Goal: Task Accomplishment & Management: Manage account settings

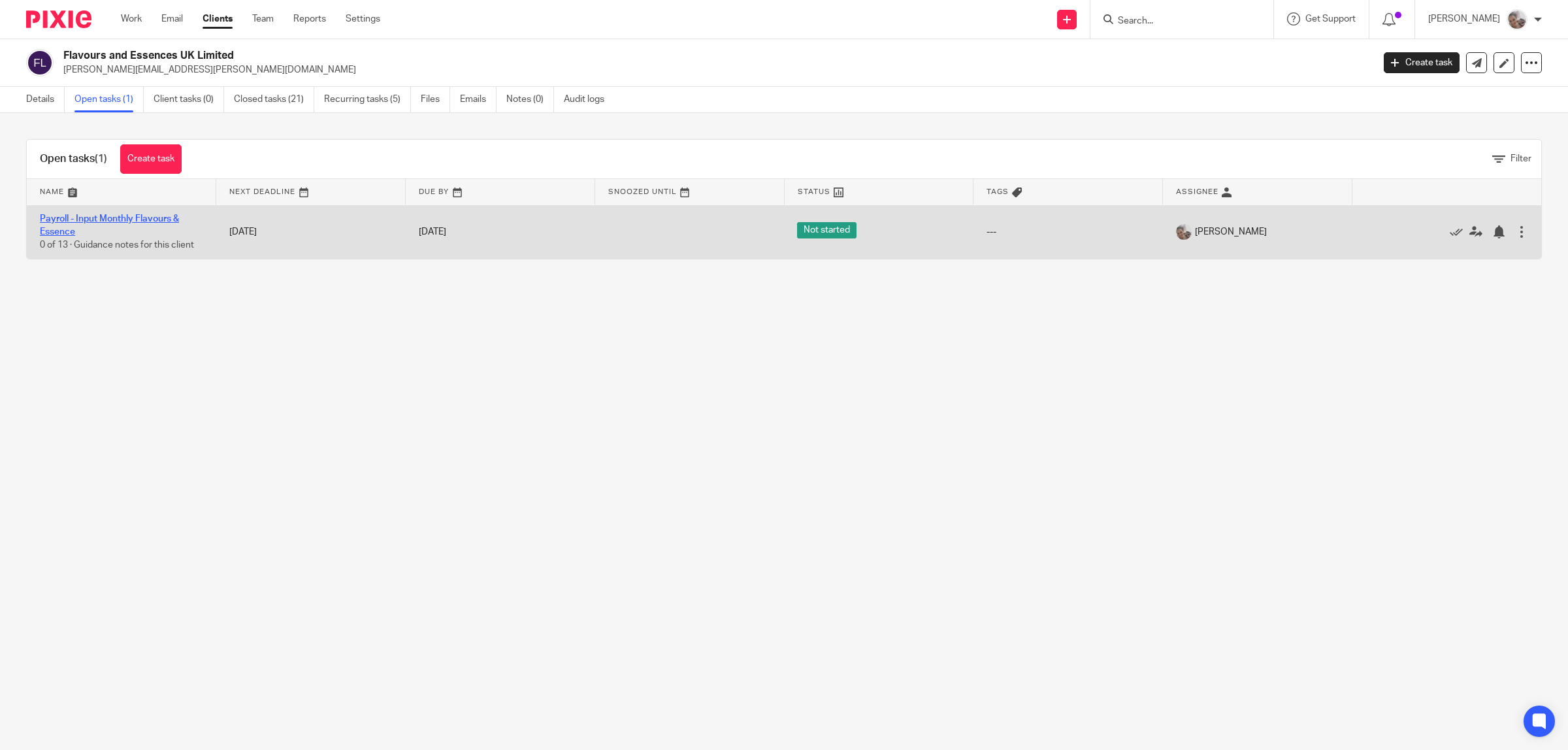
click at [137, 219] on link "Payroll - Input Monthly Flavours & Essence" at bounding box center [109, 225] width 139 height 22
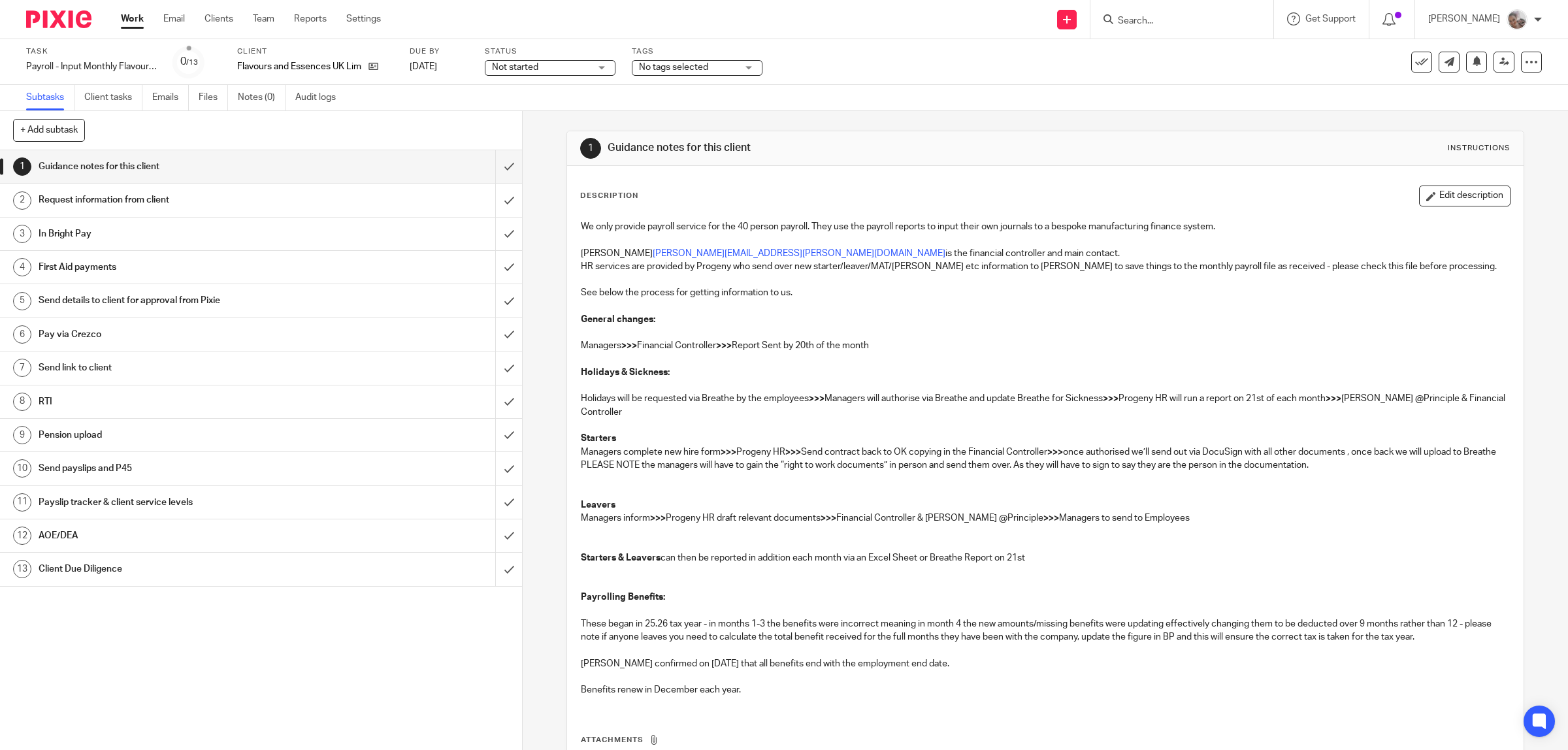
click at [130, 268] on h1 "First Aid payments" at bounding box center [186, 267] width 296 height 20
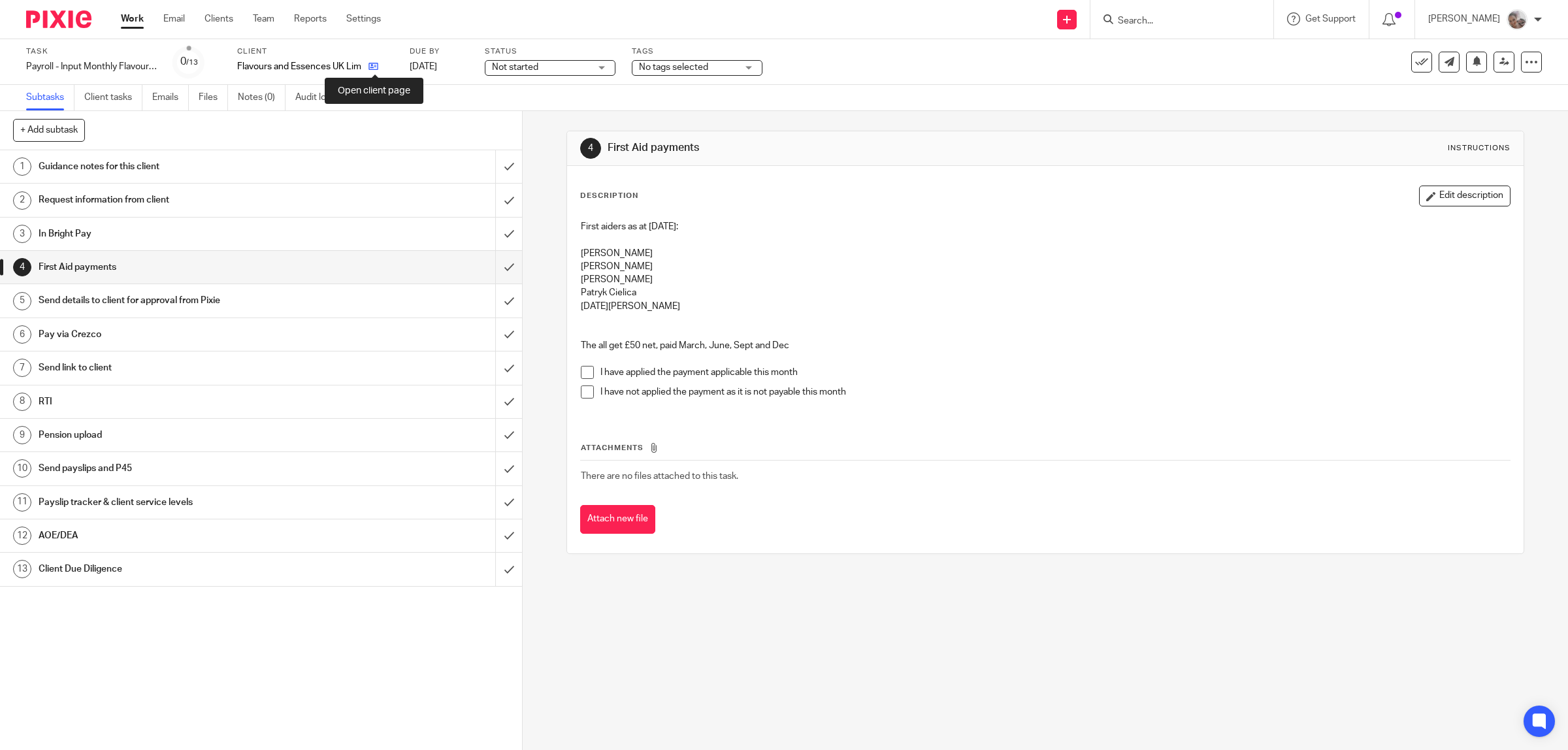
click at [373, 67] on icon at bounding box center [373, 66] width 10 height 10
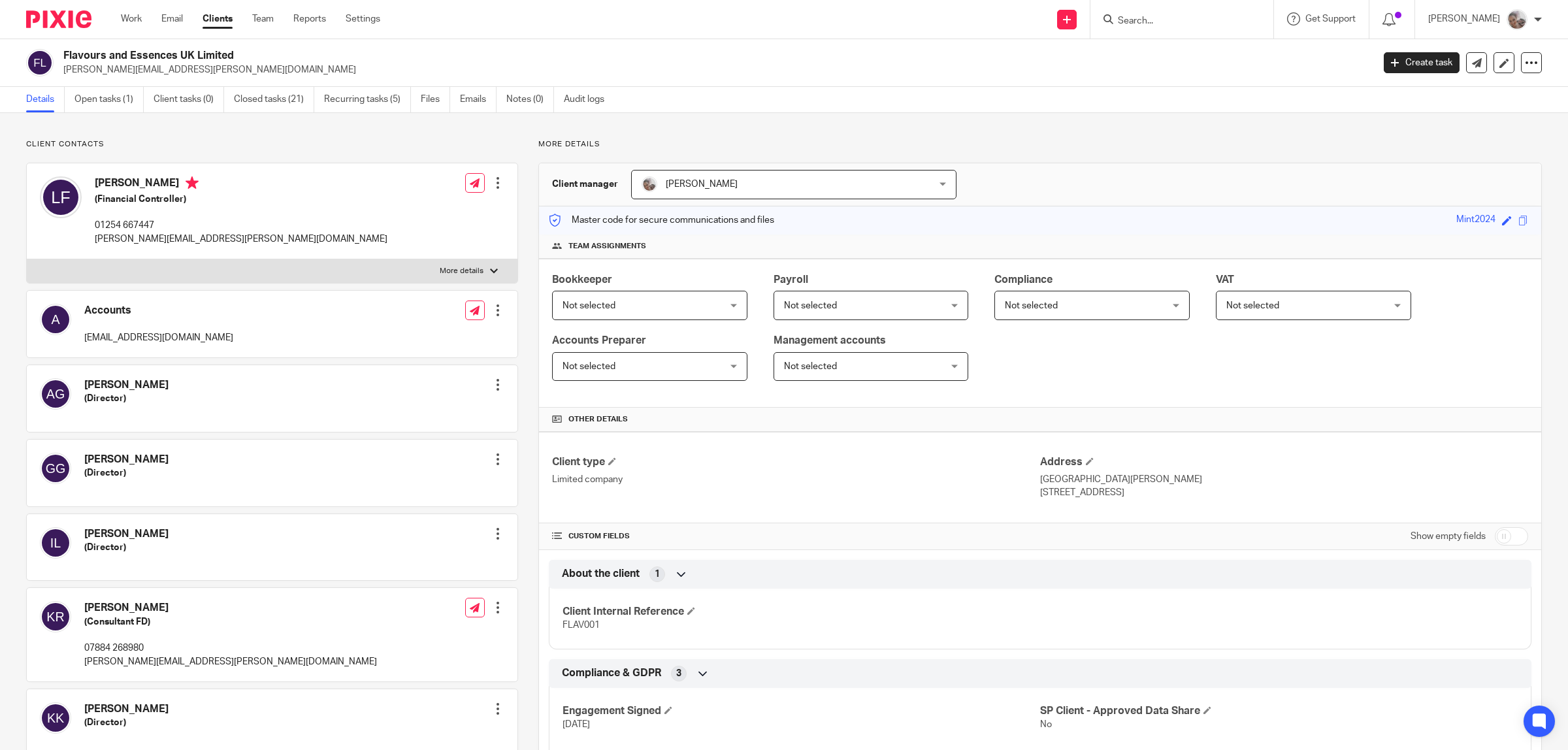
click at [451, 265] on label "More details" at bounding box center [272, 271] width 491 height 24
click at [27, 259] on input "More details" at bounding box center [26, 259] width 1 height 1
checkbox input "true"
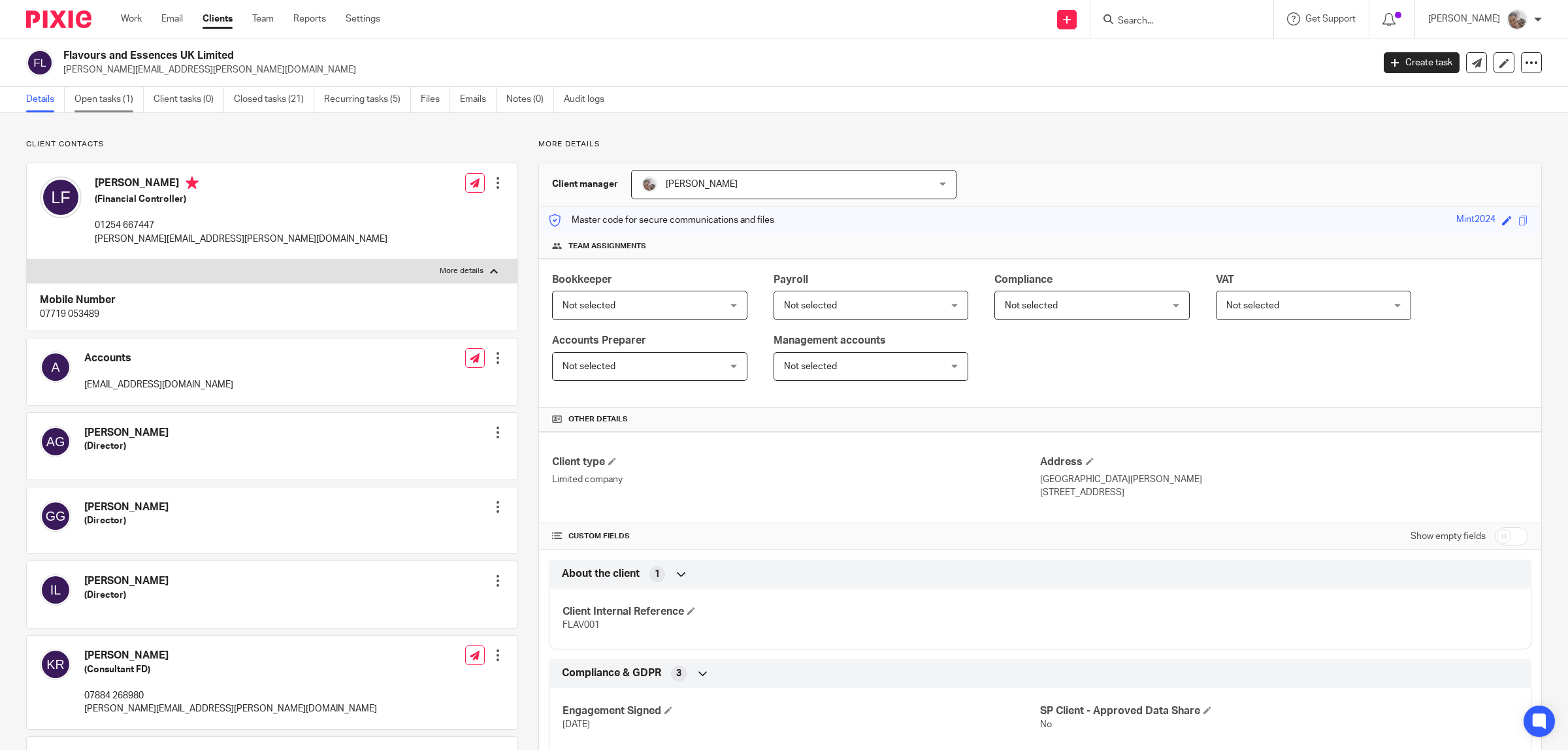
click at [108, 102] on link "Open tasks (1)" at bounding box center [109, 99] width 69 height 26
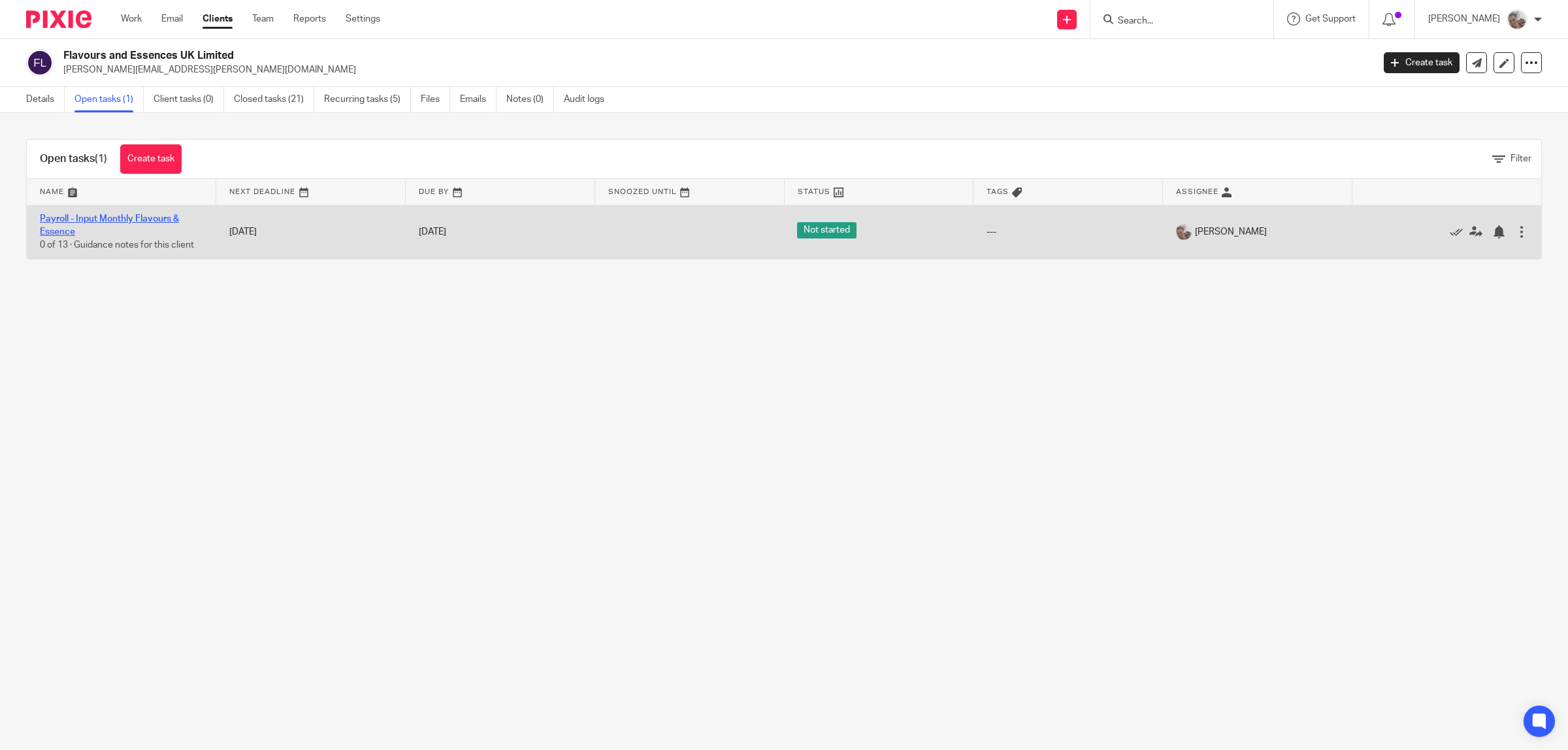
click at [84, 217] on link "Payroll - Input Monthly Flavours & Essence" at bounding box center [109, 225] width 139 height 22
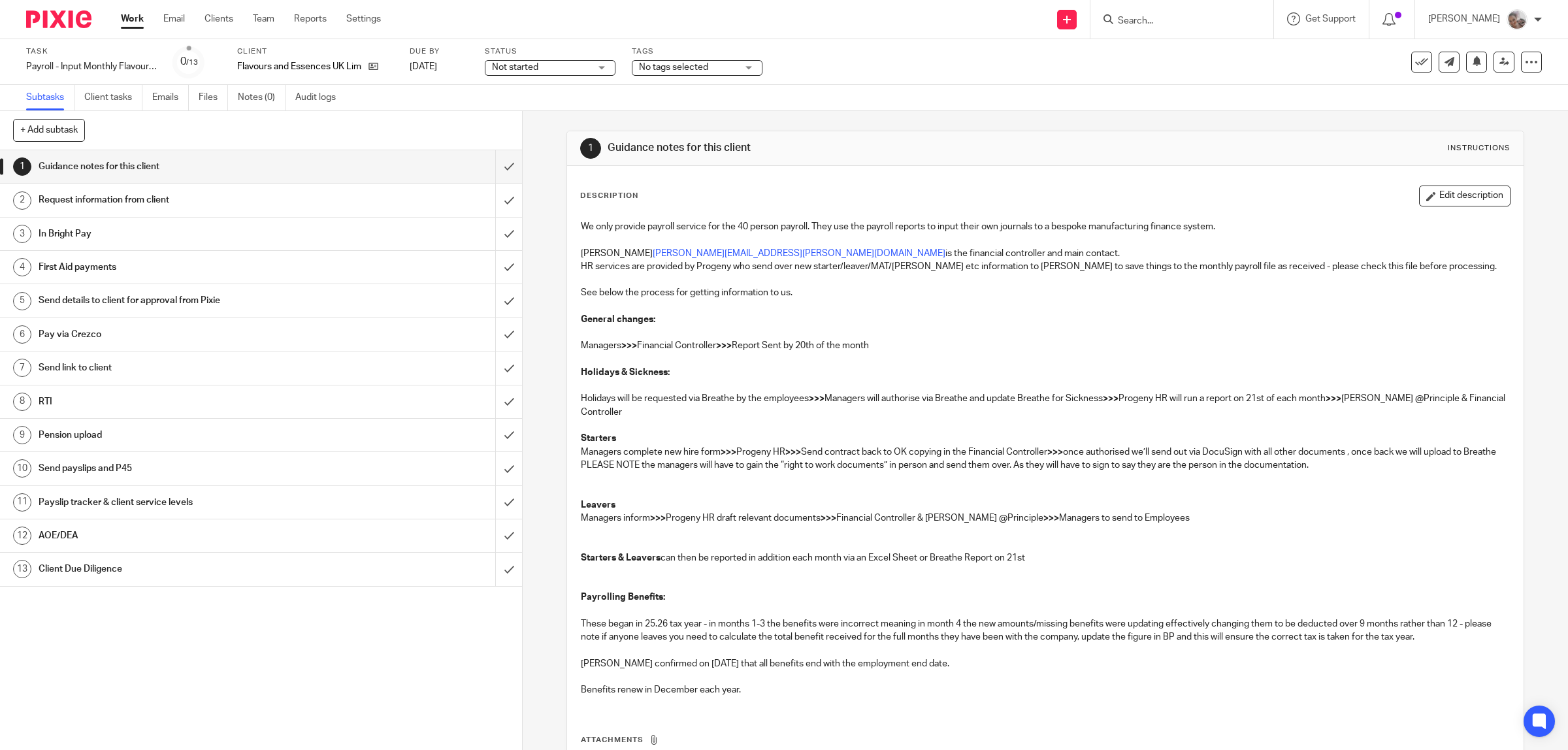
click at [84, 269] on h1 "First Aid payments" at bounding box center [186, 267] width 296 height 20
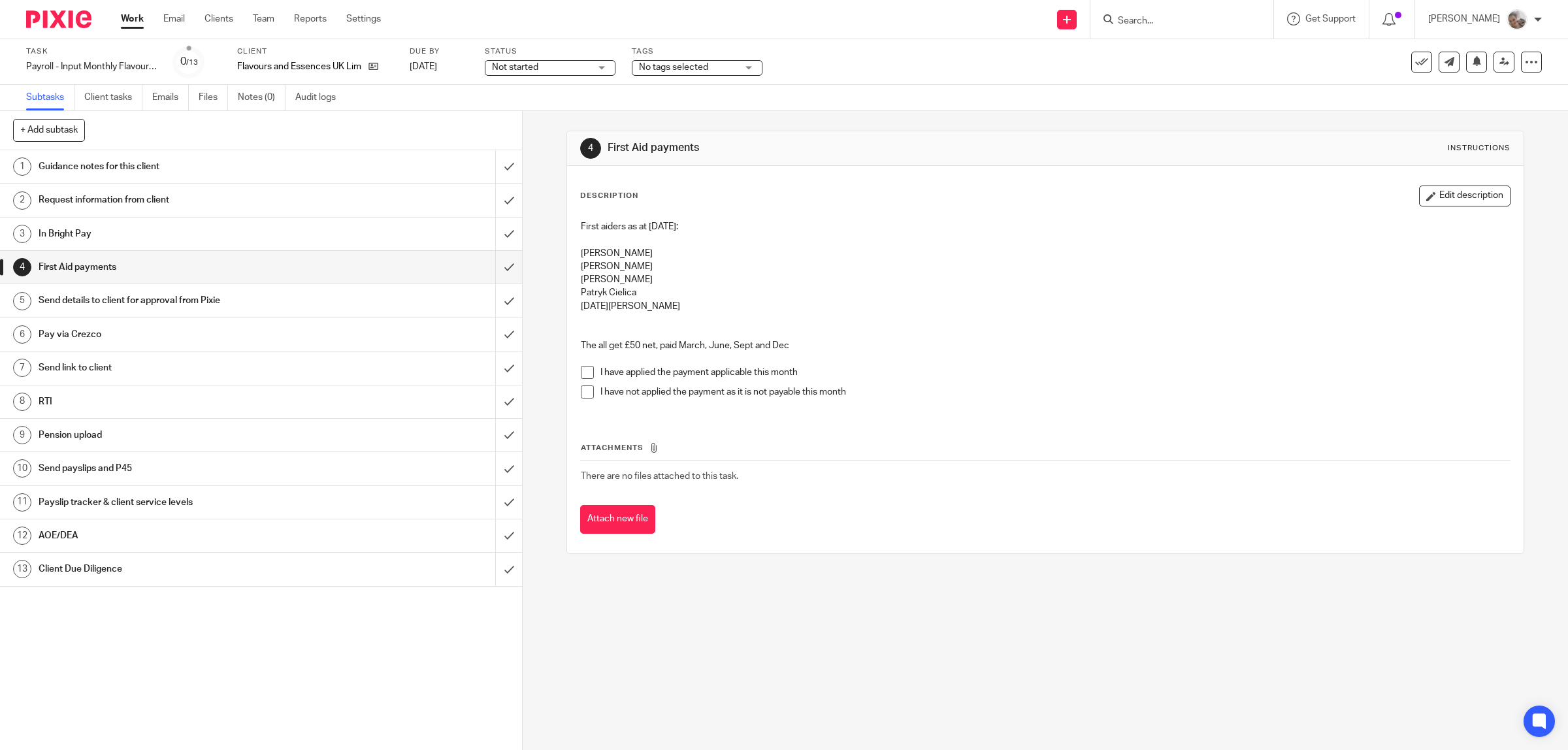
click at [580, 371] on span at bounding box center [587, 373] width 13 height 13
click at [492, 278] on input "submit" at bounding box center [261, 267] width 522 height 32
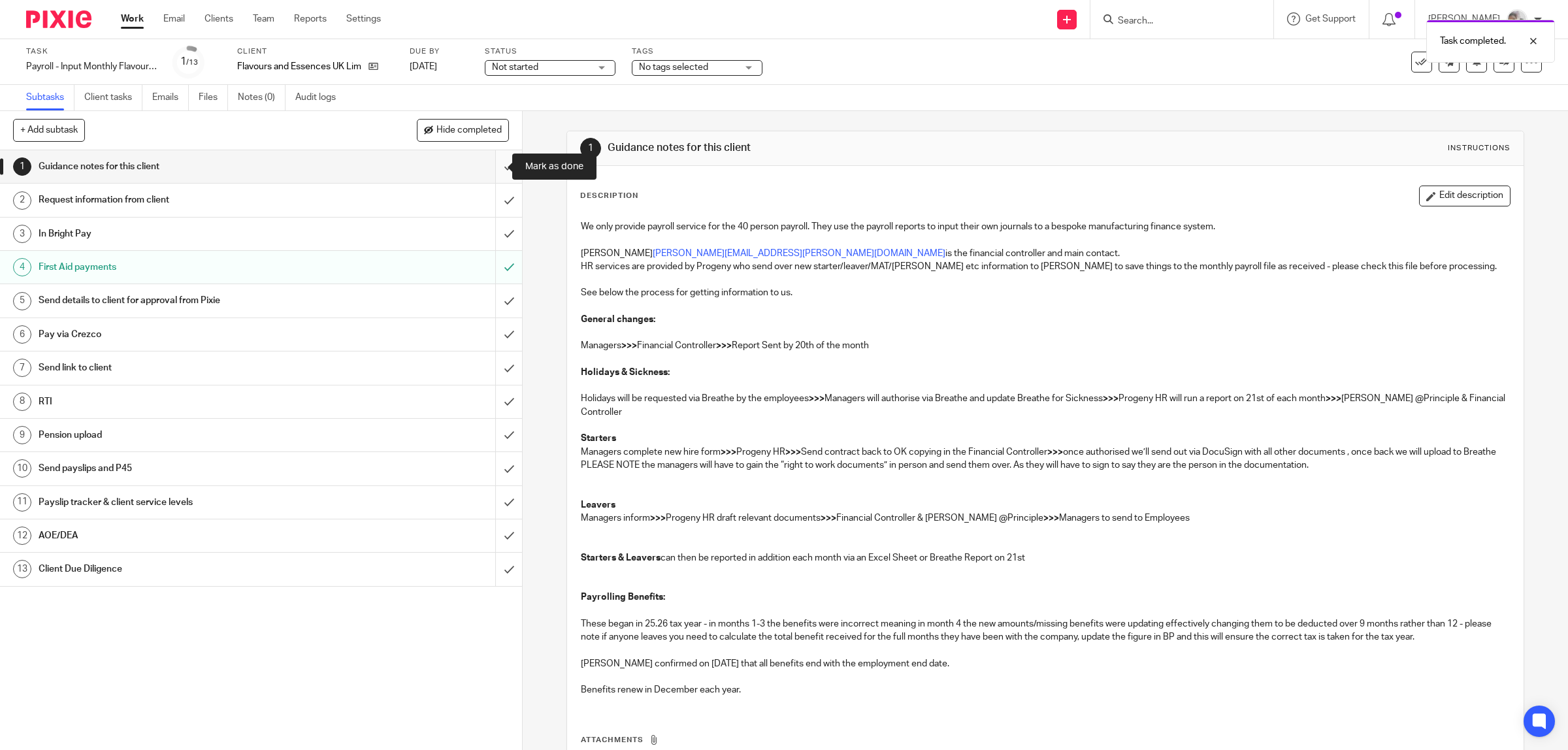
click at [492, 167] on input "submit" at bounding box center [261, 167] width 522 height 32
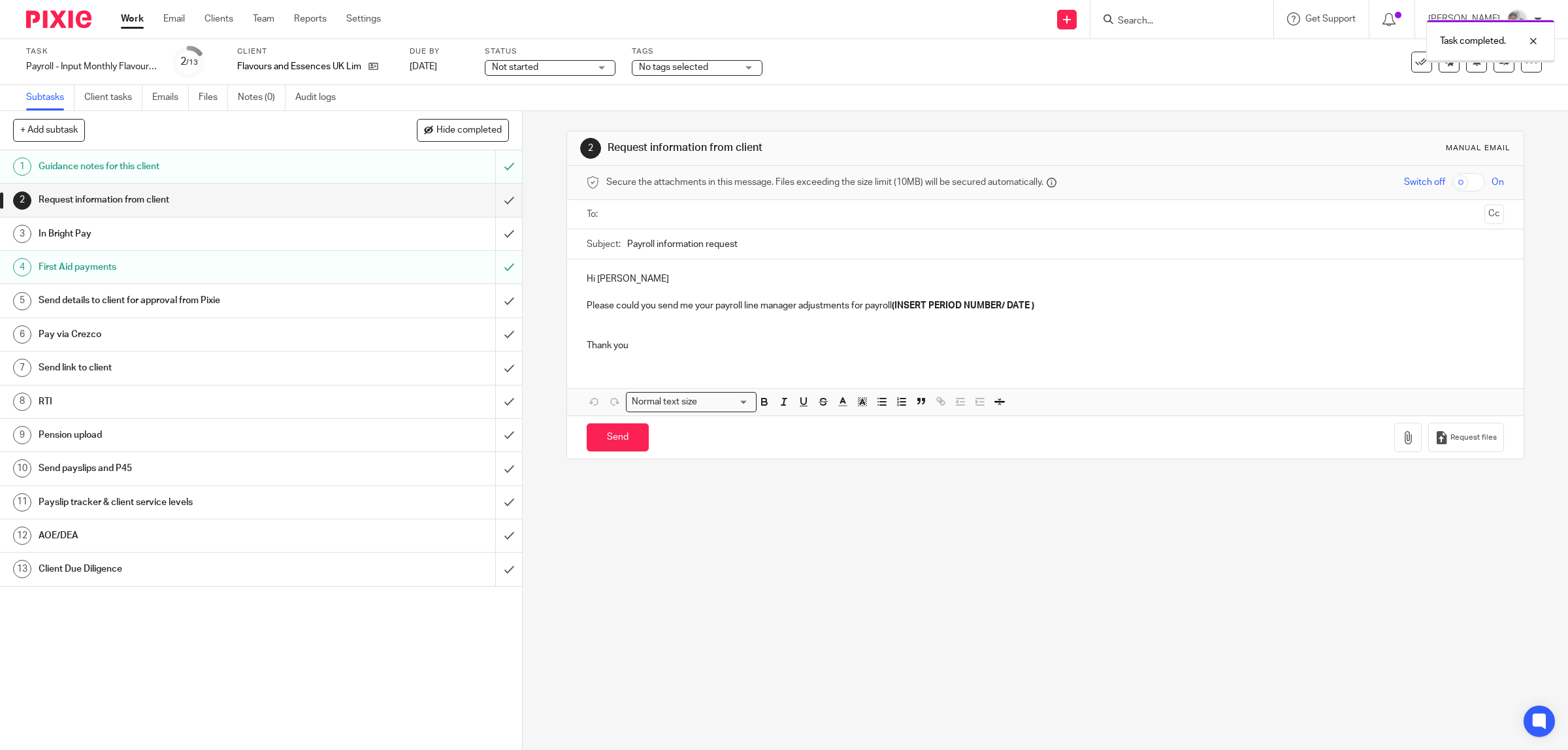
click at [488, 200] on input "submit" at bounding box center [261, 200] width 522 height 32
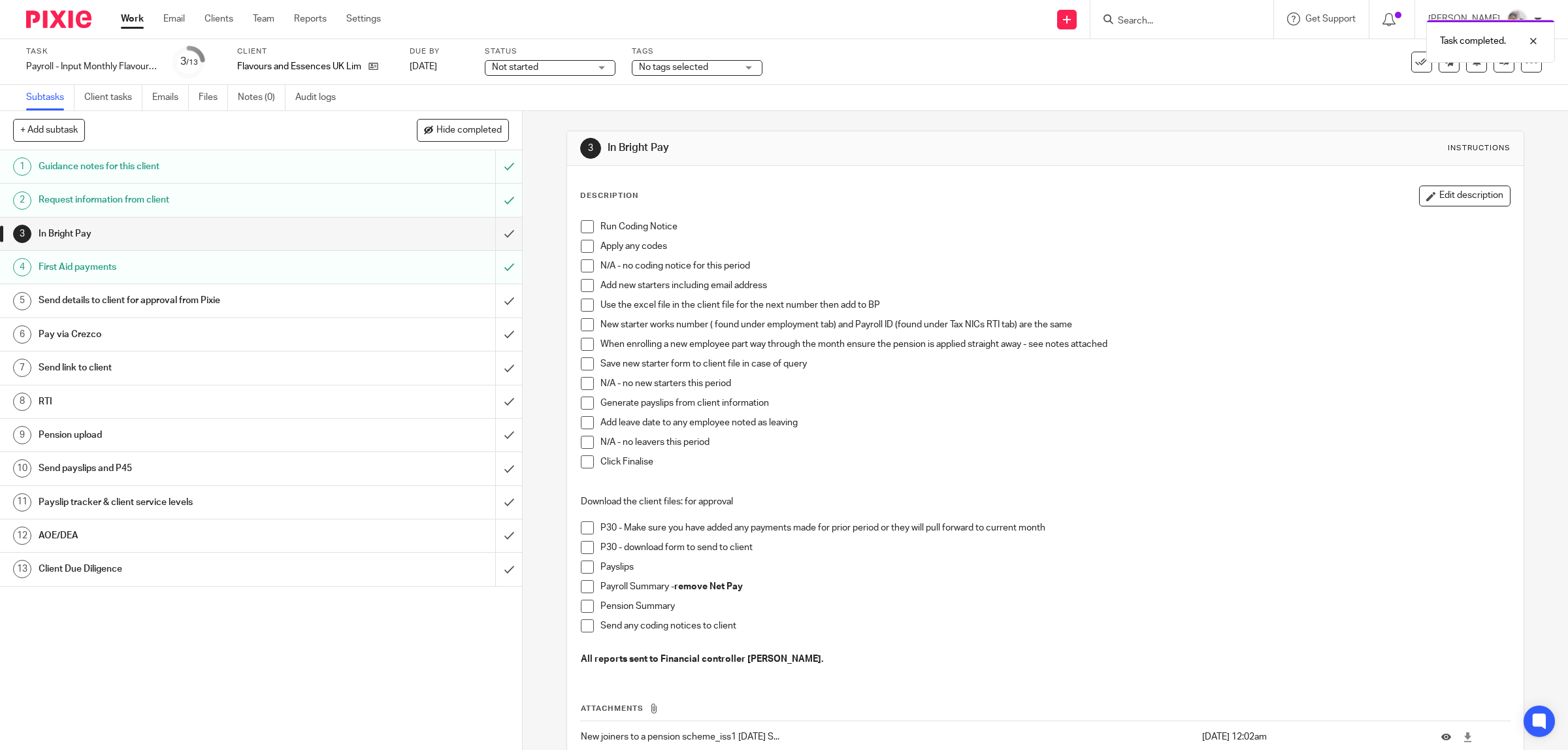
click at [586, 225] on span at bounding box center [587, 227] width 13 height 13
click at [580, 244] on span at bounding box center [587, 246] width 13 height 13
click at [583, 383] on span at bounding box center [587, 384] width 13 height 13
click at [583, 407] on span at bounding box center [587, 403] width 13 height 13
click at [581, 425] on span at bounding box center [587, 423] width 13 height 13
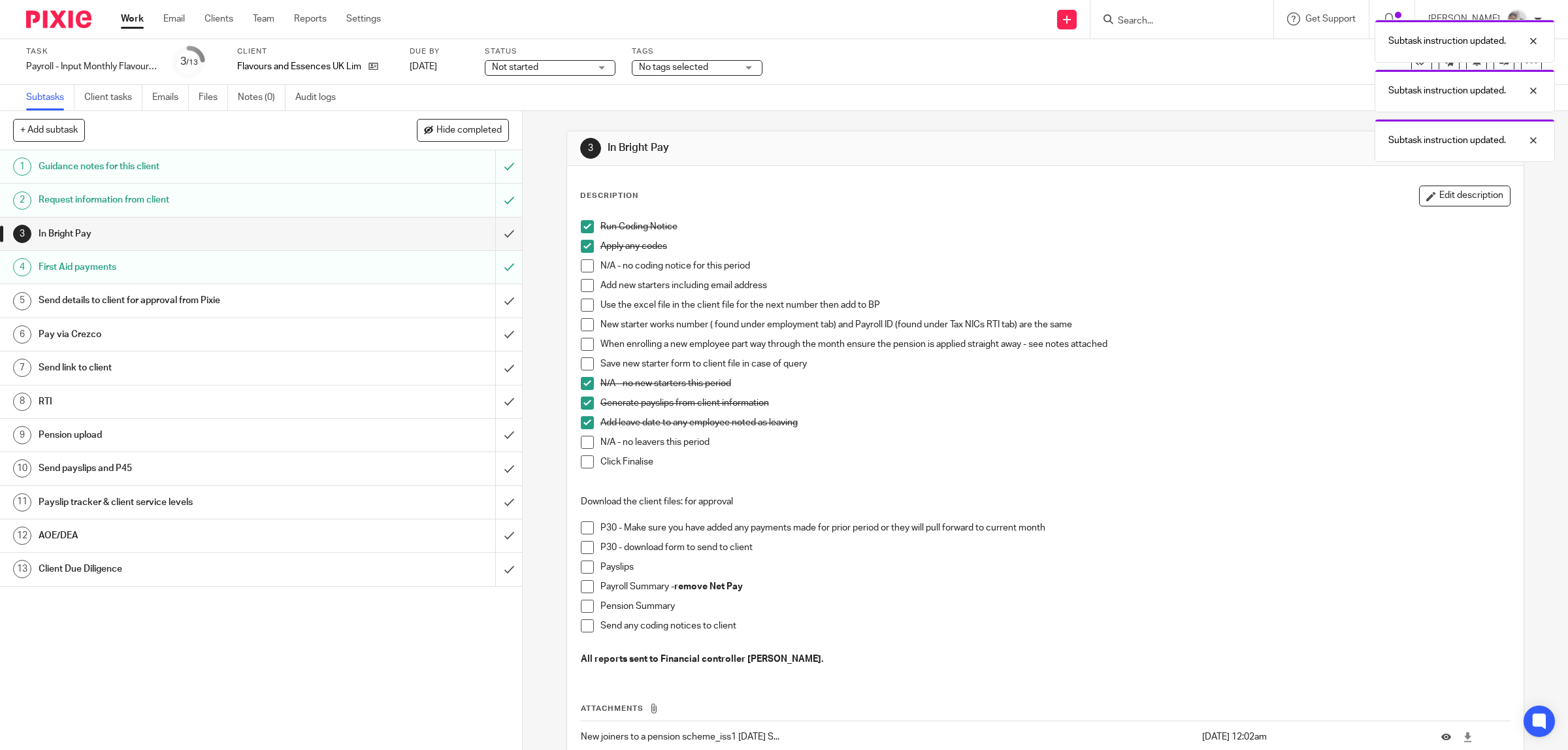
click at [581, 465] on span at bounding box center [587, 462] width 13 height 13
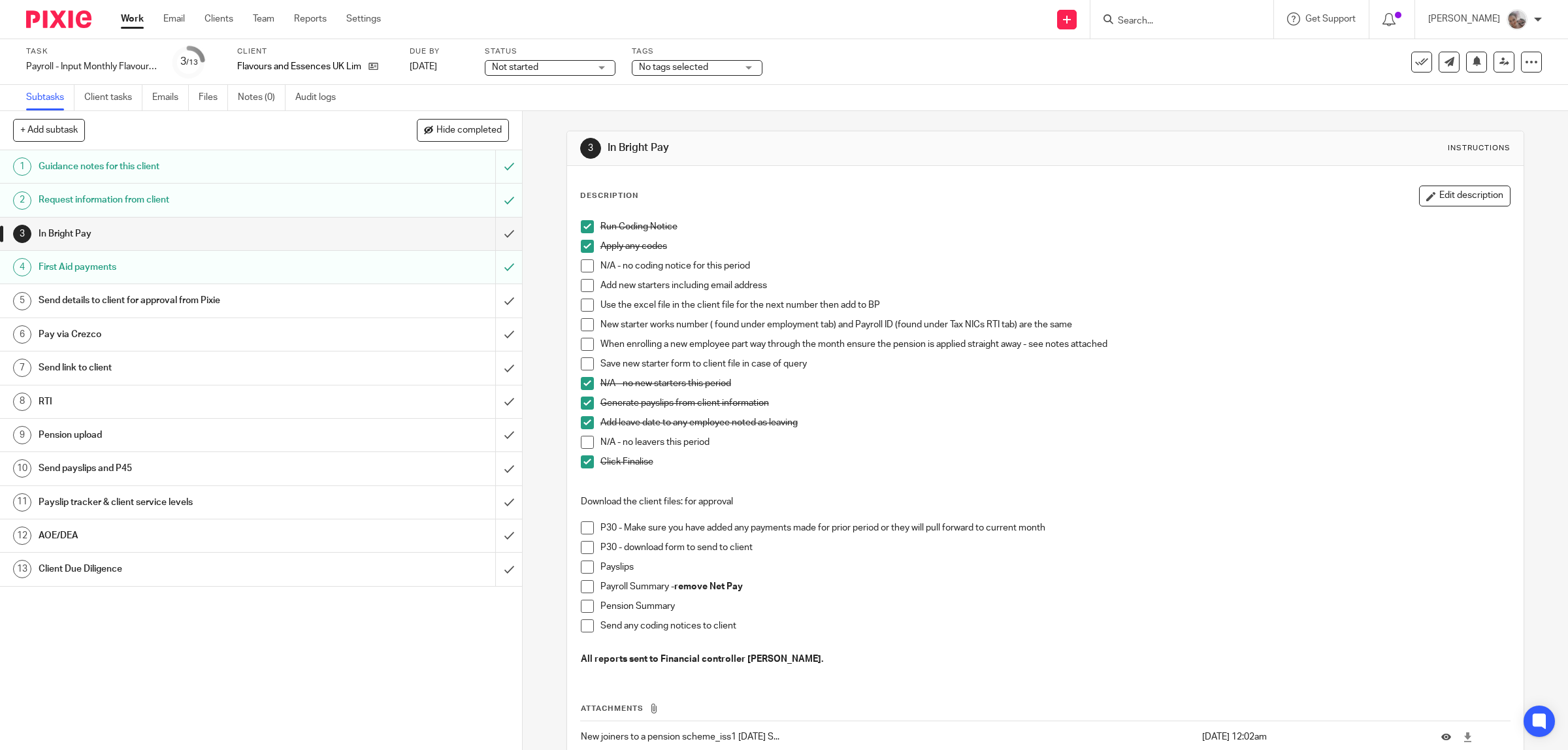
click at [580, 528] on span at bounding box center [587, 528] width 13 height 13
click at [942, 628] on p "Send any coding notices to client" at bounding box center [1055, 626] width 910 height 13
click at [1217, 26] on input "Search" at bounding box center [1175, 21] width 118 height 12
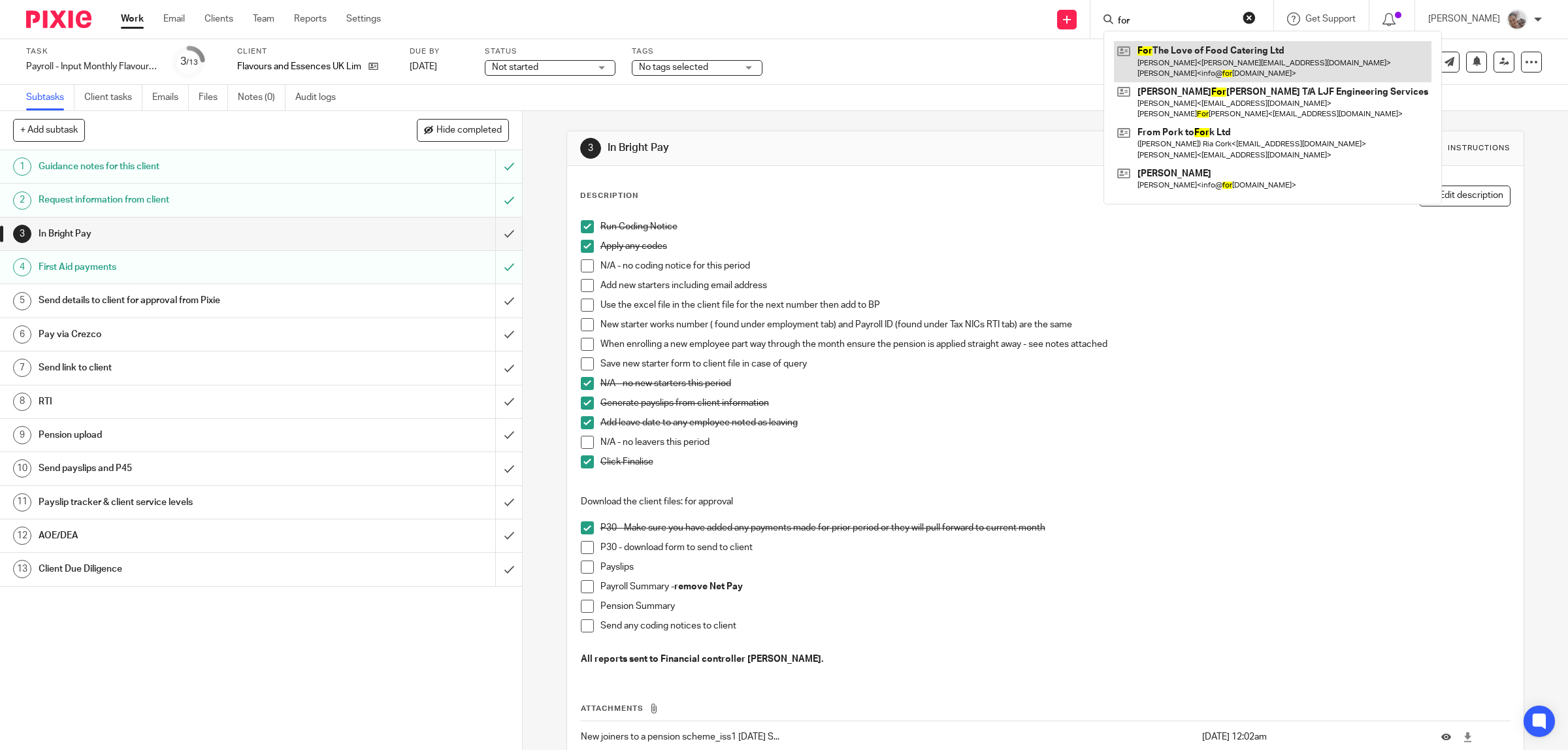
type input "for"
click at [1214, 53] on link at bounding box center [1272, 61] width 317 height 41
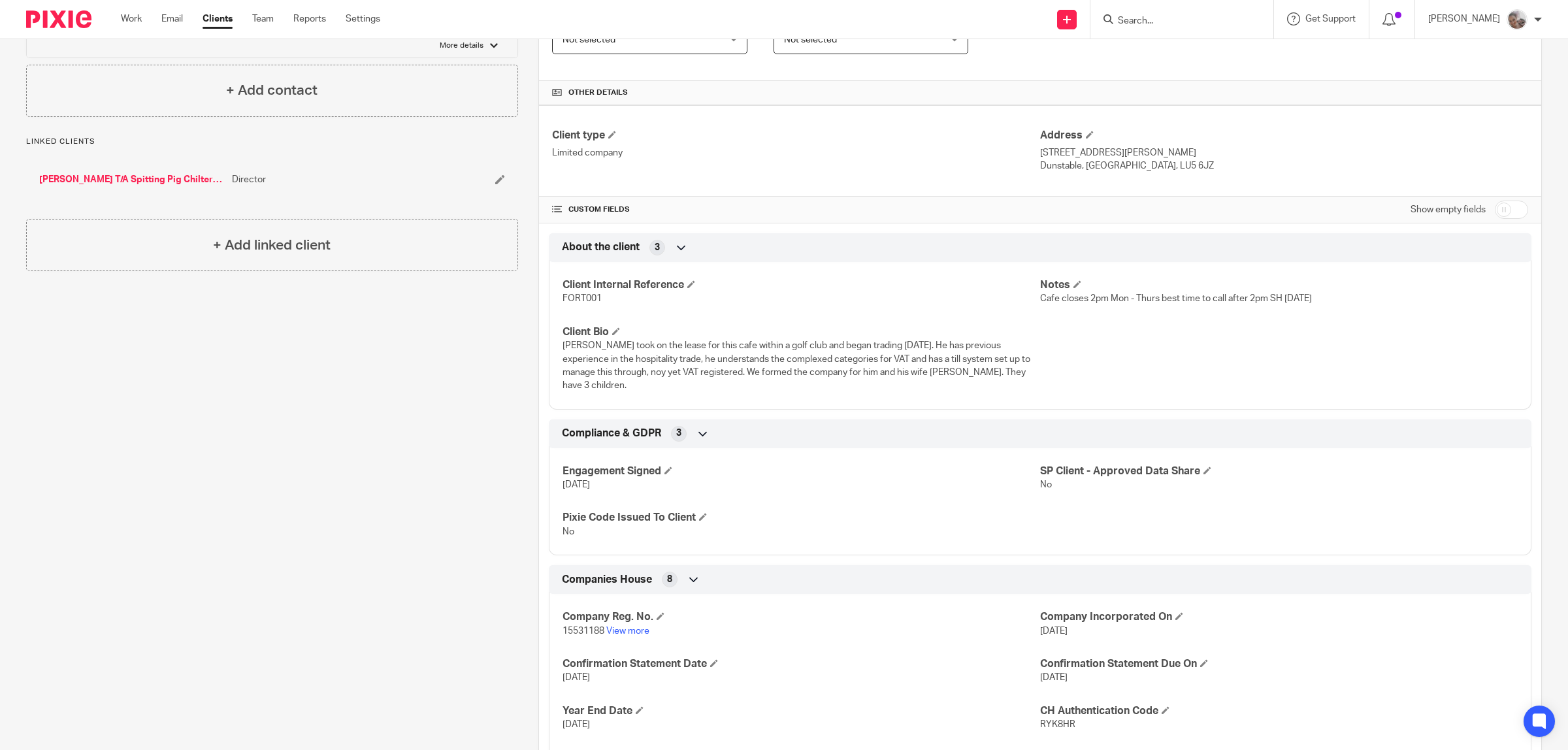
scroll to position [408, 0]
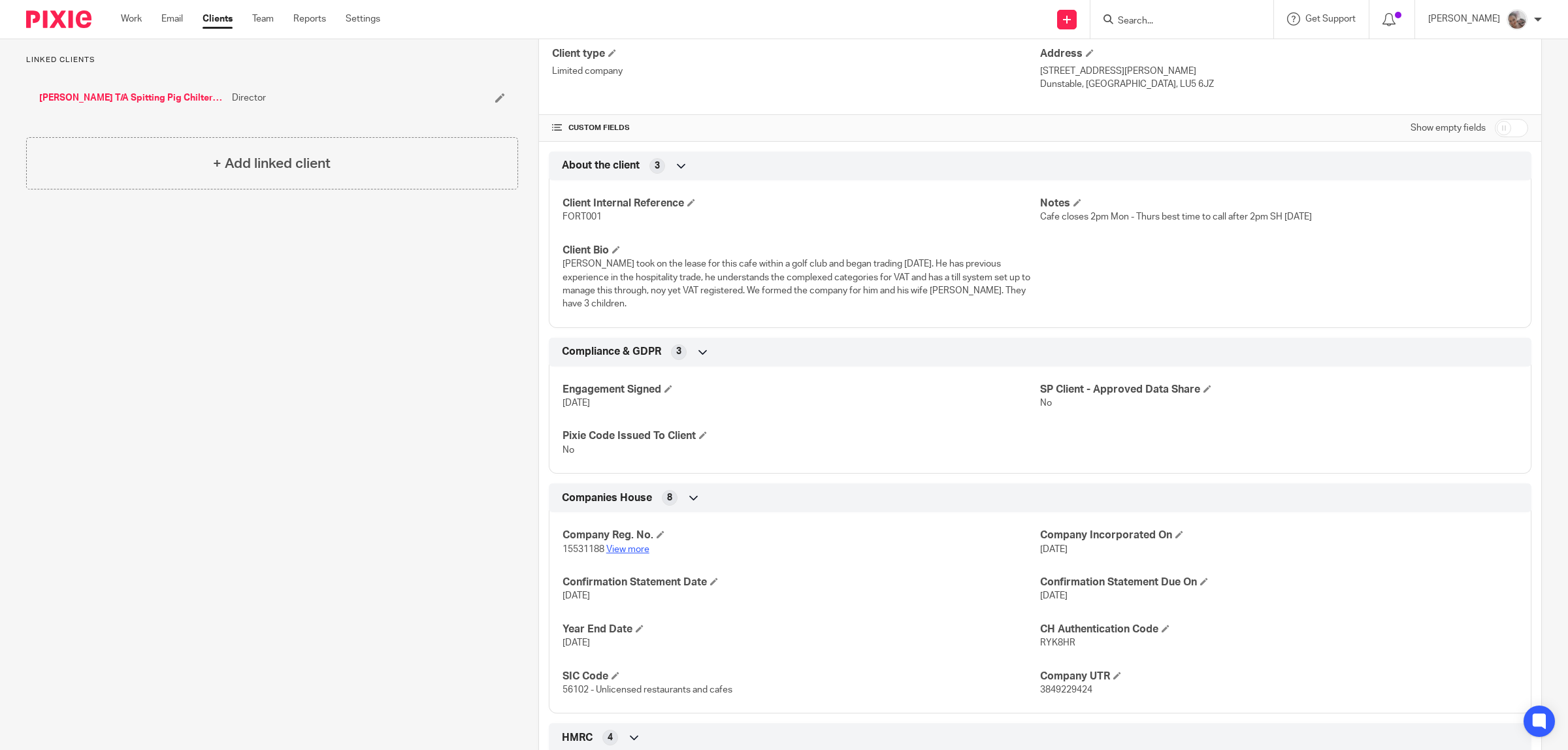
click at [629, 545] on link "View more" at bounding box center [627, 550] width 43 height 9
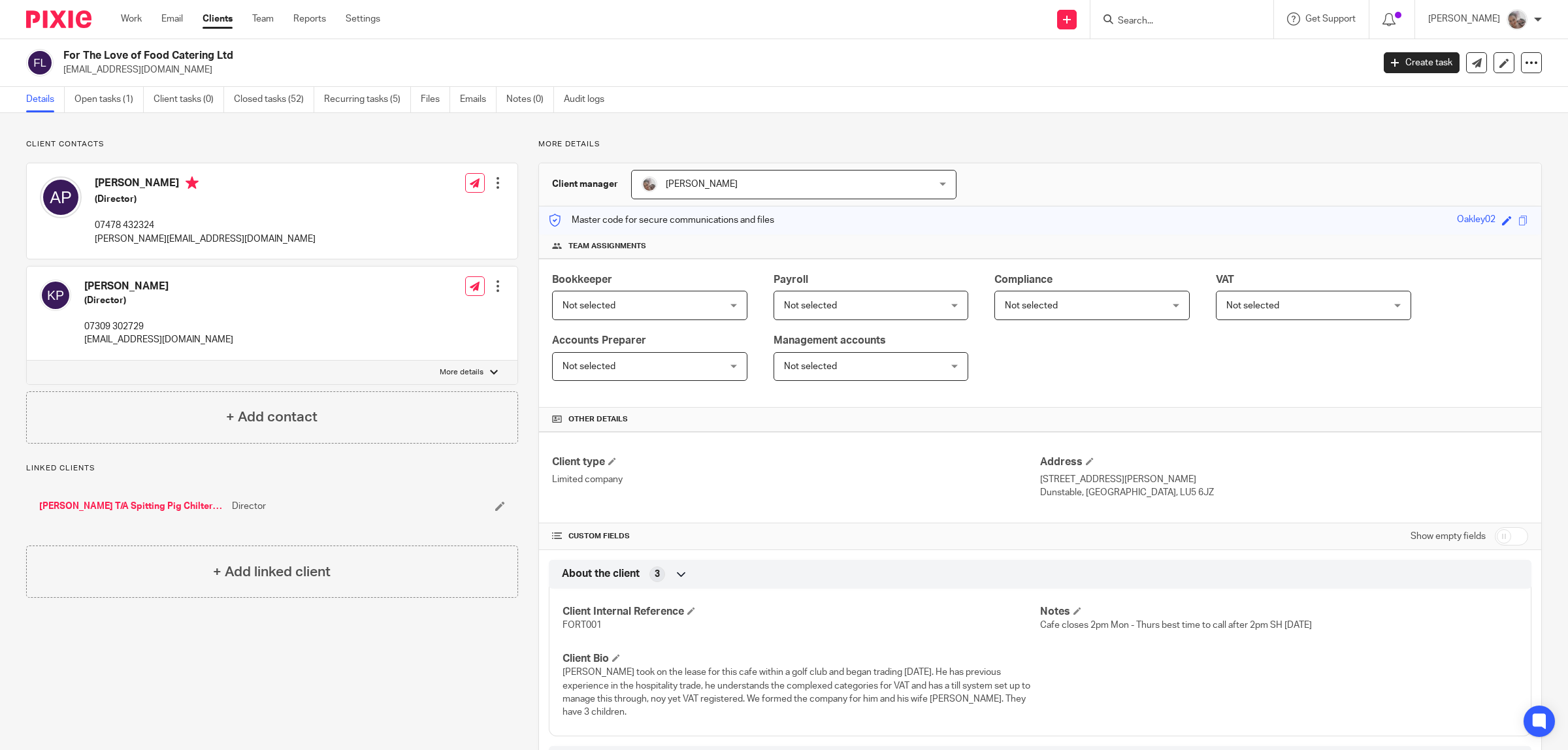
click at [496, 178] on div at bounding box center [498, 183] width 13 height 13
click at [418, 269] on span "Delete contact" at bounding box center [421, 268] width 61 height 9
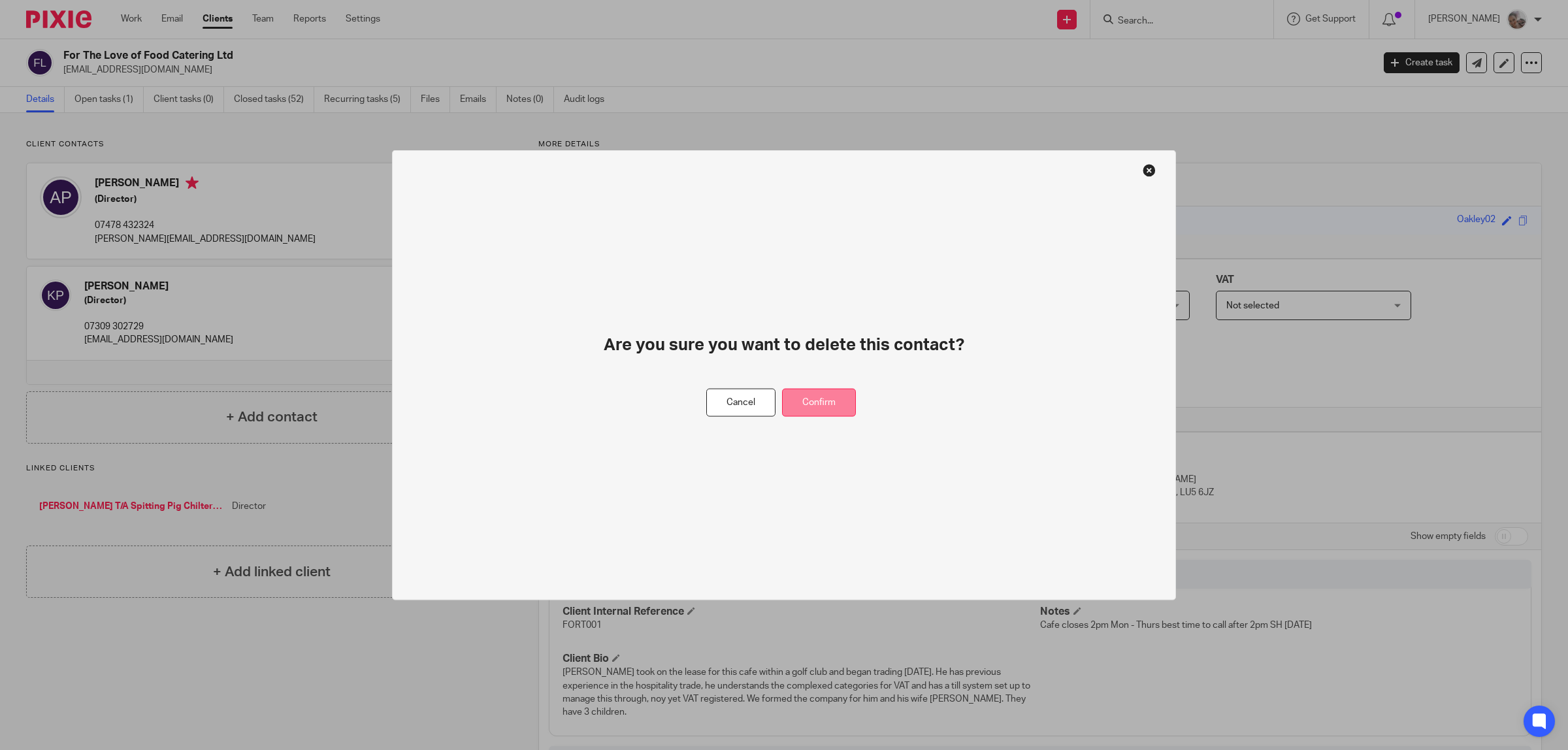
click at [808, 399] on button "Confirm" at bounding box center [819, 403] width 74 height 28
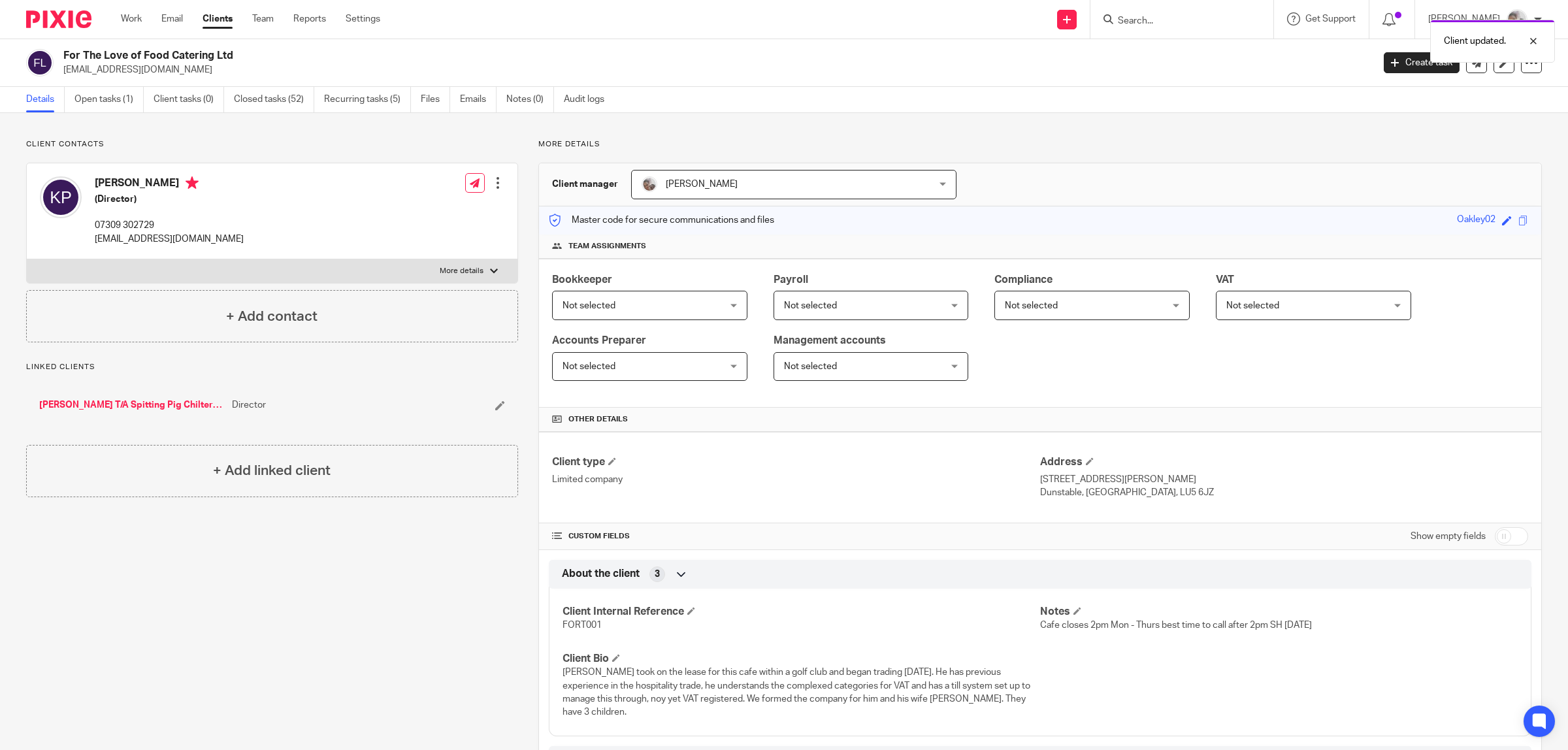
click at [495, 405] on icon at bounding box center [499, 405] width 10 height 10
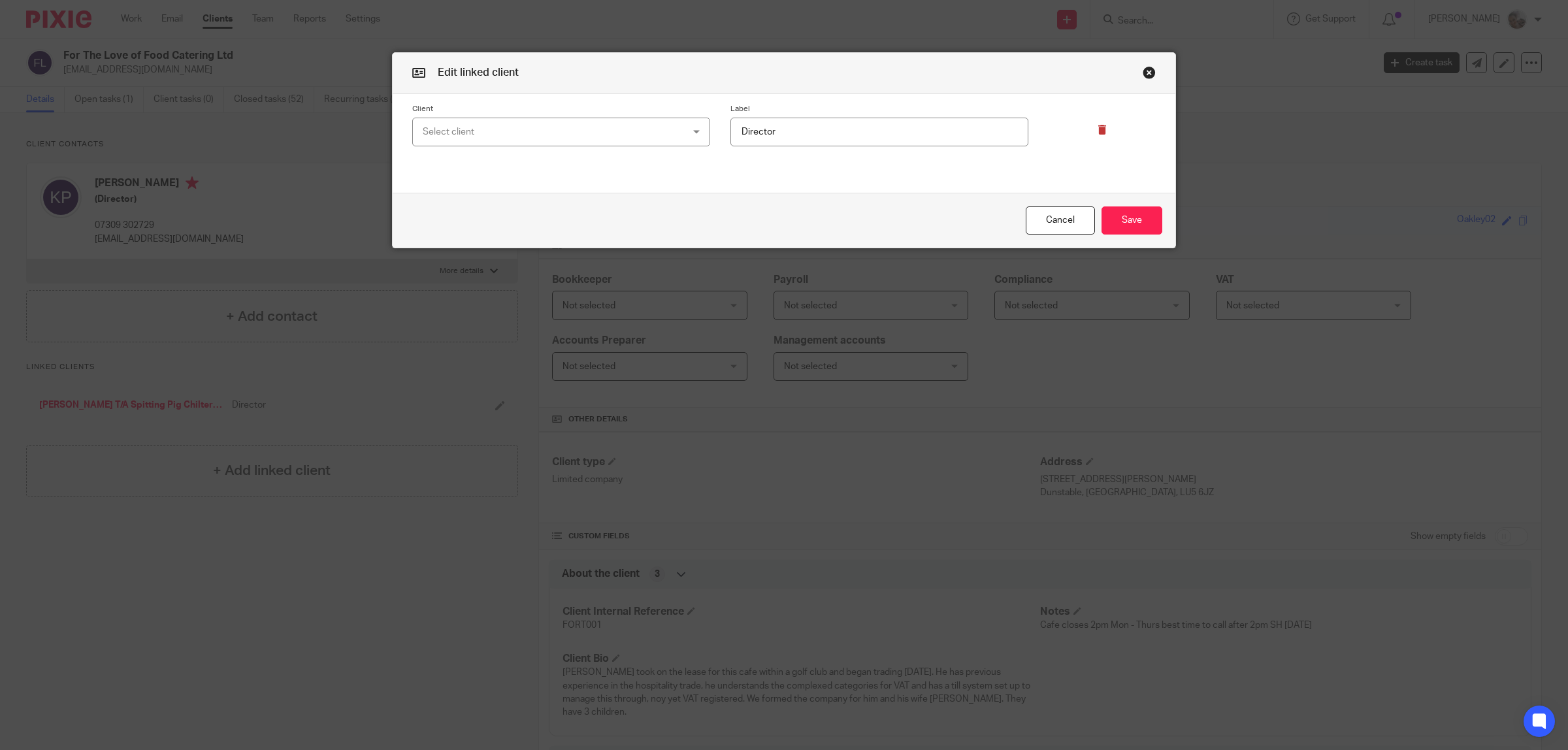
click at [1097, 125] on icon at bounding box center [1102, 129] width 10 height 10
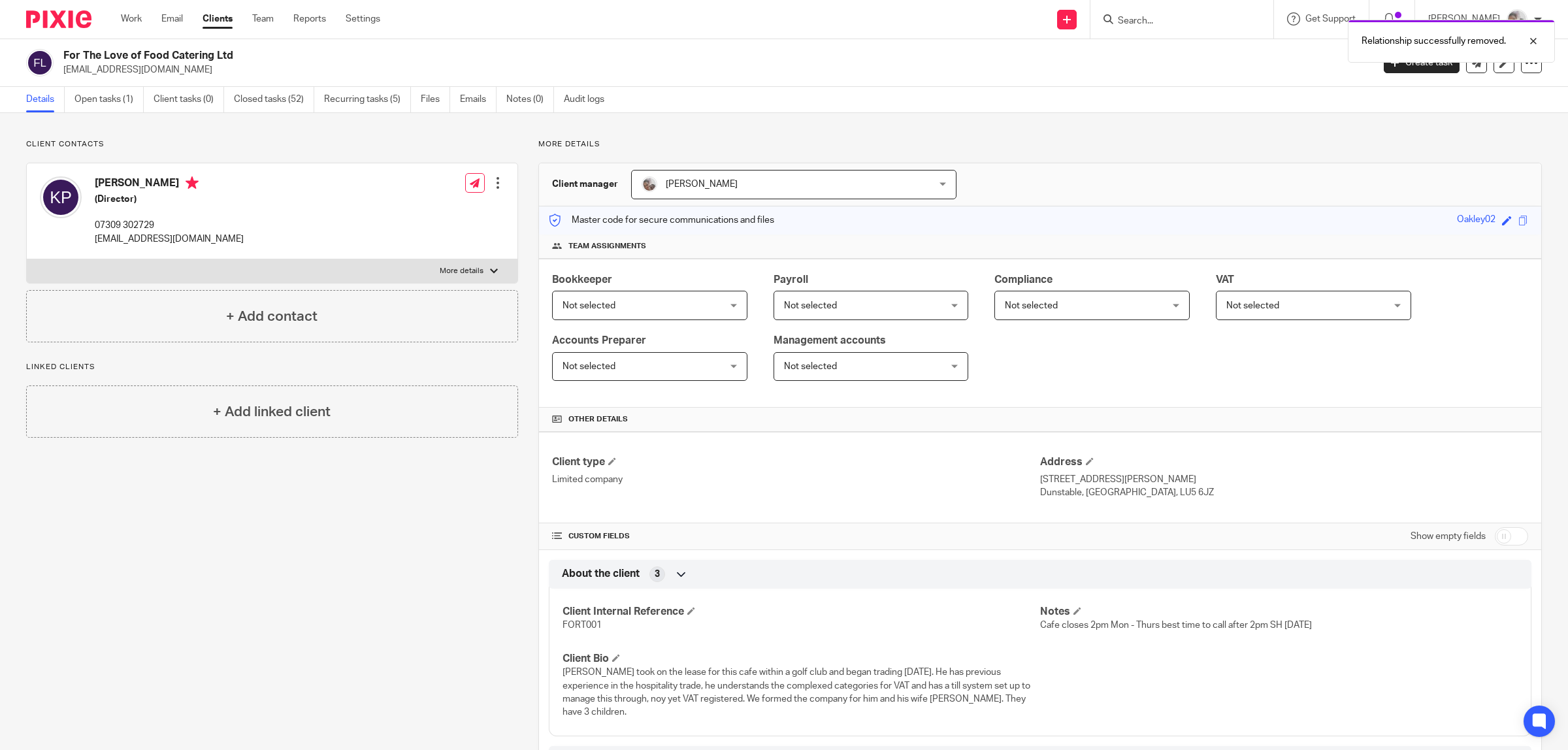
click at [100, 98] on link "Open tasks (1)" at bounding box center [109, 99] width 69 height 26
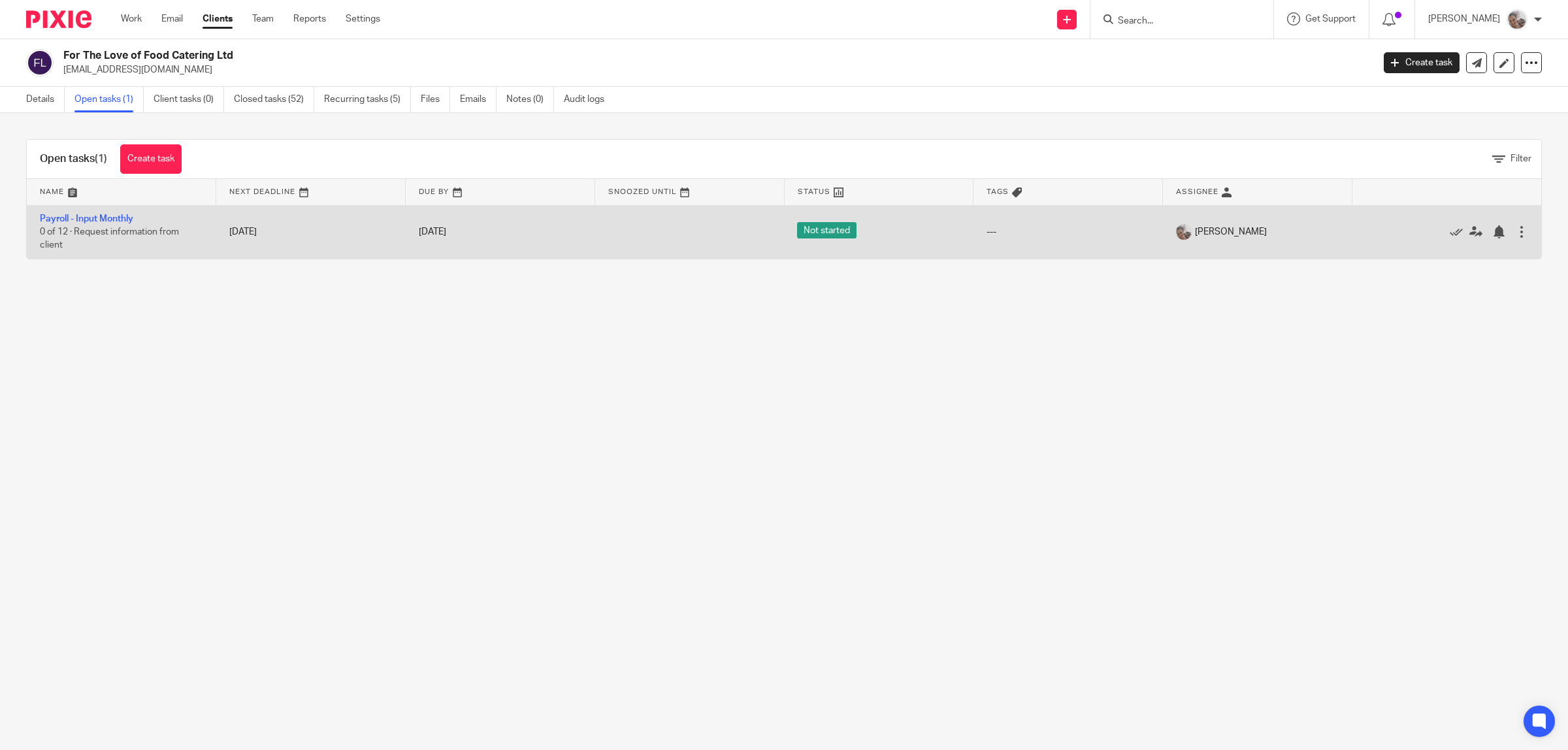
click at [108, 211] on td "Payroll - Input Monthly 0 of 12 · Request information from client" at bounding box center [121, 231] width 189 height 54
click at [107, 219] on link "Payroll - Input Monthly" at bounding box center [86, 219] width 94 height 9
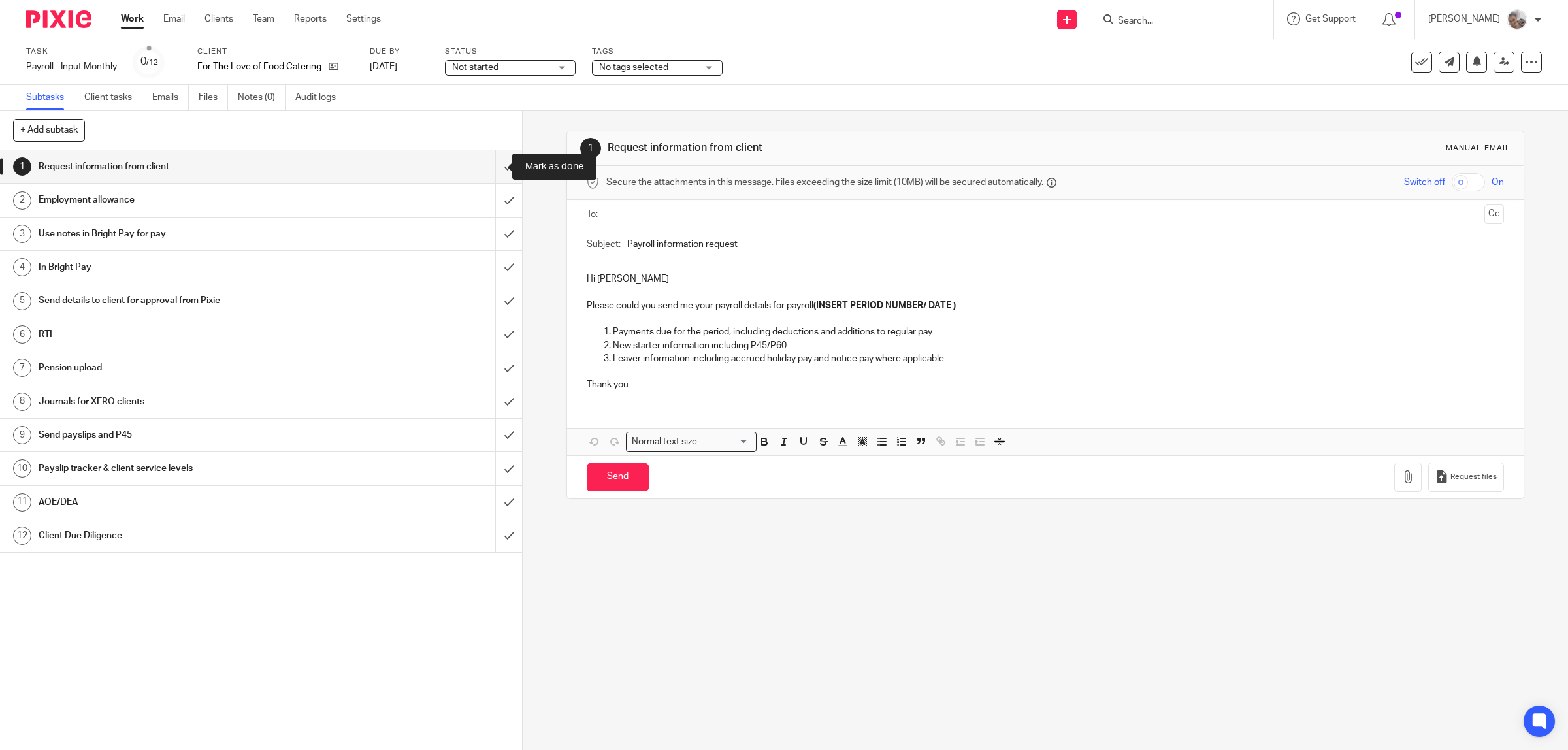
drag, startPoint x: 504, startPoint y: 167, endPoint x: 600, endPoint y: 103, distance: 115.4
click at [505, 167] on div "1 Request information from client 2 Employment allowance 3 Use notes in Bright …" at bounding box center [261, 450] width 522 height 600
click at [647, 63] on span "No tags selected" at bounding box center [633, 67] width 69 height 9
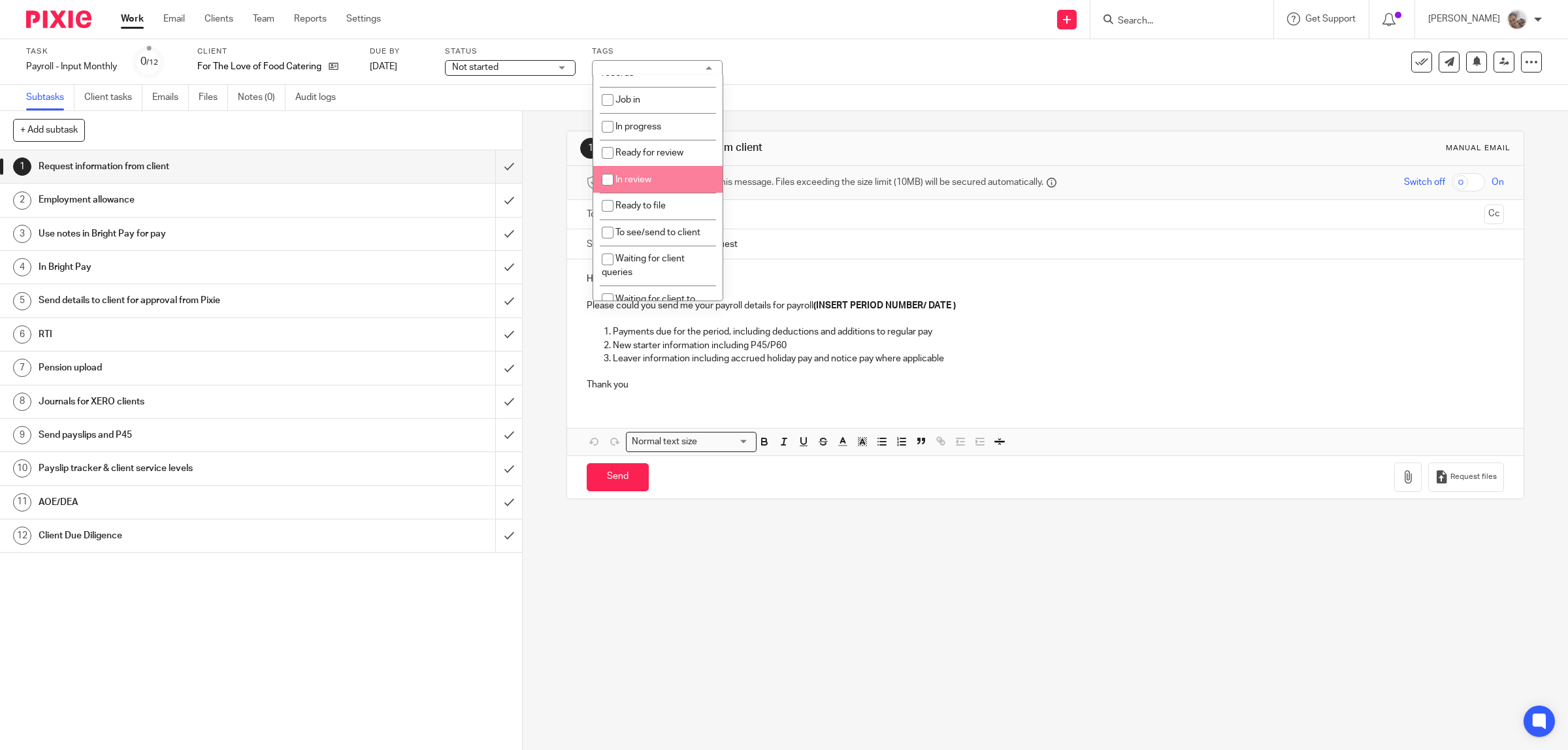
scroll to position [164, 0]
click at [665, 220] on li "Waiting for client to sign/approve" at bounding box center [658, 224] width 130 height 40
checkbox input "true"
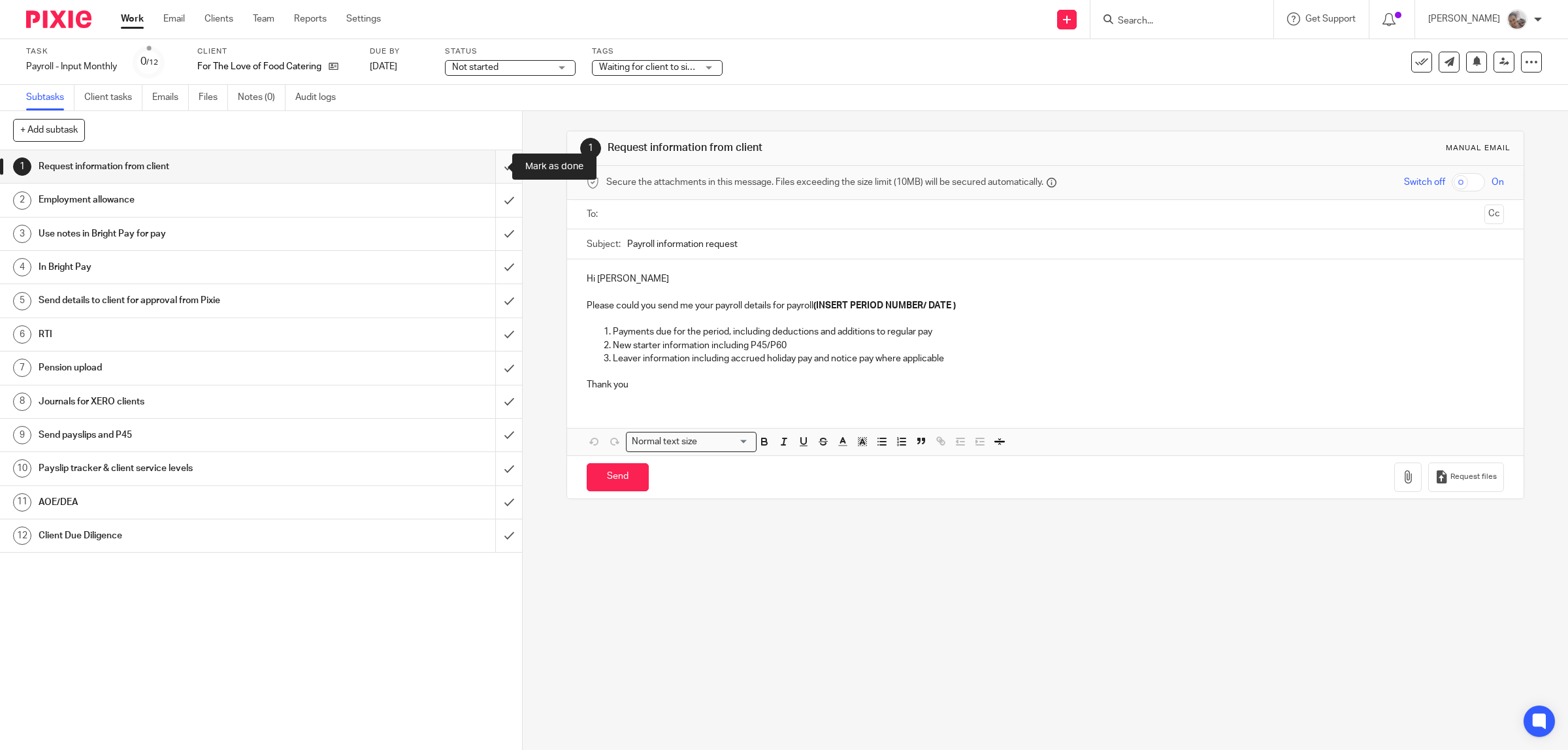
click at [491, 164] on input "submit" at bounding box center [261, 167] width 522 height 32
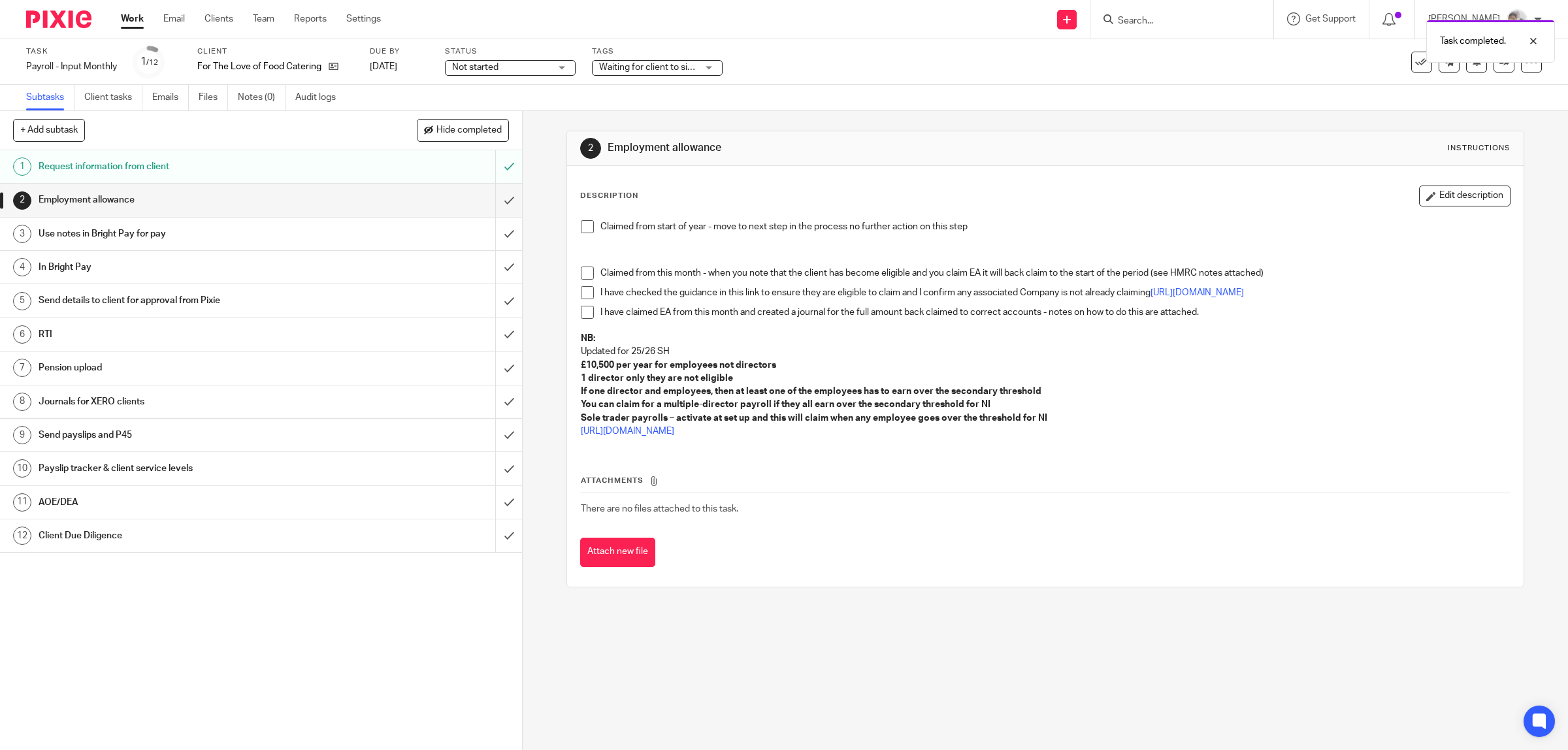
drag, startPoint x: 586, startPoint y: 225, endPoint x: 555, endPoint y: 217, distance: 32.0
click at [586, 225] on span at bounding box center [587, 227] width 13 height 13
click at [492, 200] on input "submit" at bounding box center [261, 200] width 522 height 32
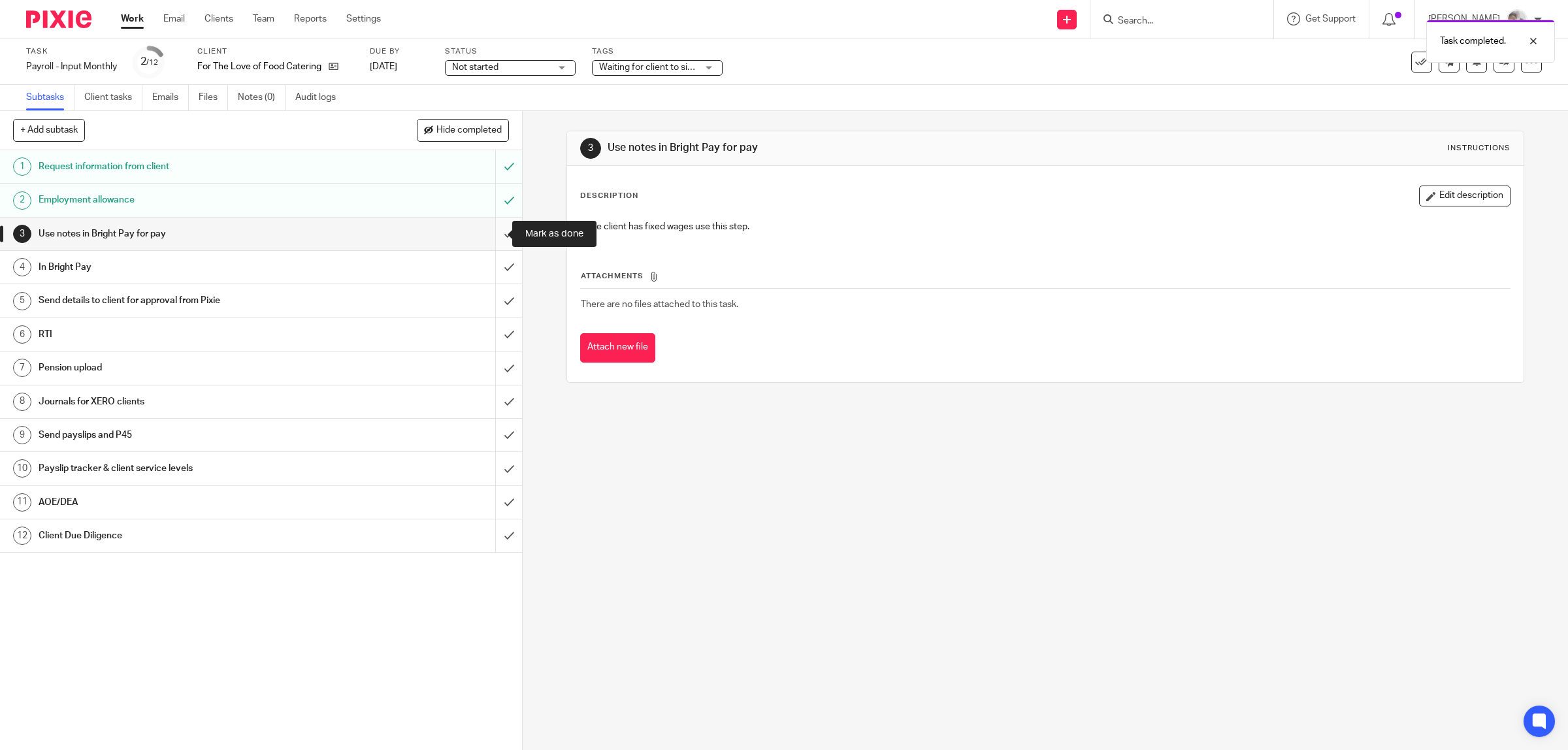
click at [499, 234] on input "submit" at bounding box center [261, 234] width 522 height 32
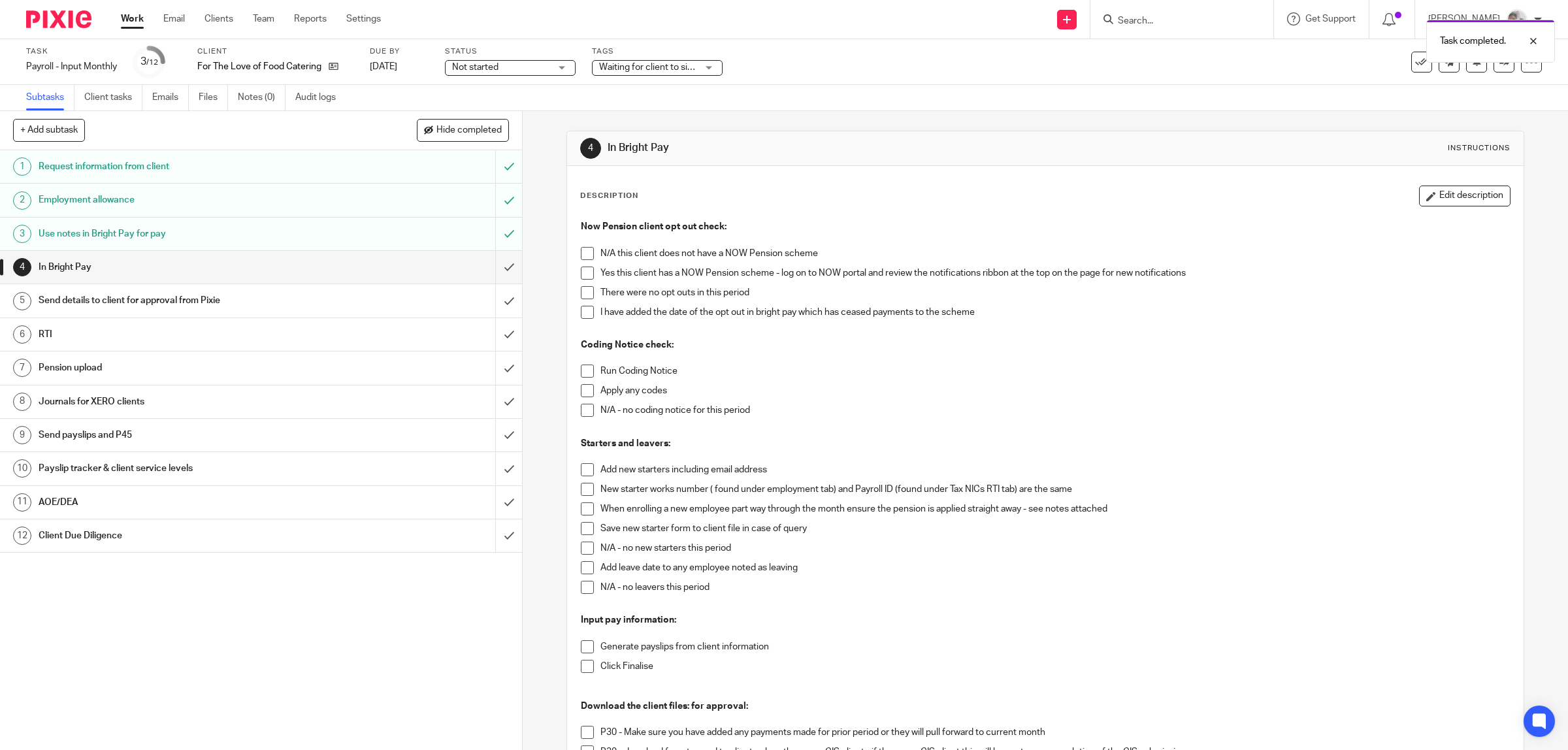
click at [580, 253] on span at bounding box center [587, 253] width 13 height 13
click at [580, 371] on span at bounding box center [587, 371] width 13 height 13
drag, startPoint x: 582, startPoint y: 390, endPoint x: 578, endPoint y: 424, distance: 34.2
click at [582, 392] on span at bounding box center [587, 390] width 13 height 13
click at [580, 547] on span at bounding box center [587, 548] width 13 height 13
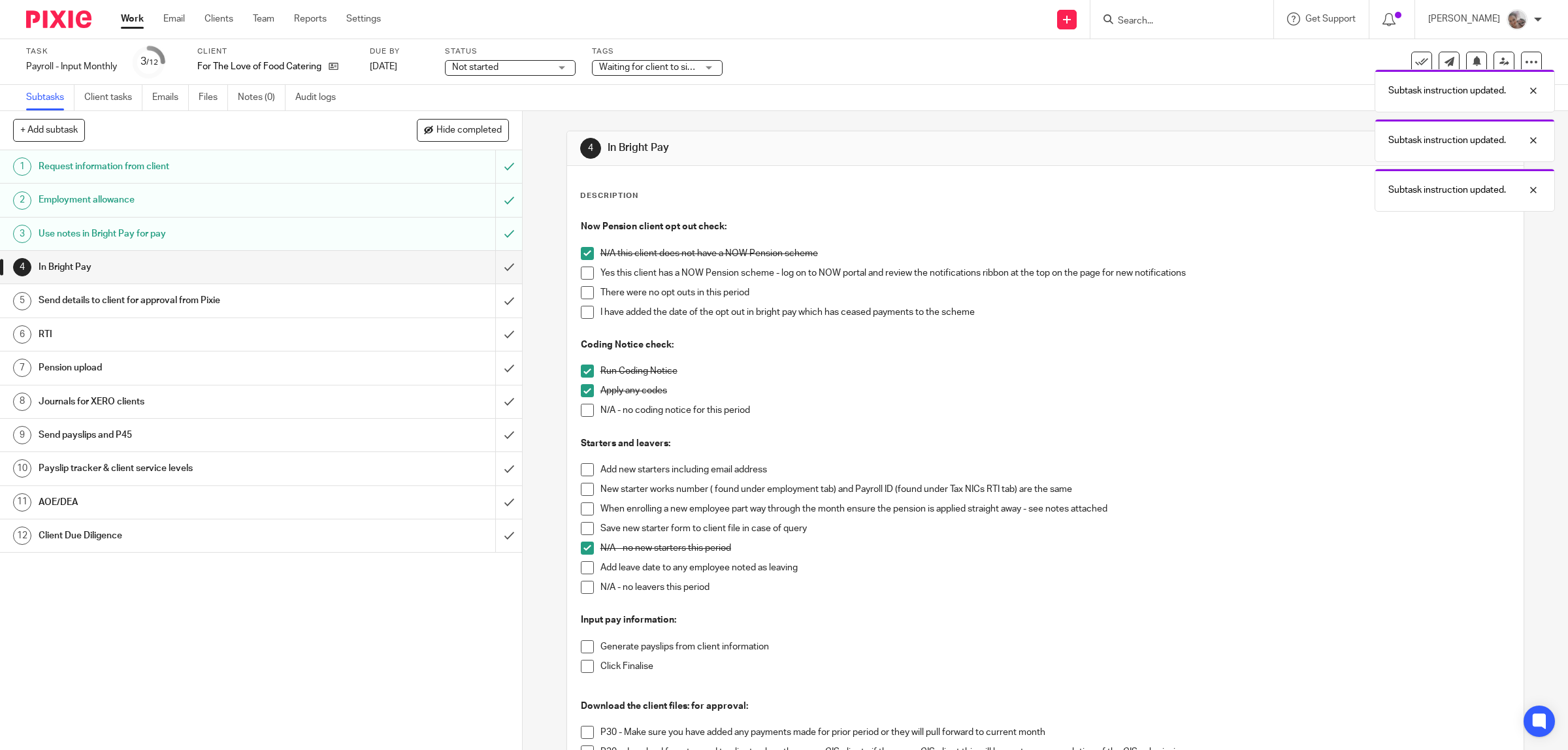
click at [580, 589] on span at bounding box center [587, 587] width 13 height 13
drag, startPoint x: 585, startPoint y: 650, endPoint x: 586, endPoint y: 663, distance: 13.0
click at [585, 651] on span at bounding box center [587, 647] width 13 height 13
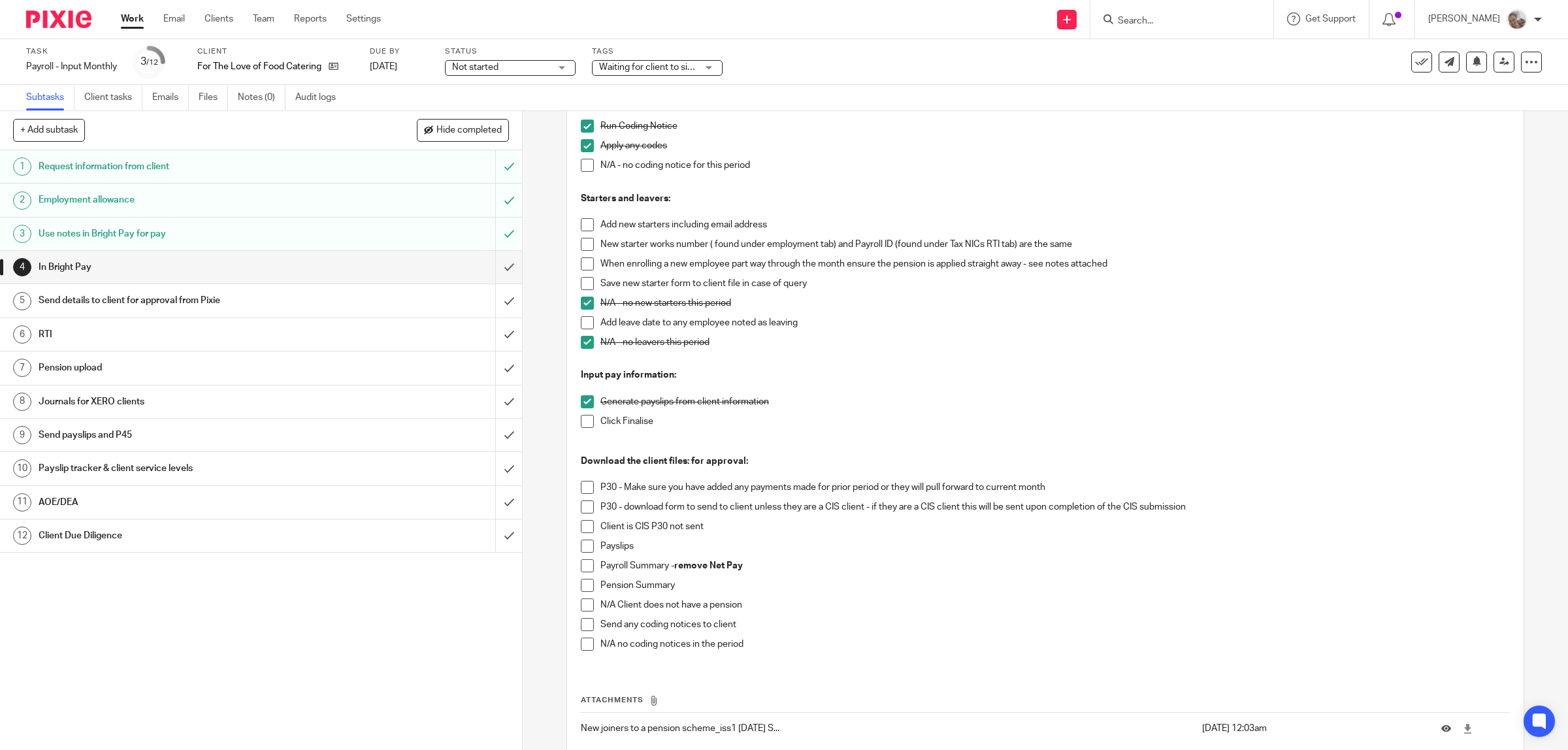
scroll to position [321, 0]
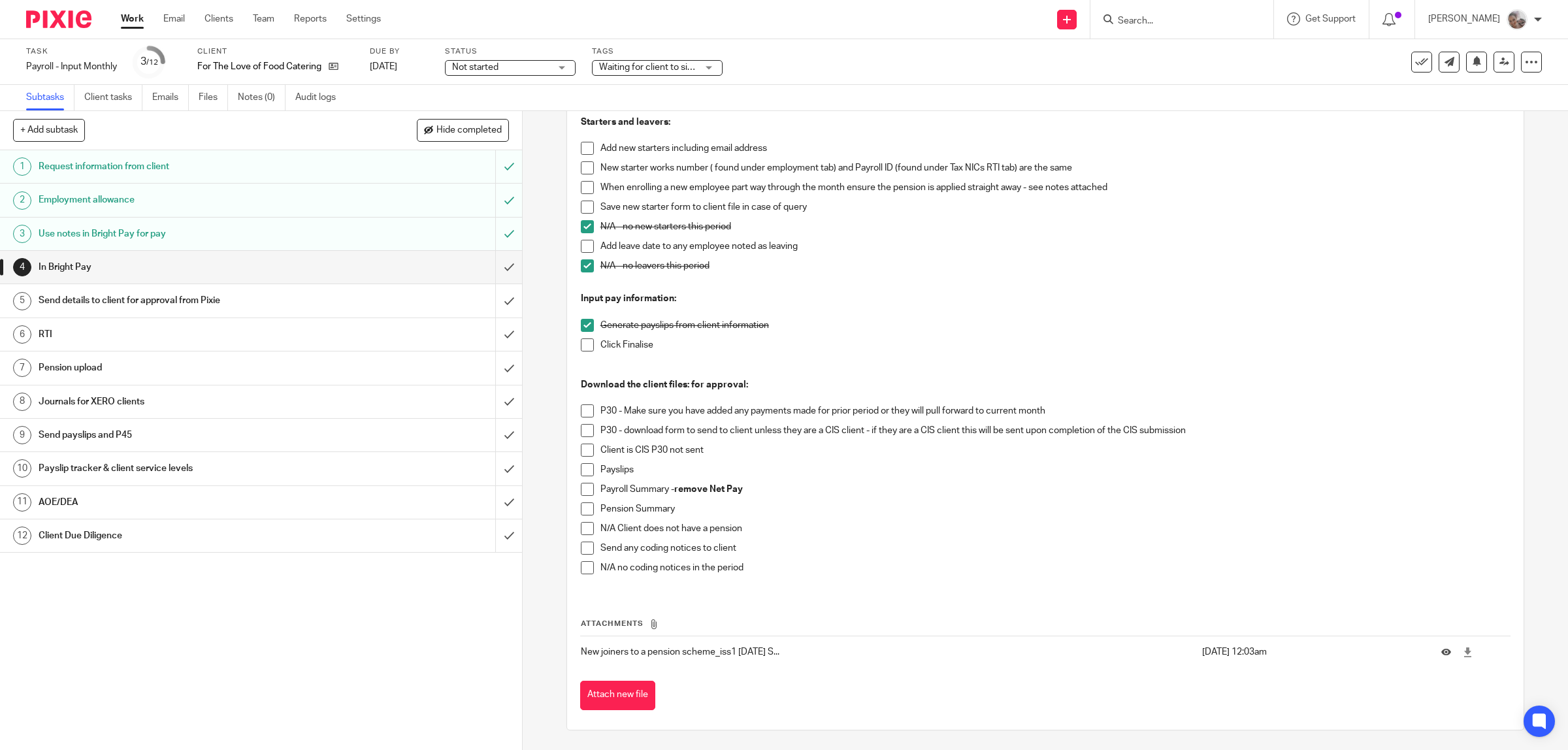
click at [581, 413] on span at bounding box center [587, 411] width 13 height 13
click at [580, 472] on span at bounding box center [587, 470] width 13 height 13
click at [581, 491] on span at bounding box center [587, 489] width 13 height 13
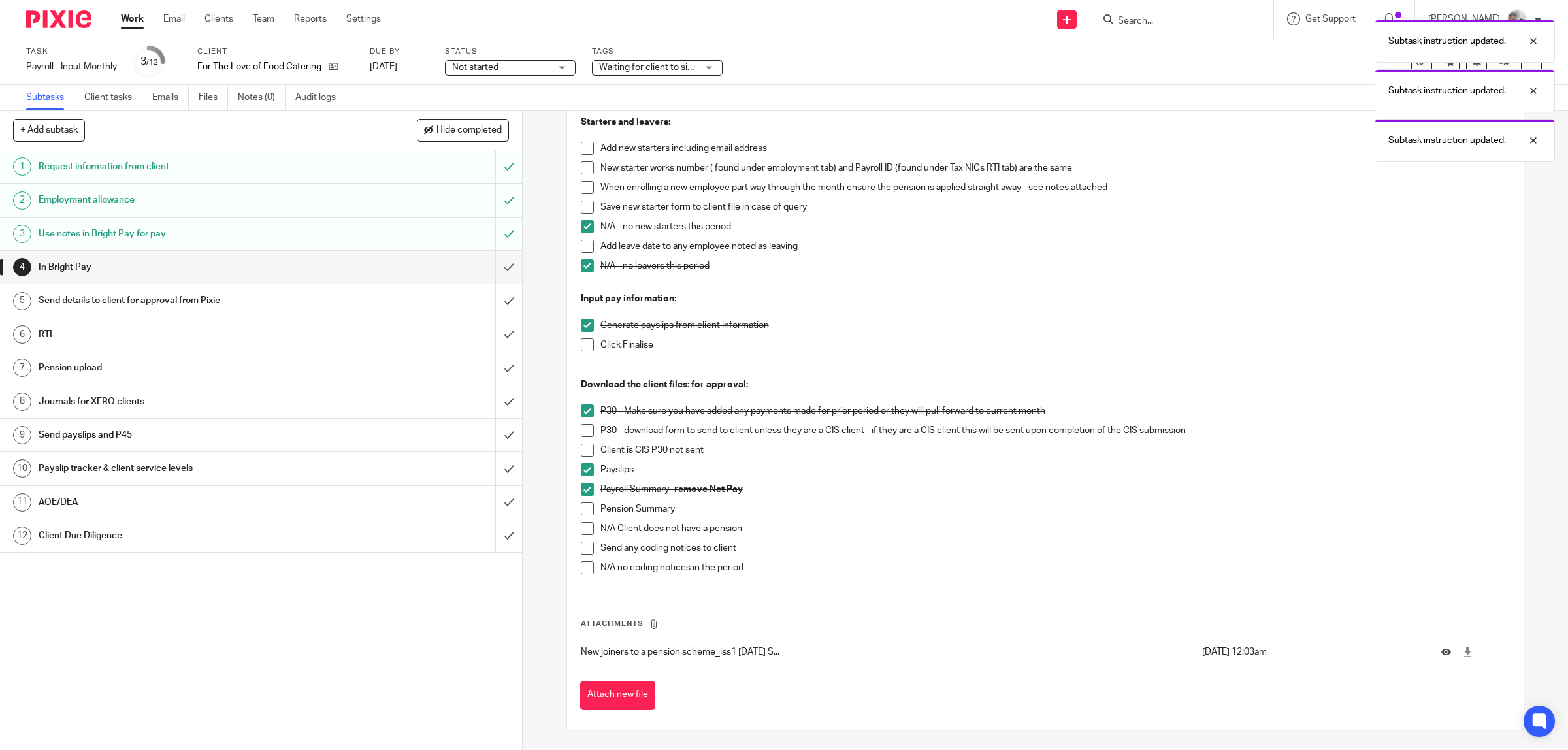
click at [580, 505] on span at bounding box center [587, 509] width 13 height 13
click at [580, 552] on span at bounding box center [587, 548] width 13 height 13
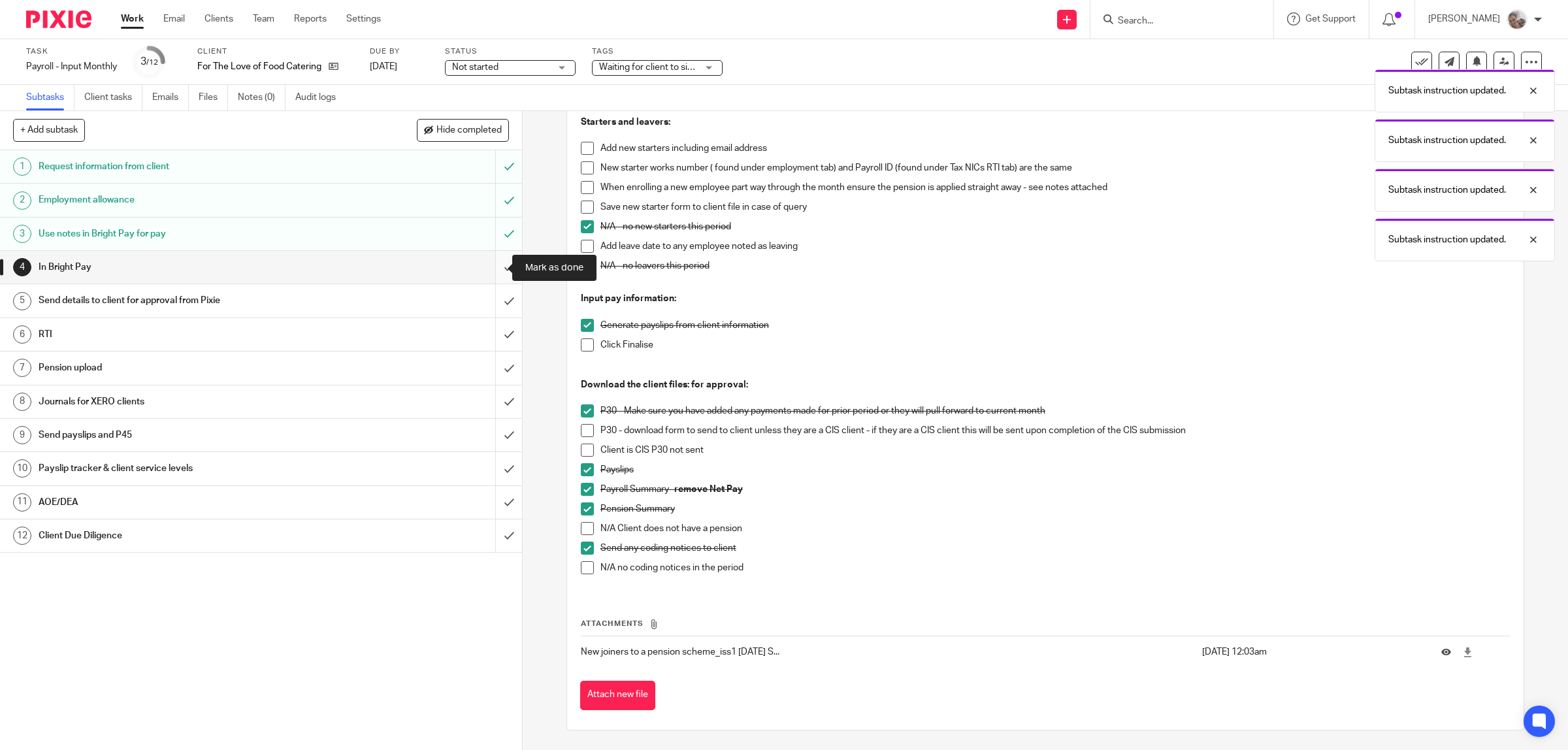
click at [490, 263] on input "submit" at bounding box center [261, 267] width 522 height 32
drag, startPoint x: 240, startPoint y: 302, endPoint x: 318, endPoint y: 292, distance: 78.6
click at [243, 304] on h1 "Send details to client for approval from Pixie" at bounding box center [186, 301] width 296 height 20
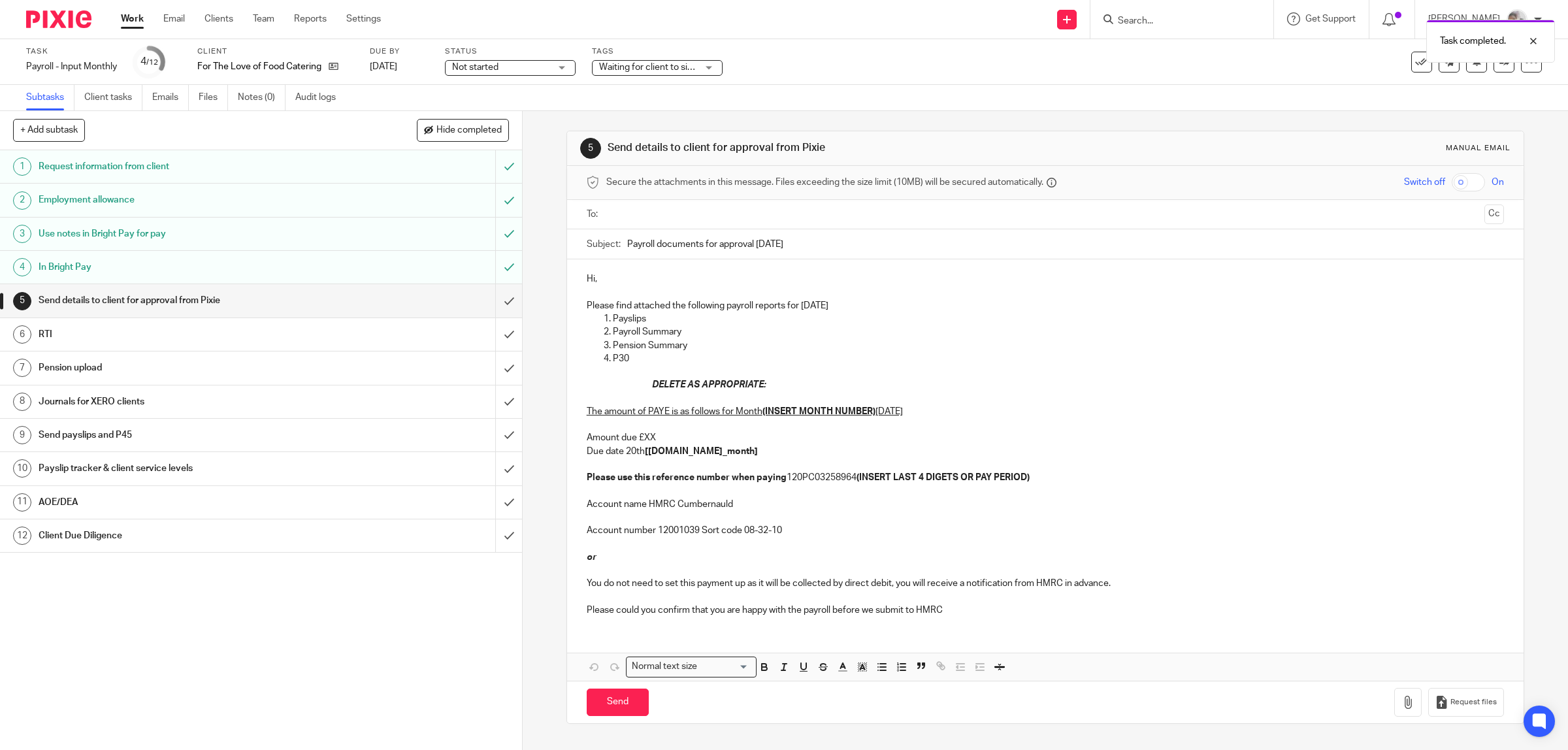
click at [671, 356] on p "P30" at bounding box center [1058, 359] width 892 height 13
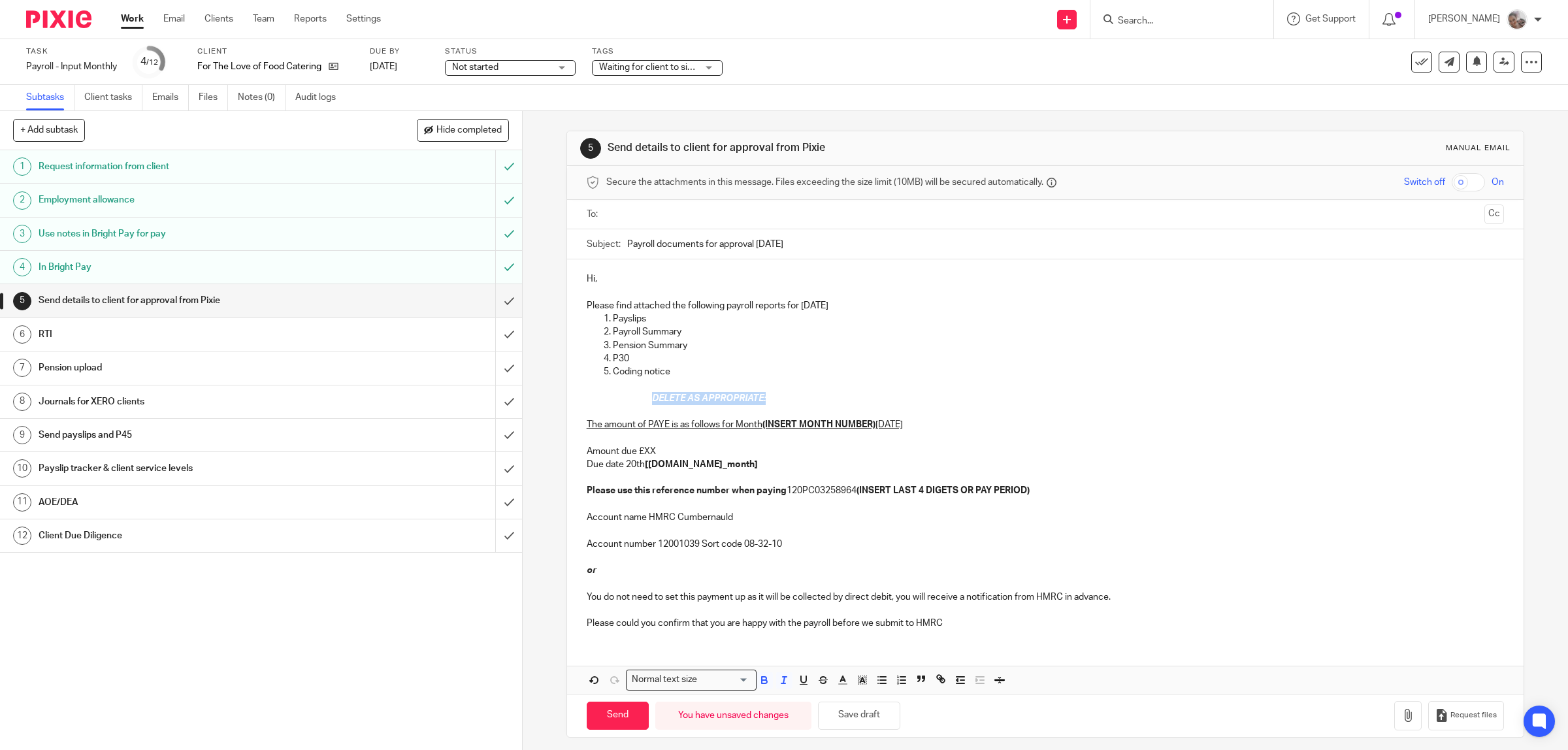
drag, startPoint x: 772, startPoint y: 403, endPoint x: 647, endPoint y: 403, distance: 125.0
click at [652, 404] on p "DELETE AS APPROPRIATE:" at bounding box center [1077, 399] width 852 height 13
drag, startPoint x: 879, startPoint y: 422, endPoint x: 758, endPoint y: 430, distance: 121.3
click at [758, 430] on p "The amount of PAYE is as follows for Month (INSERT MONTH NUMBER) September 2025…" at bounding box center [1045, 452] width 918 height 93
click at [661, 453] on p "The amount of PAYE is as follows for Month 6 September 2025 Amount due £XX Due …" at bounding box center [1045, 452] width 918 height 93
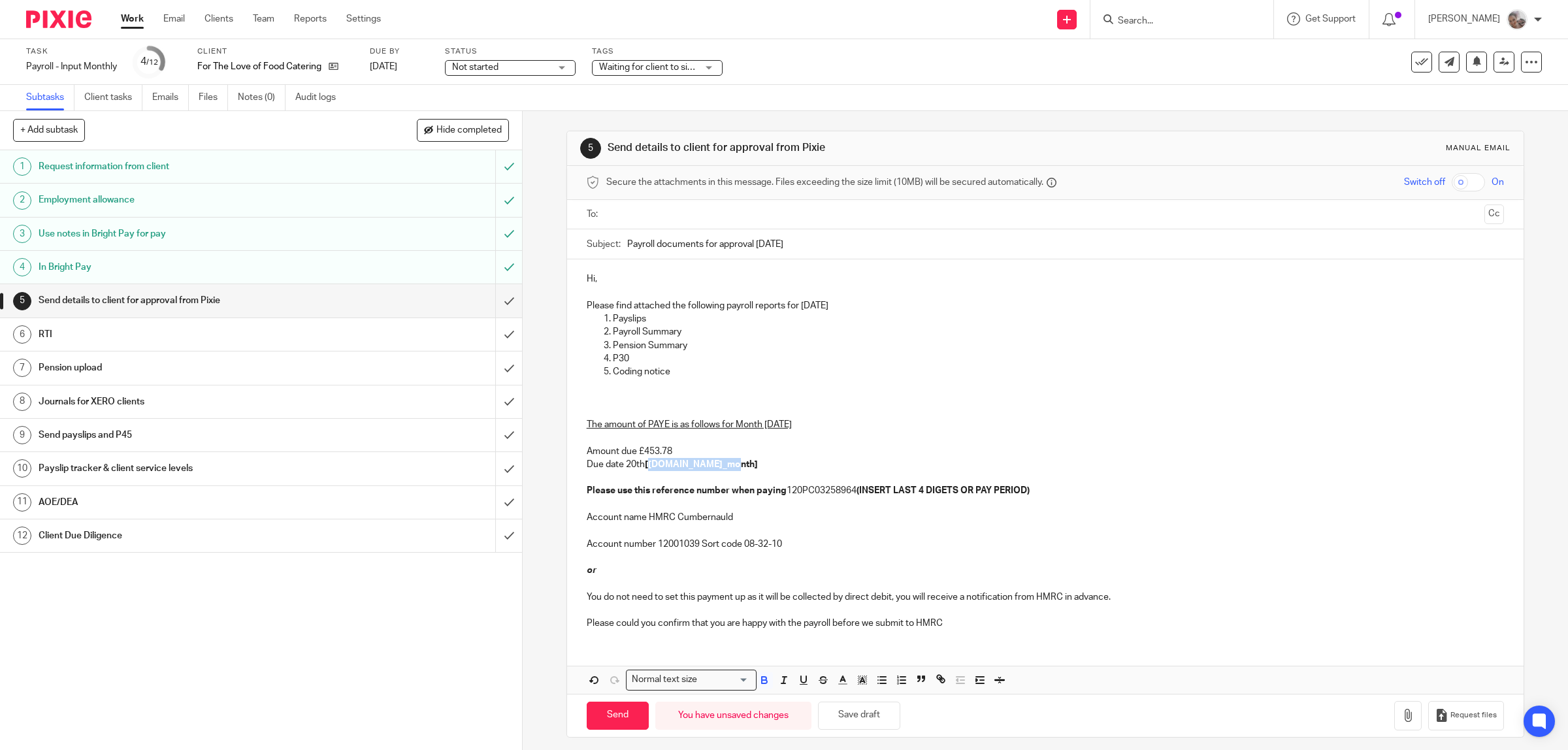
drag, startPoint x: 703, startPoint y: 467, endPoint x: 644, endPoint y: 471, distance: 59.1
click at [644, 471] on p "The amount of PAYE is as follows for Month 6 September 2025 Amount due £453.78 …" at bounding box center [1045, 452] width 918 height 93
drag, startPoint x: 1042, startPoint y: 492, endPoint x: 854, endPoint y: 494, distance: 188.0
click at [854, 494] on p "The amount of PAYE is as follows for Month 6 September 2025 Amount due £453.78 …" at bounding box center [1045, 452] width 918 height 93
drag, startPoint x: 1036, startPoint y: 592, endPoint x: 576, endPoint y: 569, distance: 460.6
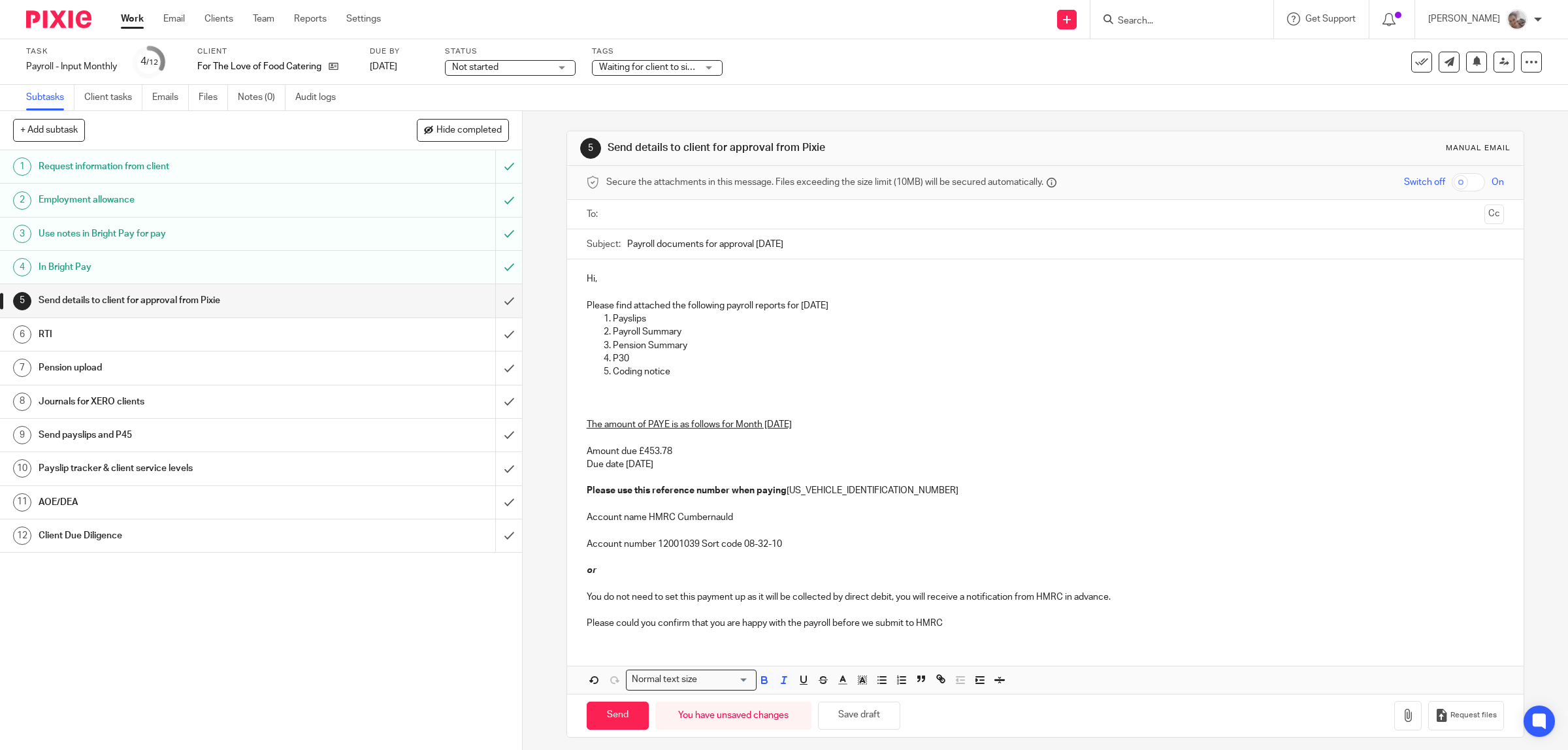
click at [576, 570] on div "Hi, Please find attached the following payroll reports for September 2025 Paysl…" at bounding box center [1045, 449] width 957 height 380
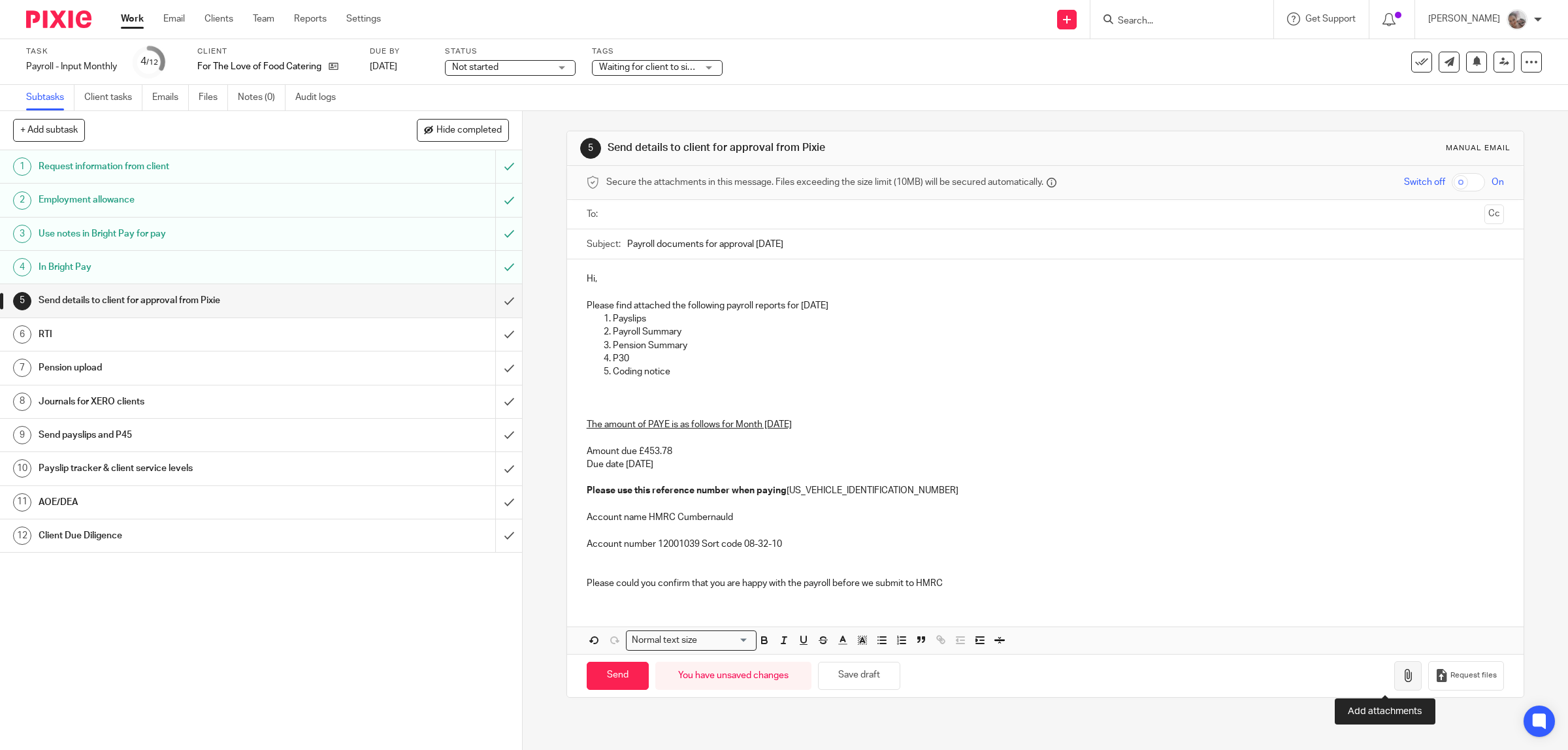
click at [1401, 682] on icon "button" at bounding box center [1407, 676] width 13 height 13
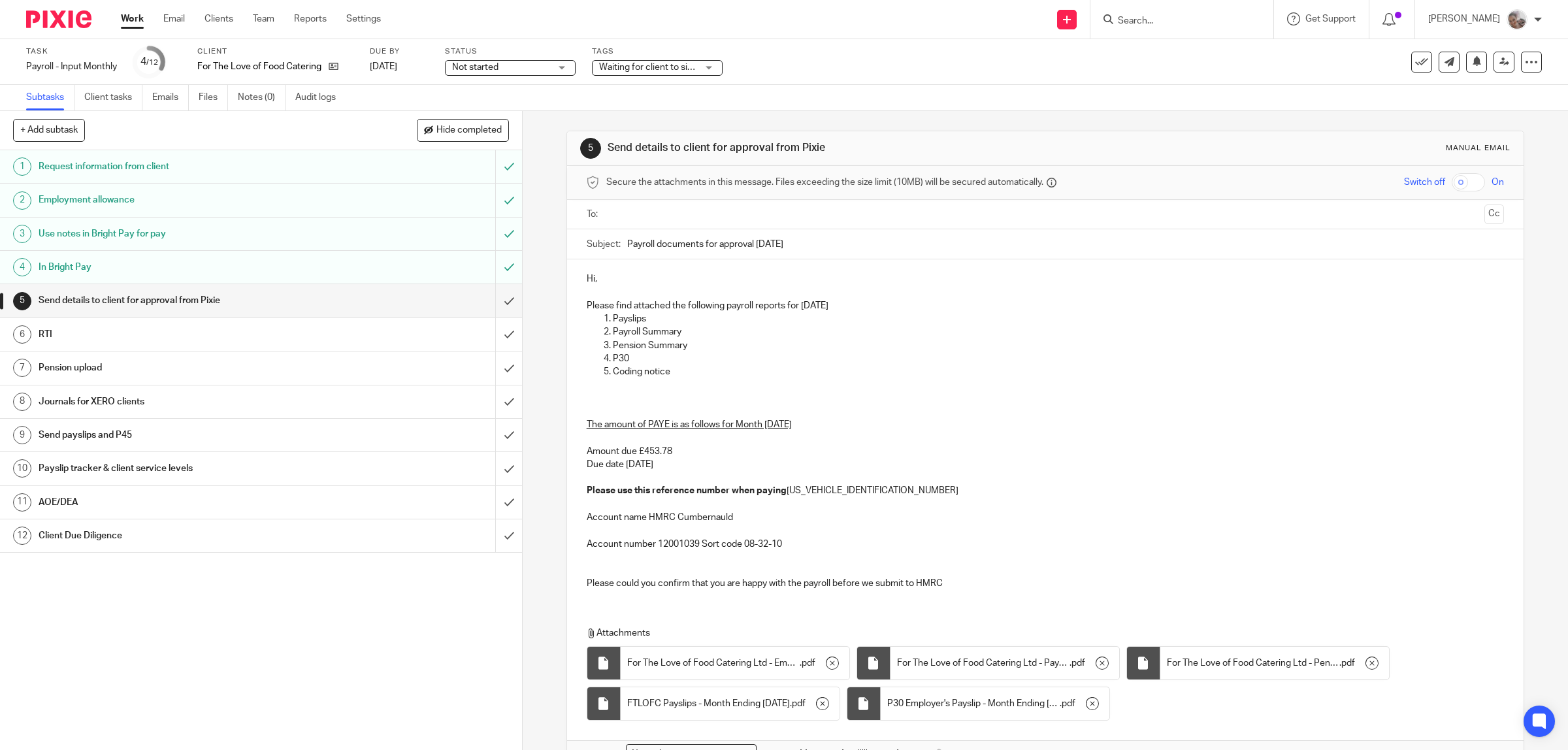
click at [1452, 184] on input "checkbox" at bounding box center [1468, 182] width 33 height 18
click at [644, 216] on input "text" at bounding box center [1044, 214] width 868 height 15
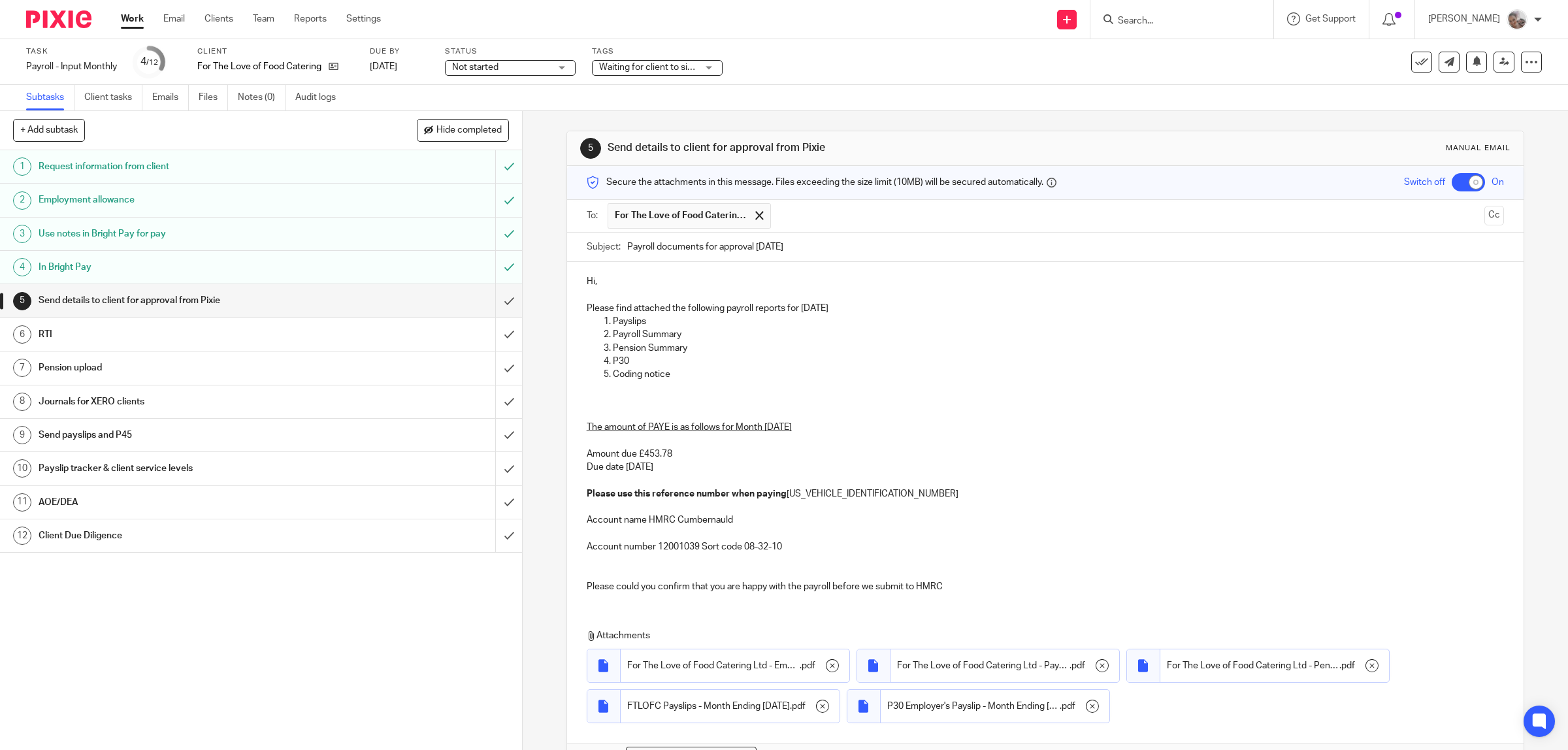
scroll to position [87, 0]
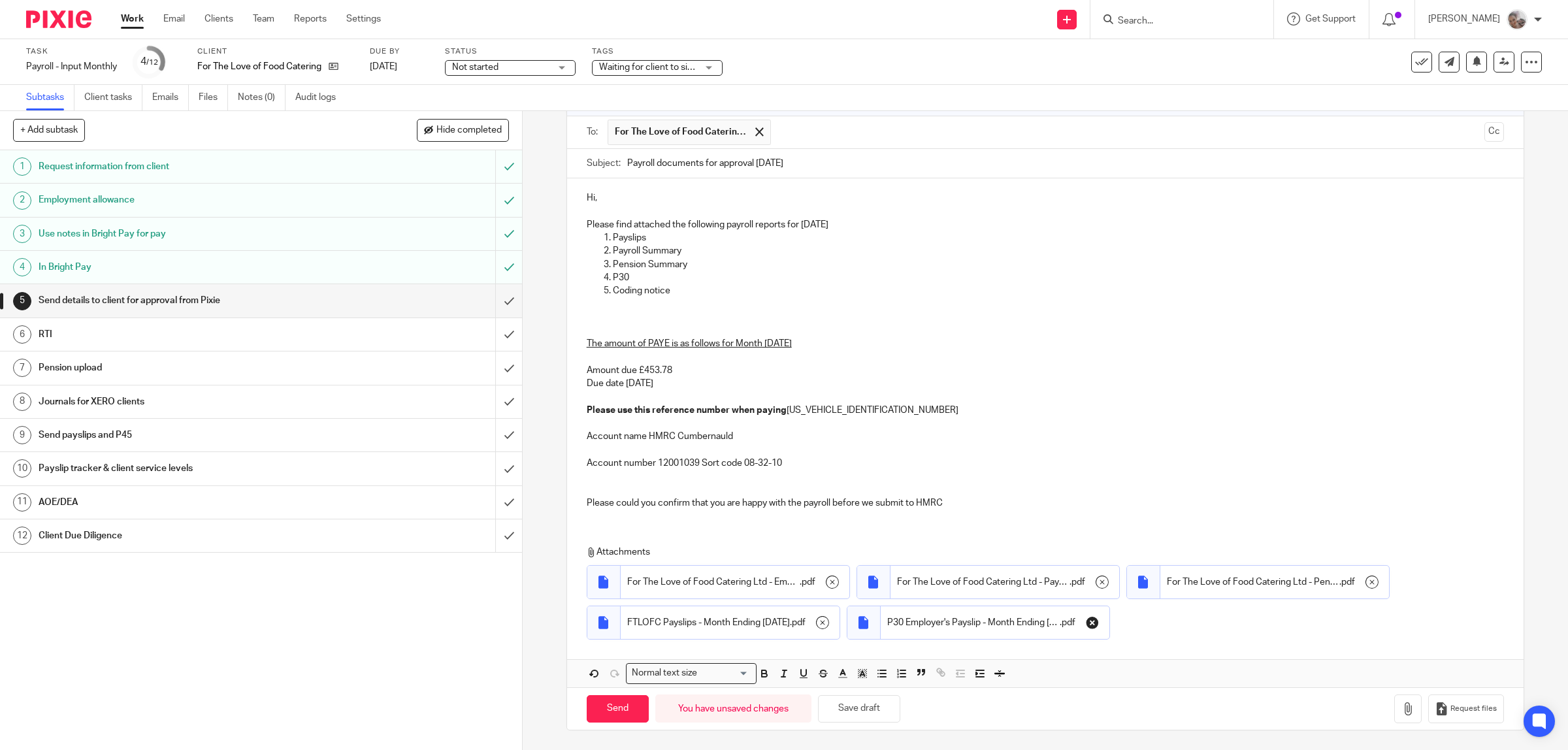
click at [1099, 621] on icon "button" at bounding box center [1092, 623] width 13 height 13
click at [1401, 709] on icon "button" at bounding box center [1407, 709] width 13 height 13
click at [675, 361] on p "The amount of PAYE is as follows for Month 6 September 2025 Amount due £453.78 …" at bounding box center [1045, 371] width 918 height 93
click at [960, 371] on p "The amount of PAYE is as follows for Month 6 September 2025 Amount due £417.62 …" at bounding box center [1045, 371] width 918 height 93
click at [826, 575] on icon "button" at bounding box center [832, 582] width 13 height 13
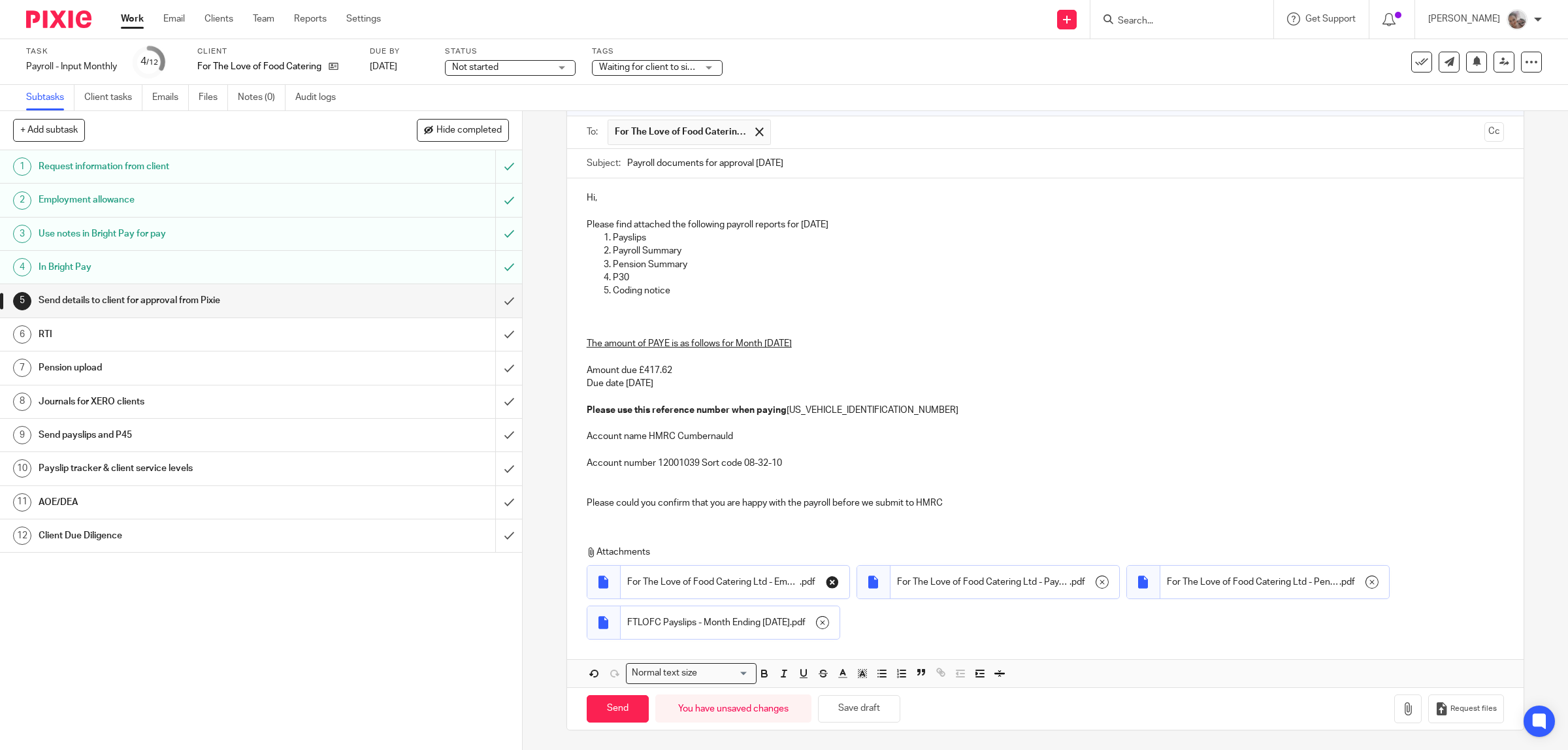
scroll to position [46, 0]
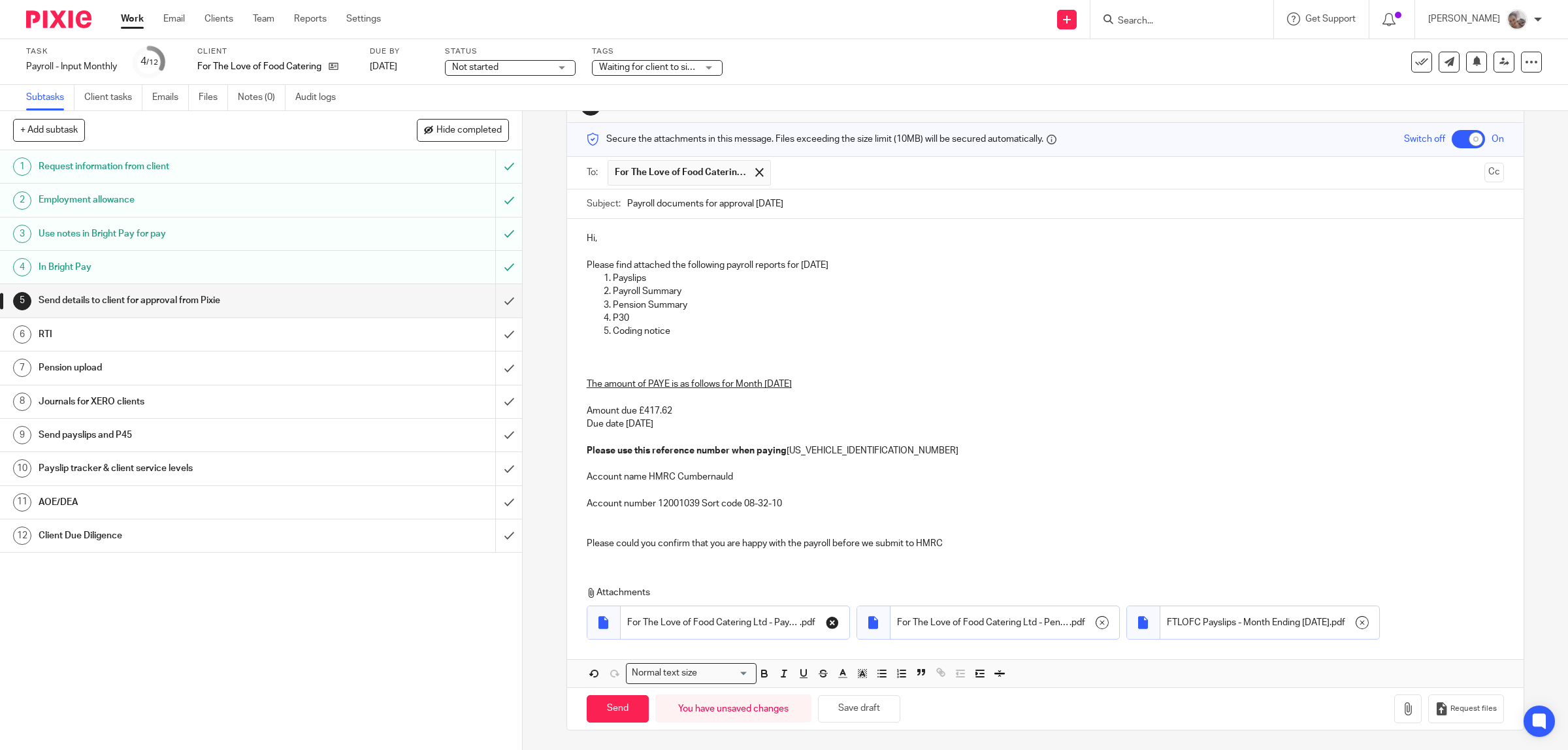
click at [832, 619] on icon "button" at bounding box center [832, 623] width 13 height 13
click at [829, 619] on icon "button" at bounding box center [823, 623] width 13 height 13
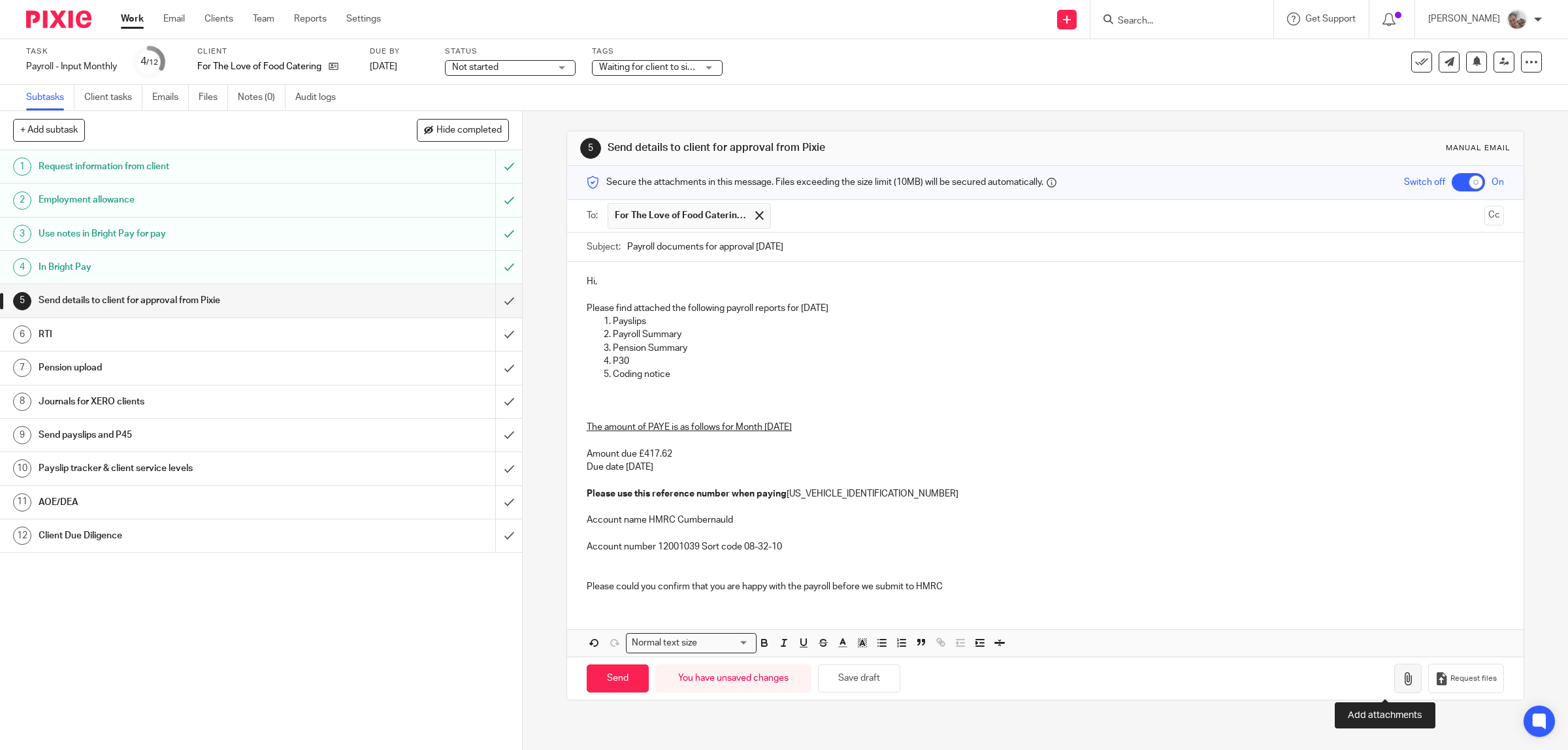
click at [1401, 684] on icon "button" at bounding box center [1407, 679] width 13 height 13
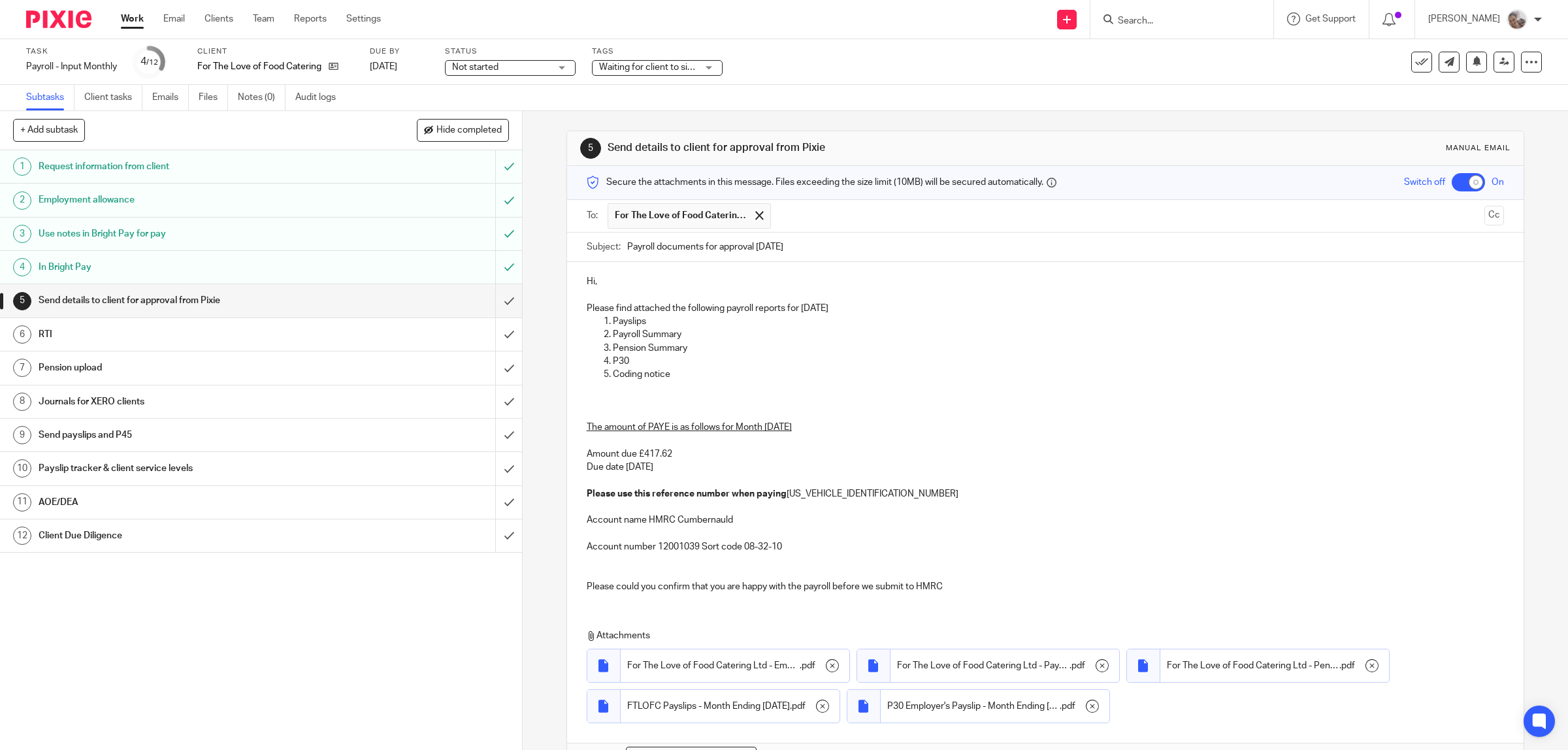
scroll to position [87, 0]
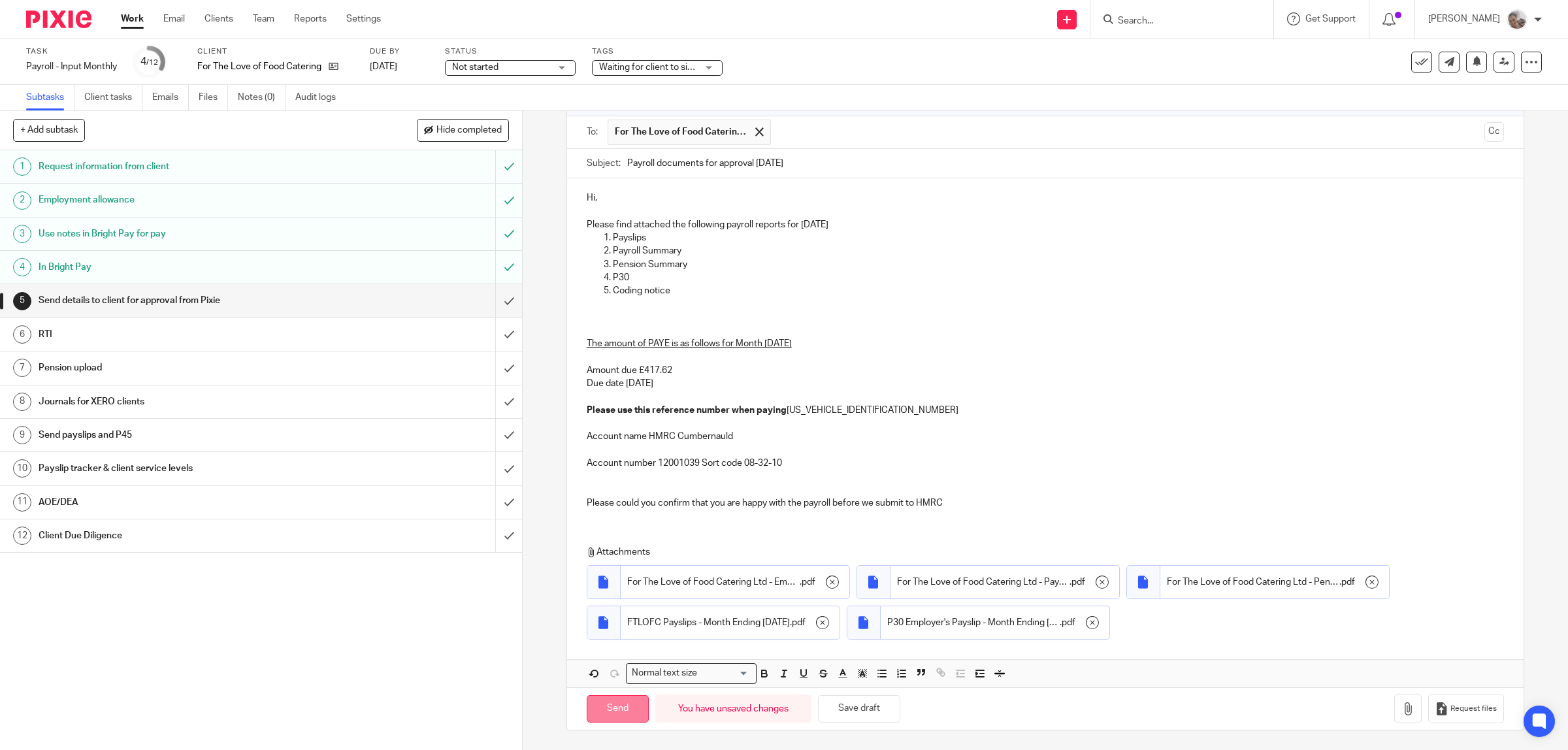
click at [612, 710] on input "Send" at bounding box center [617, 709] width 62 height 28
checkbox input "false"
type input "Sent"
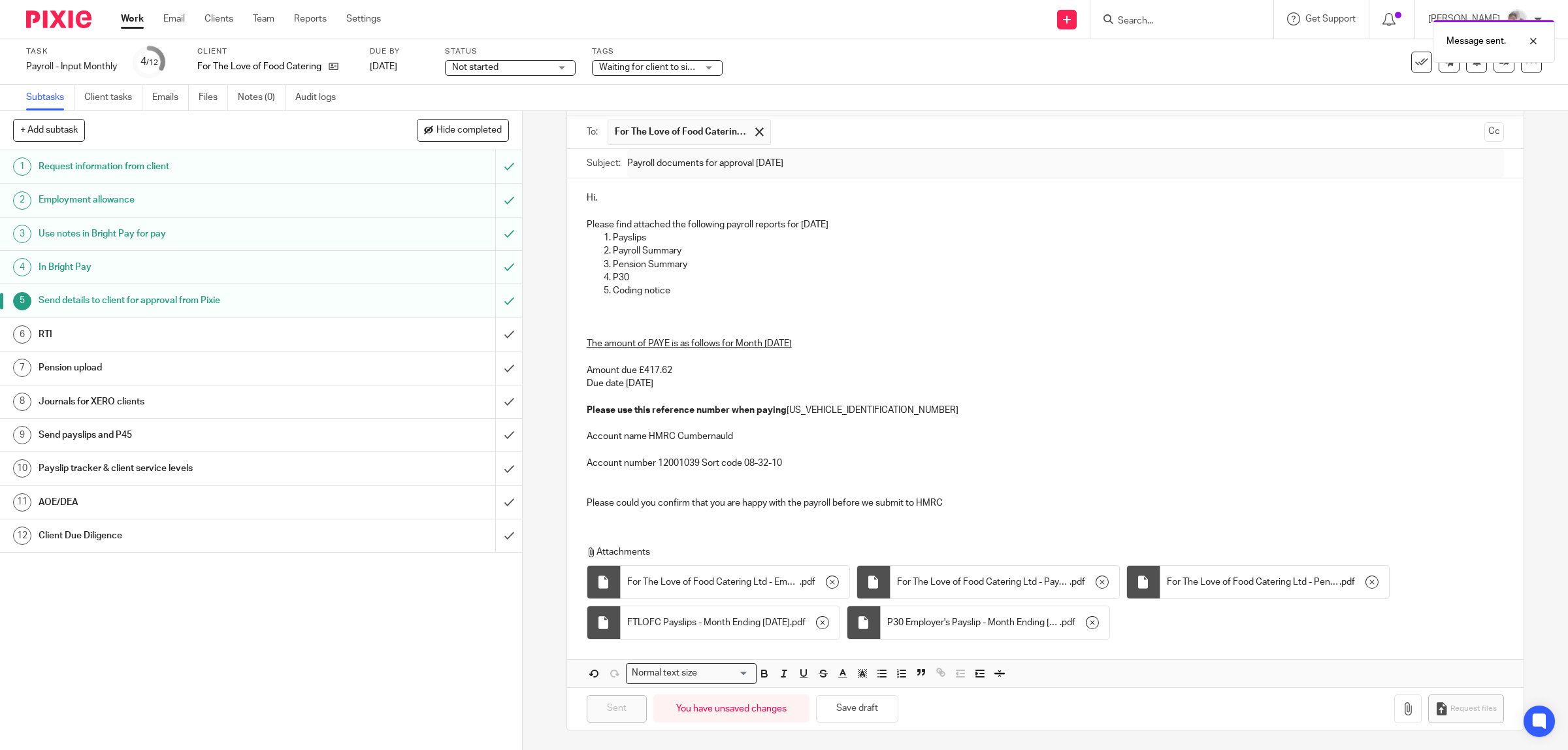
click at [96, 536] on h1 "Client Due Diligence" at bounding box center [186, 536] width 296 height 20
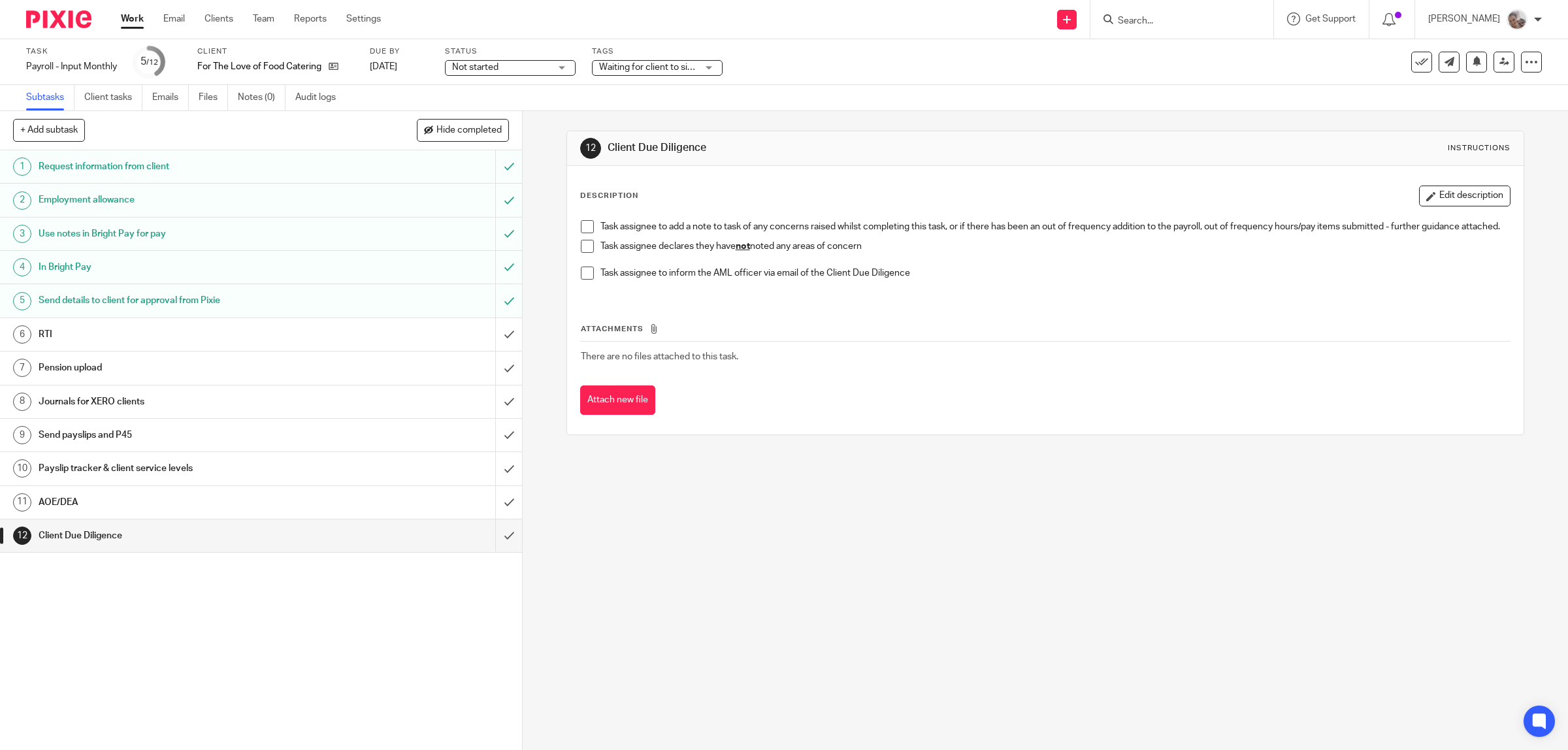
click at [580, 253] on span at bounding box center [587, 246] width 13 height 13
click at [492, 538] on input "submit" at bounding box center [261, 536] width 522 height 32
click at [71, 508] on h1 "AOE/DEA" at bounding box center [186, 502] width 296 height 20
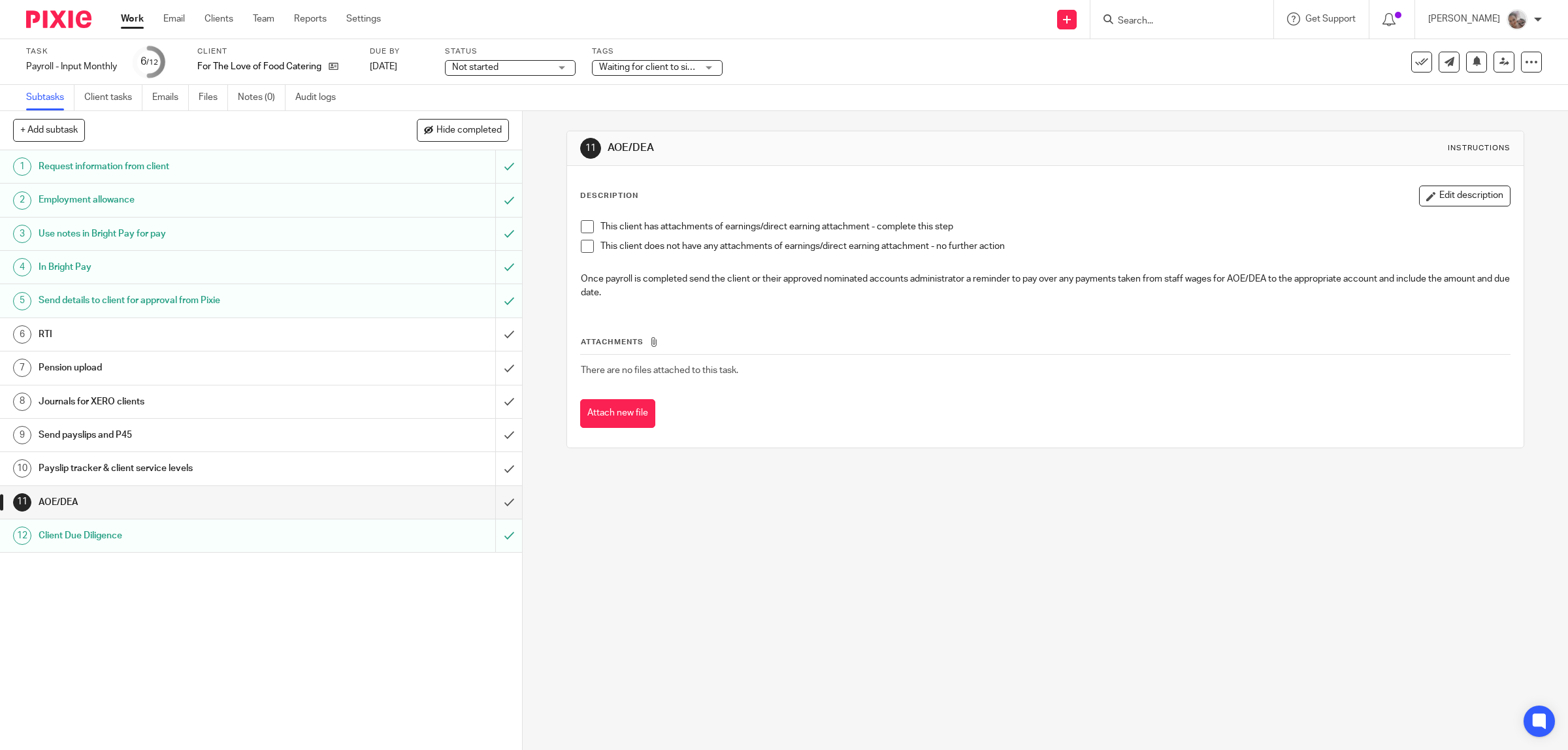
click at [582, 249] on span at bounding box center [587, 246] width 13 height 13
click at [501, 504] on input "submit" at bounding box center [261, 502] width 522 height 32
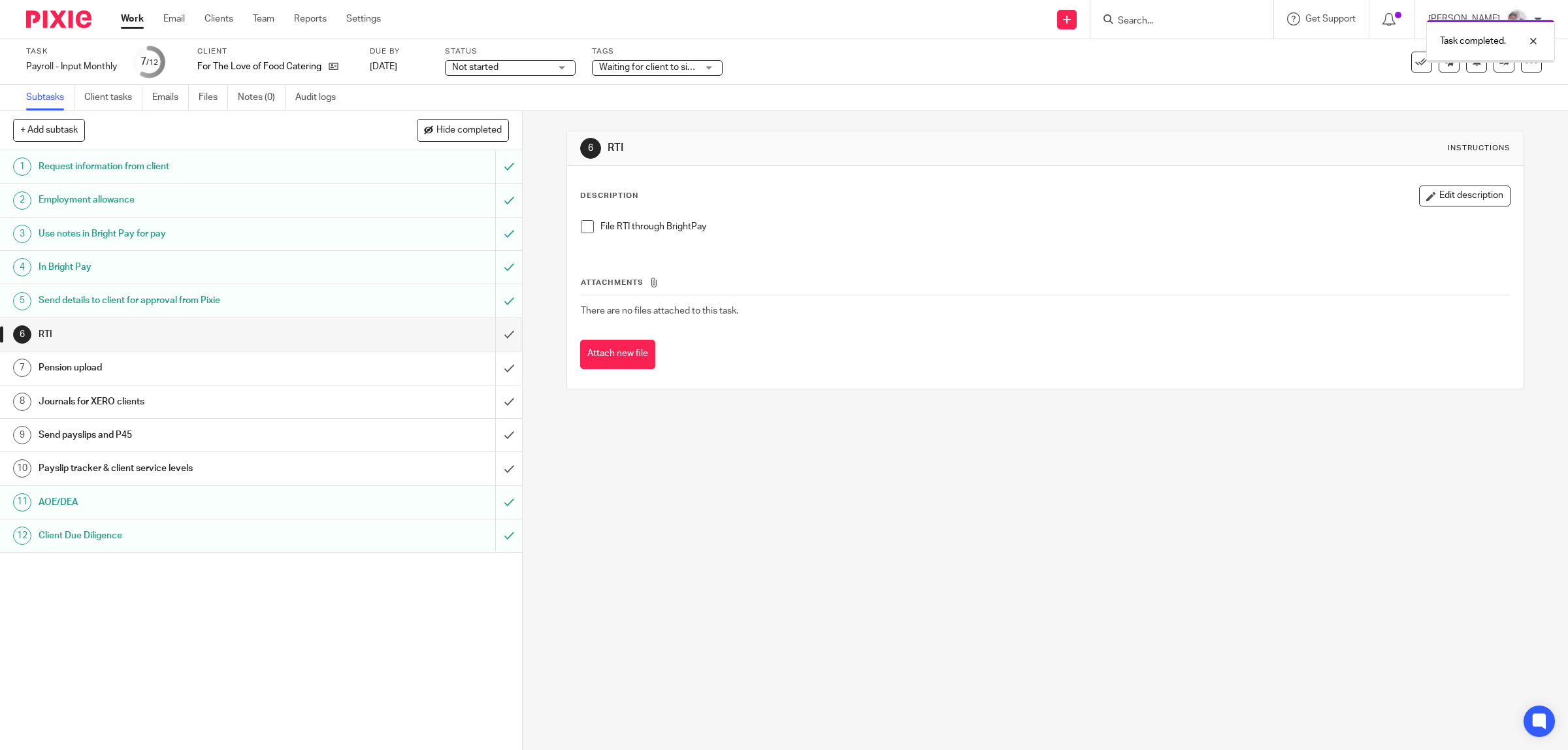
click at [154, 466] on h1 "Payslip tracker & client service levels" at bounding box center [186, 469] width 296 height 20
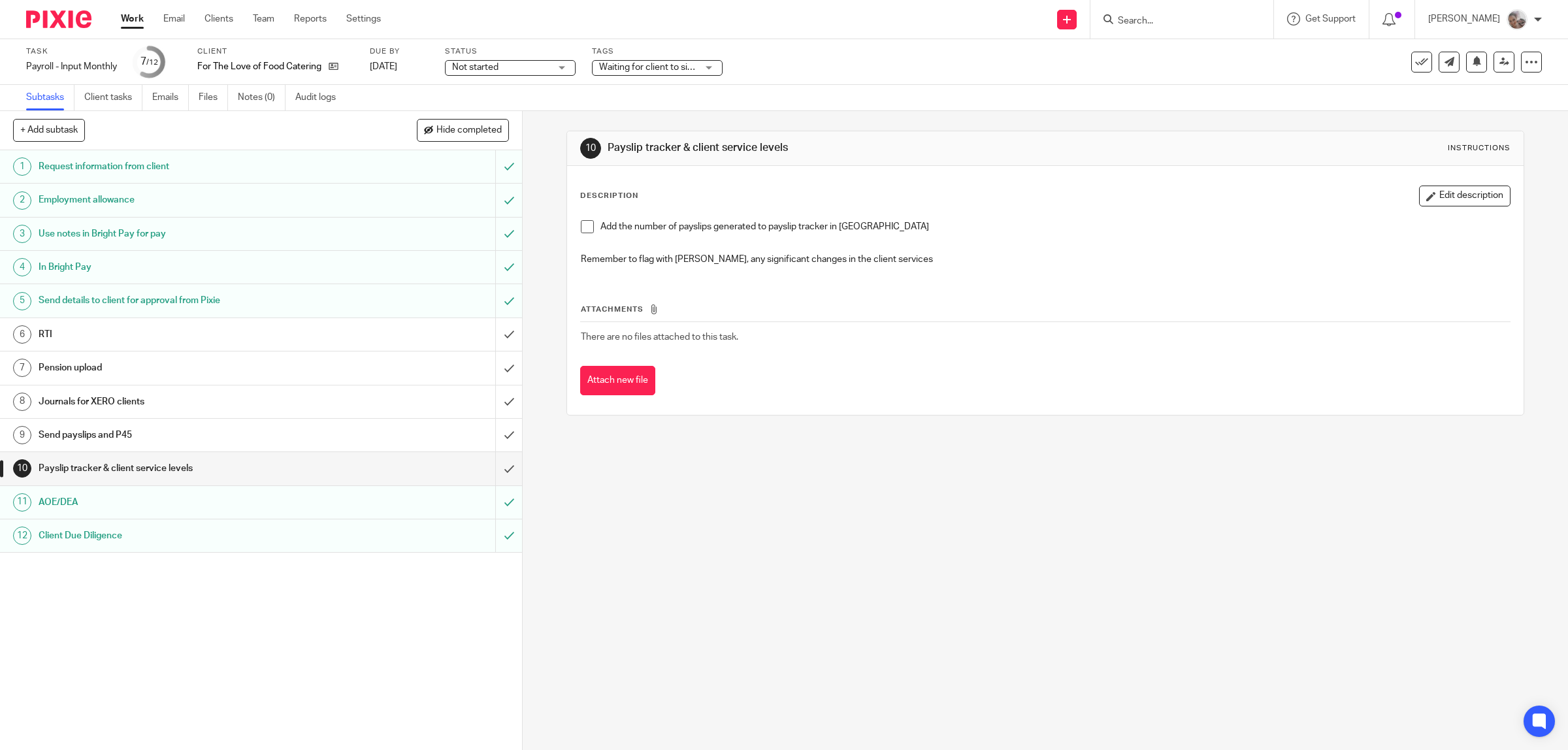
click at [586, 222] on span at bounding box center [587, 227] width 13 height 13
click at [476, 471] on link "10 Payslip tracker & client service levels" at bounding box center [247, 469] width 495 height 32
click at [201, 433] on h1 "Send payslips and P45" at bounding box center [186, 435] width 296 height 20
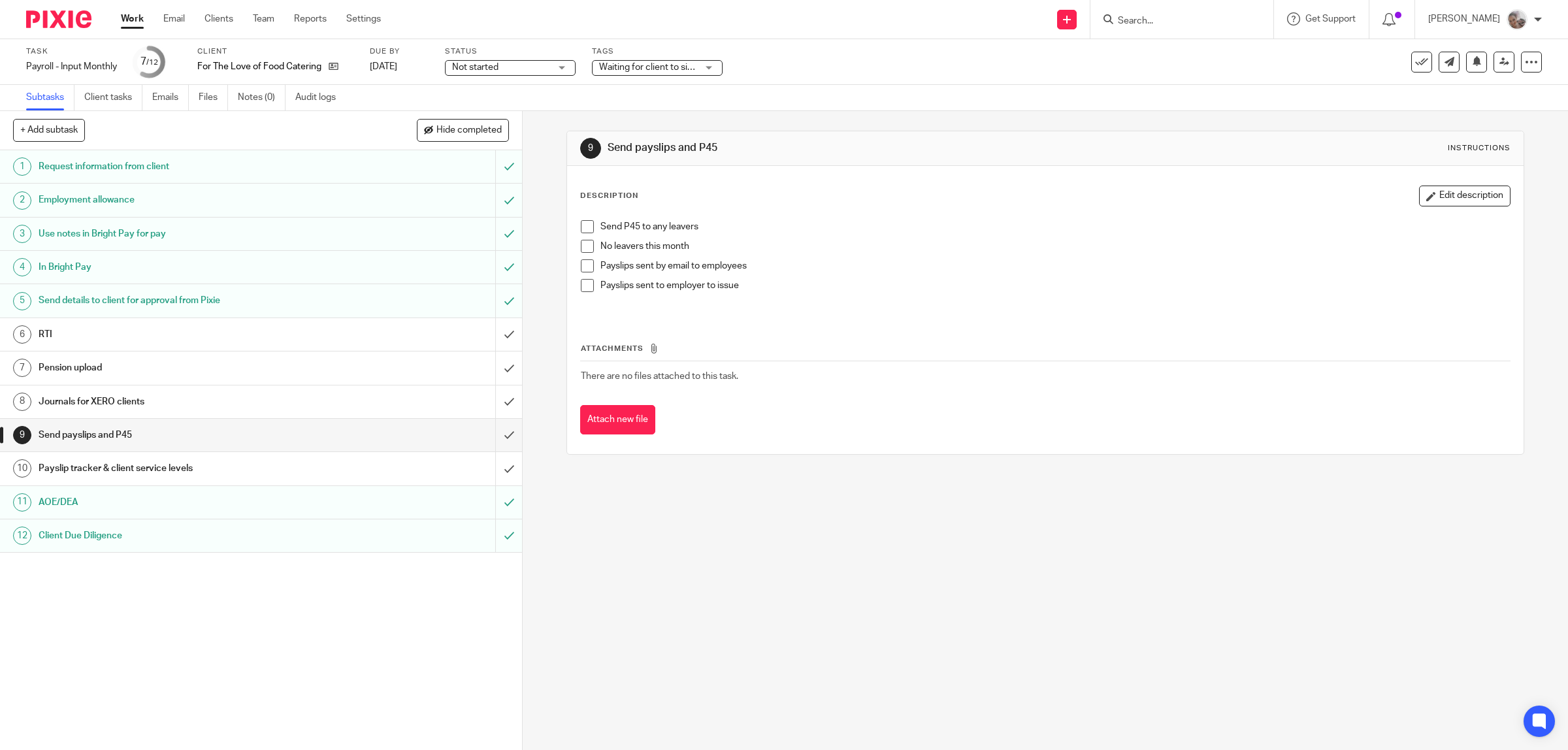
click at [586, 245] on span at bounding box center [587, 246] width 13 height 13
click at [358, 463] on div "Payslip tracker & client service levels" at bounding box center [260, 469] width 443 height 20
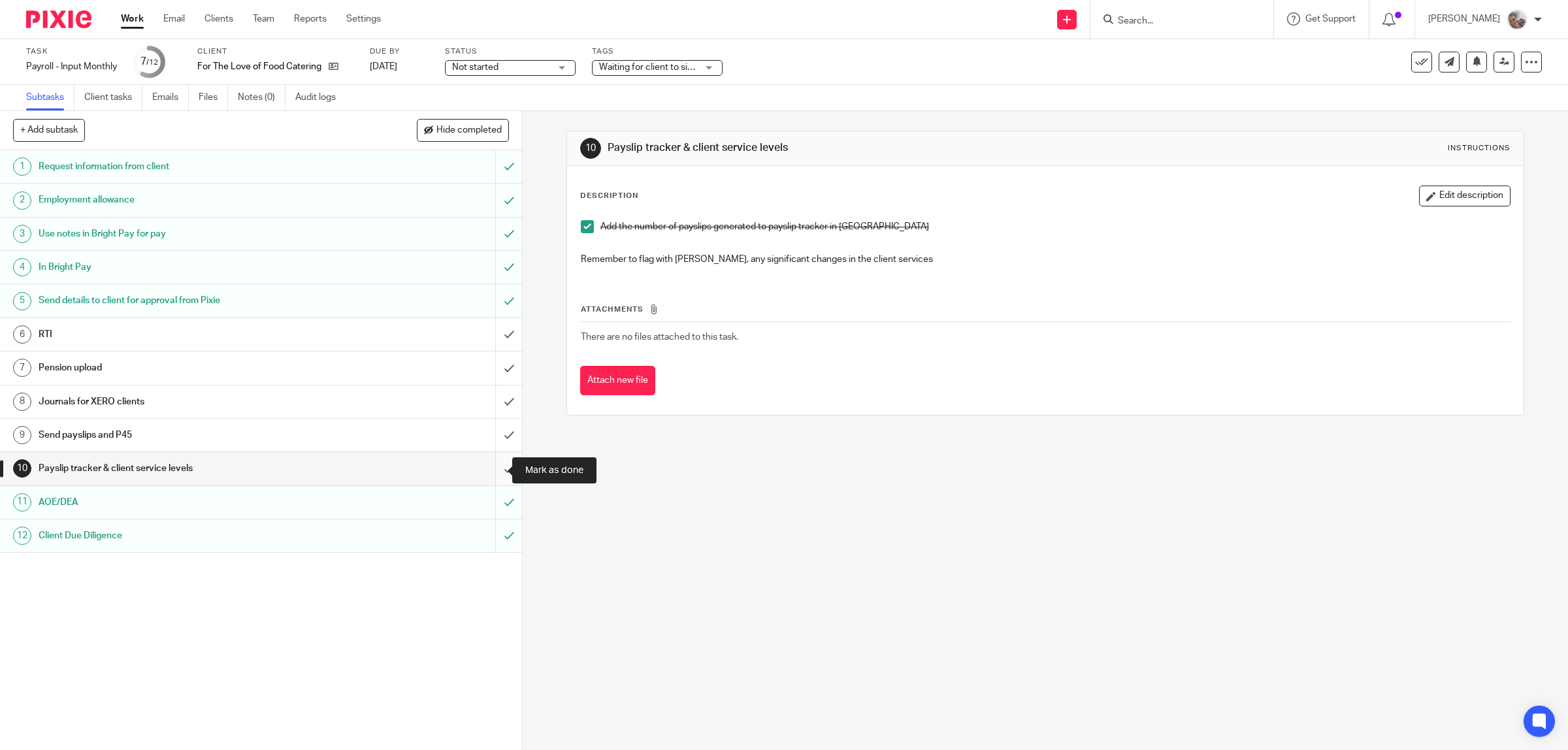
click at [488, 464] on input "submit" at bounding box center [261, 469] width 522 height 32
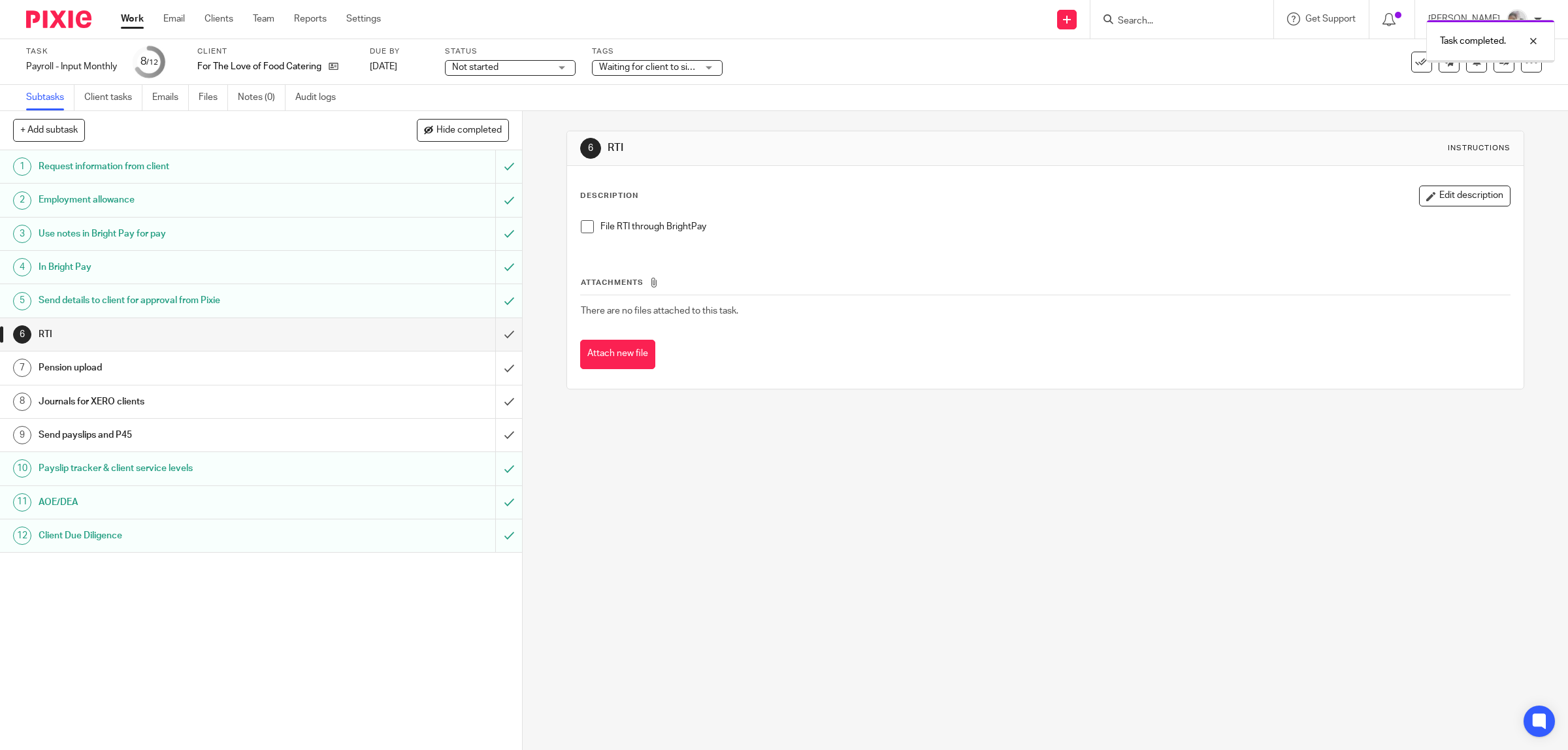
click at [161, 401] on h1 "Journals for XERO clients" at bounding box center [186, 402] width 296 height 20
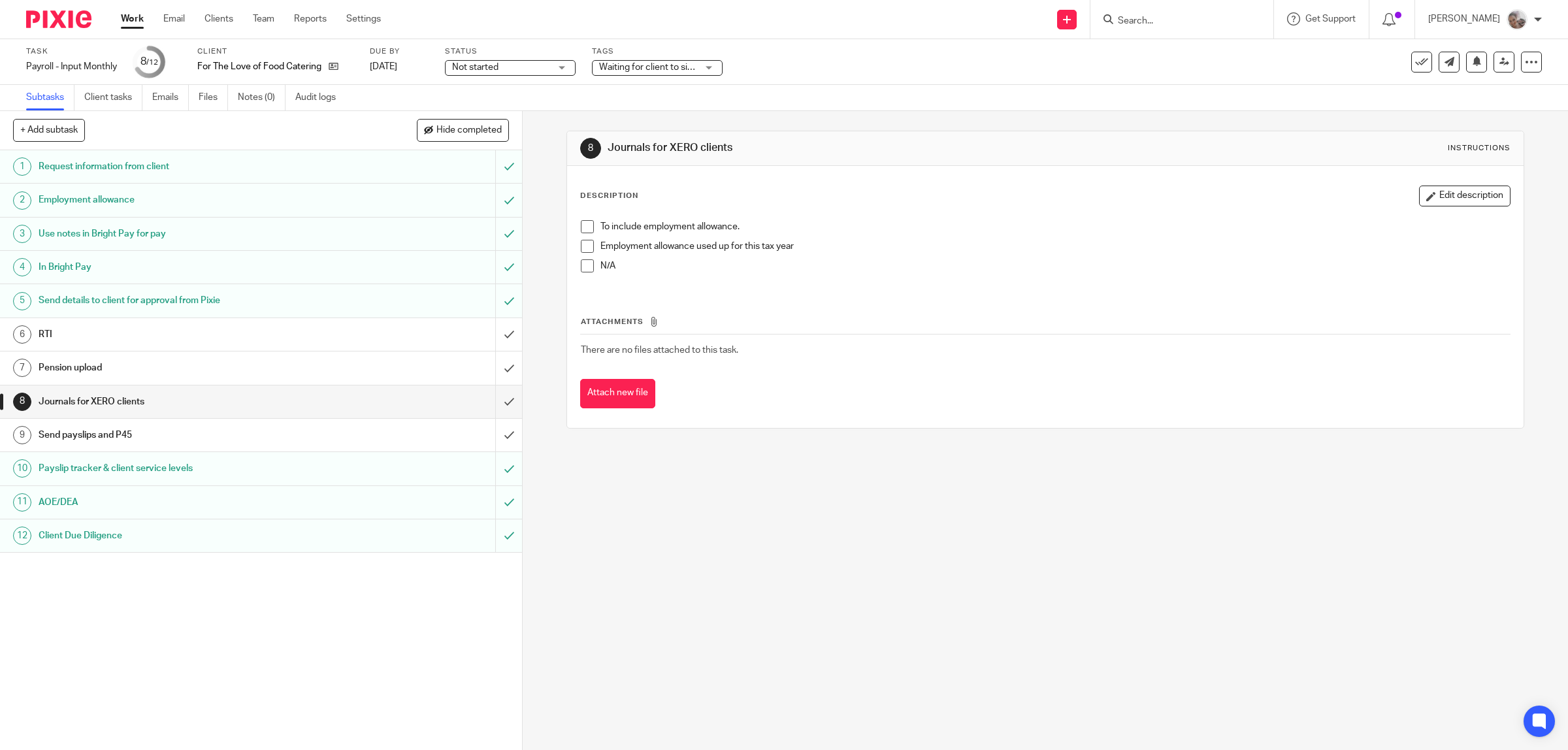
click at [583, 262] on span at bounding box center [587, 266] width 13 height 13
click at [494, 402] on input "submit" at bounding box center [261, 402] width 522 height 32
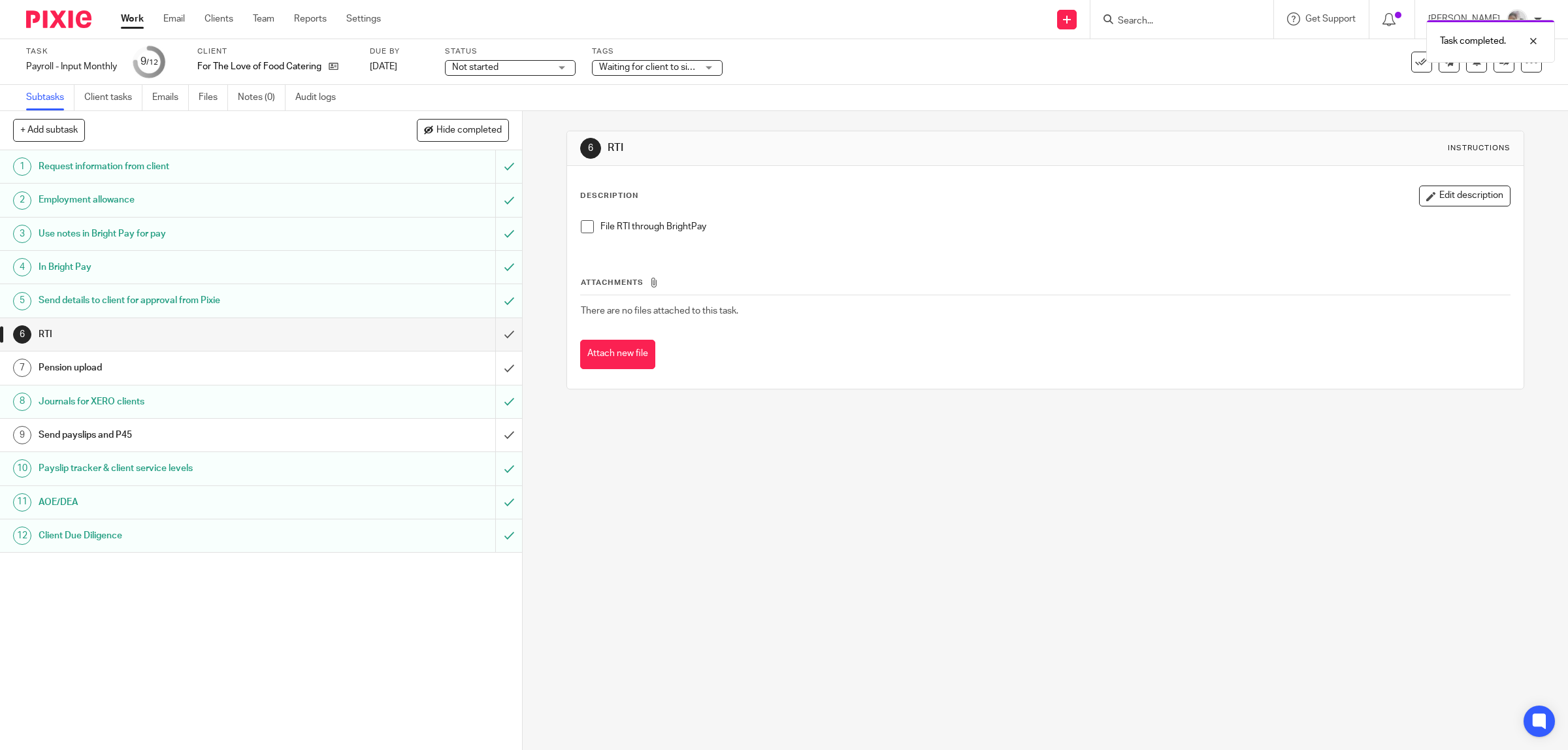
click at [138, 20] on link "Work" at bounding box center [132, 19] width 23 height 13
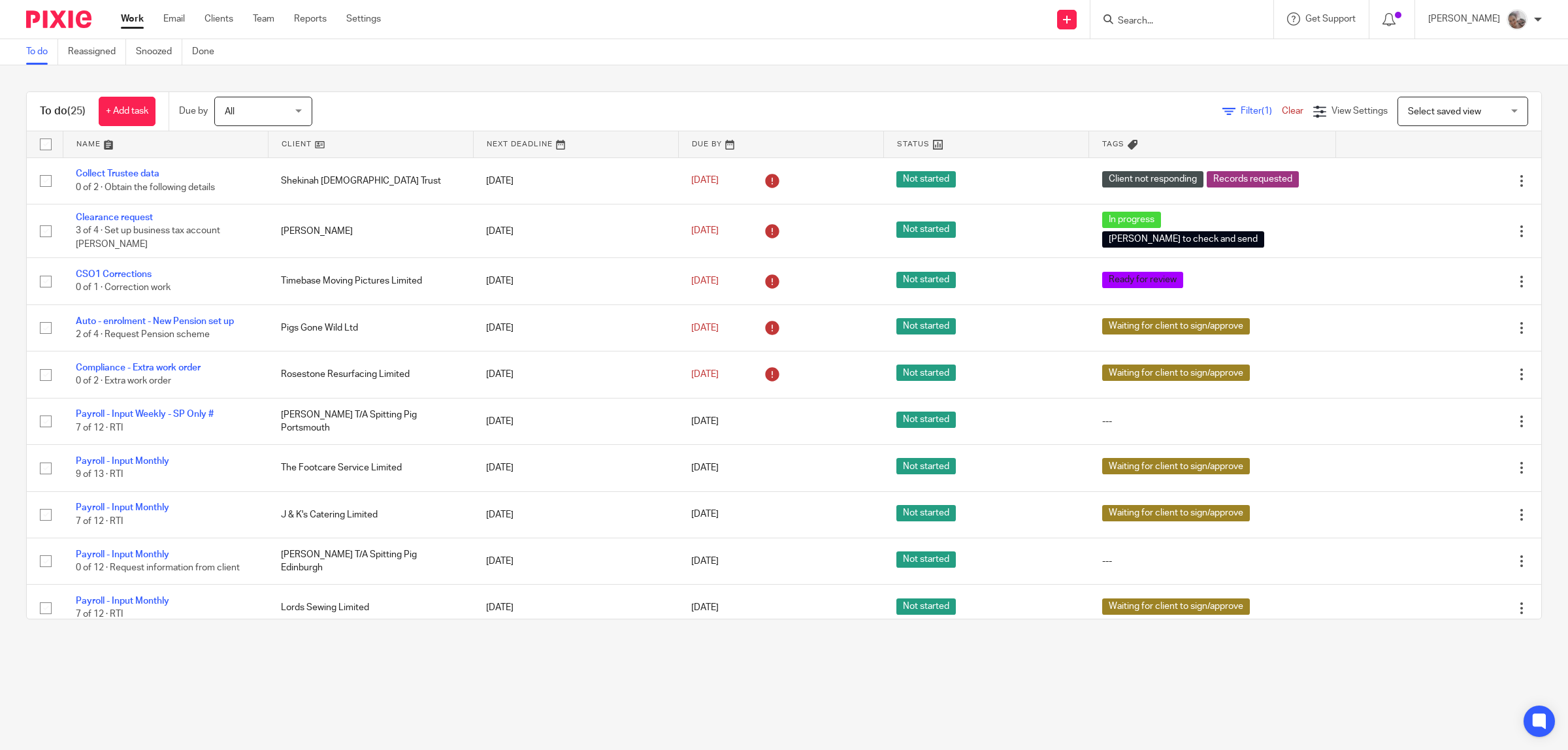
click at [1189, 17] on input "Search" at bounding box center [1175, 21] width 118 height 12
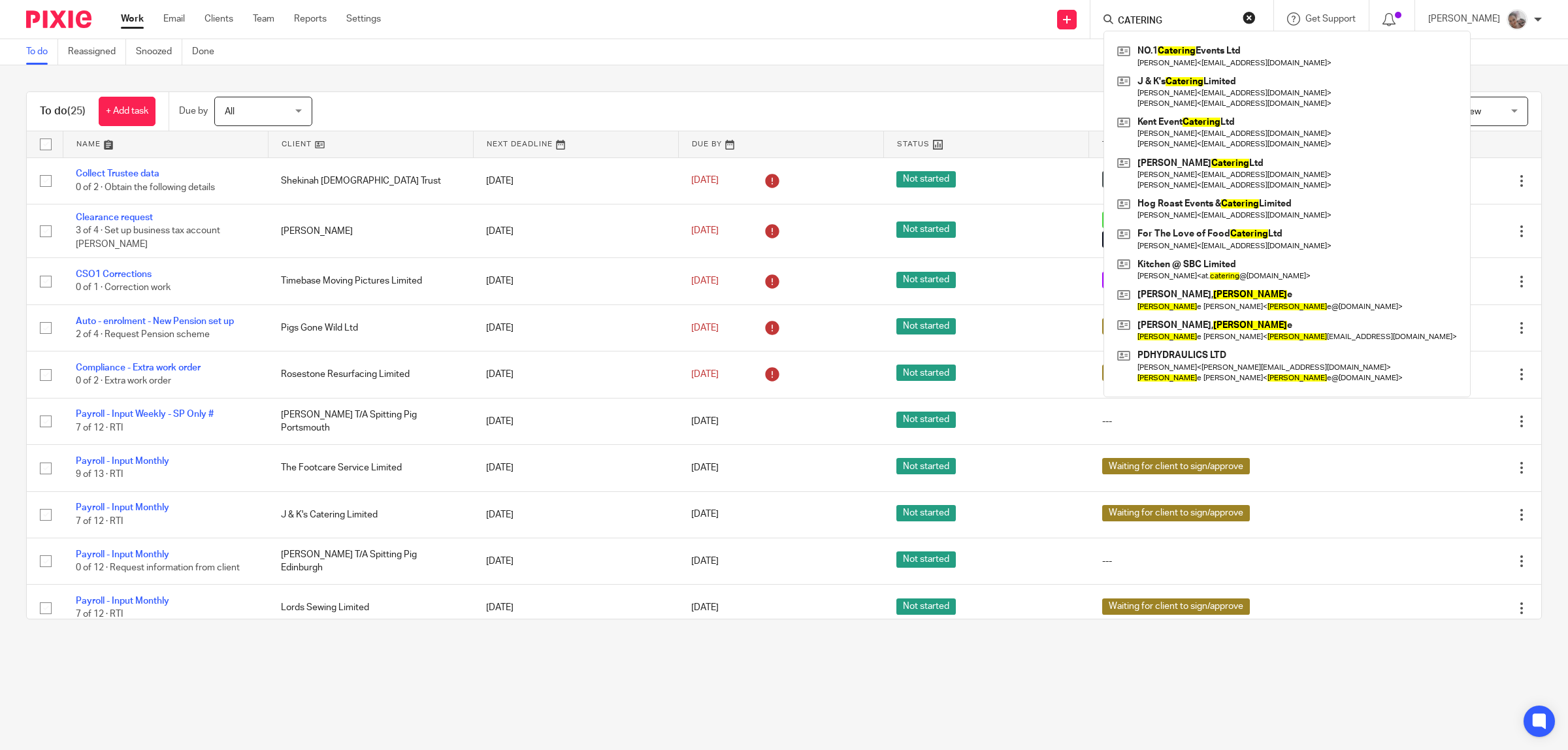
type input "CATERING"
click button "submit" at bounding box center [0, 0] width 0 height 0
drag, startPoint x: 1240, startPoint y: 86, endPoint x: 1245, endPoint y: 77, distance: 10.3
click at [1240, 85] on link at bounding box center [1287, 92] width 346 height 41
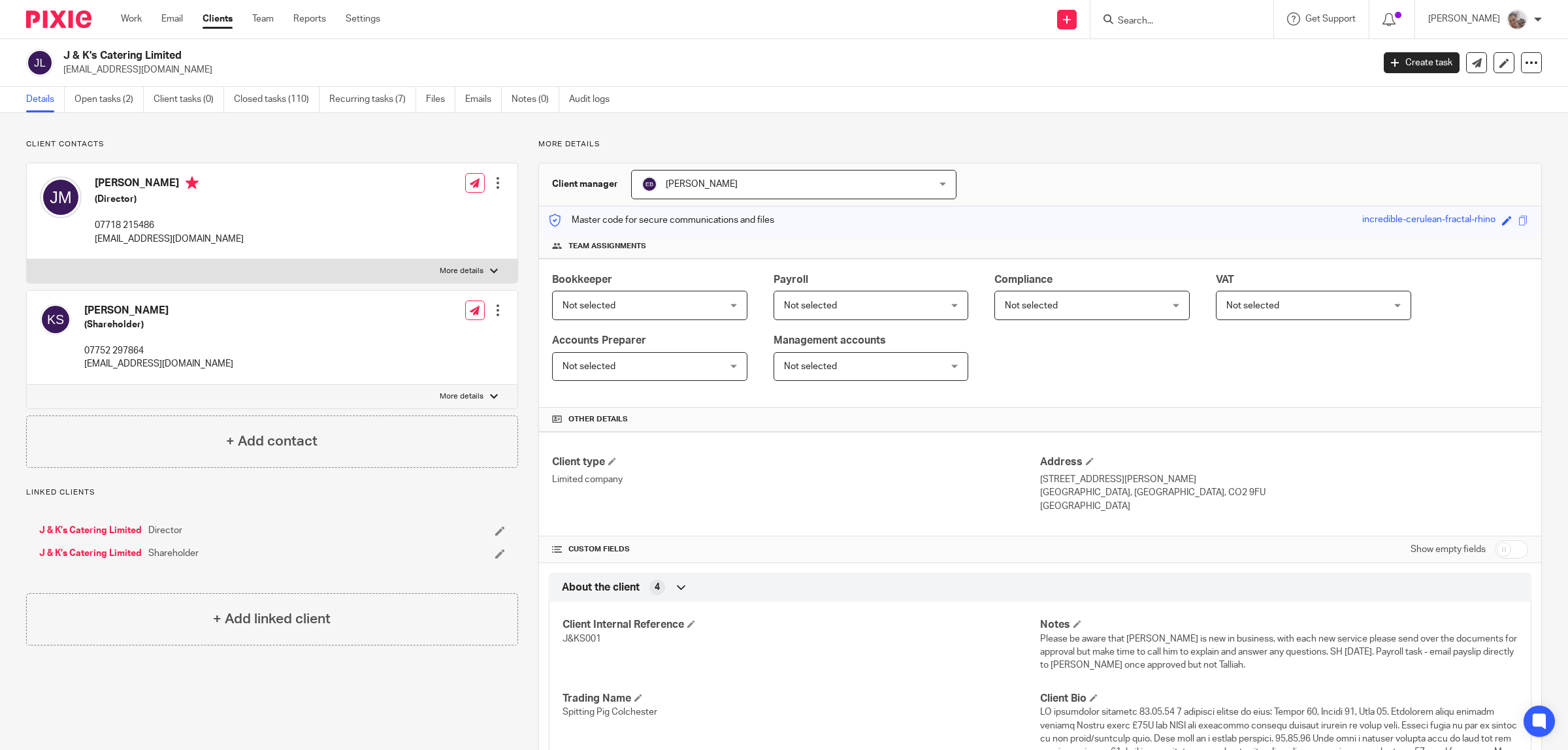
click at [1181, 17] on input "Search" at bounding box center [1175, 21] width 118 height 12
type input "LORDS"
click button "submit" at bounding box center [0, 0] width 0 height 0
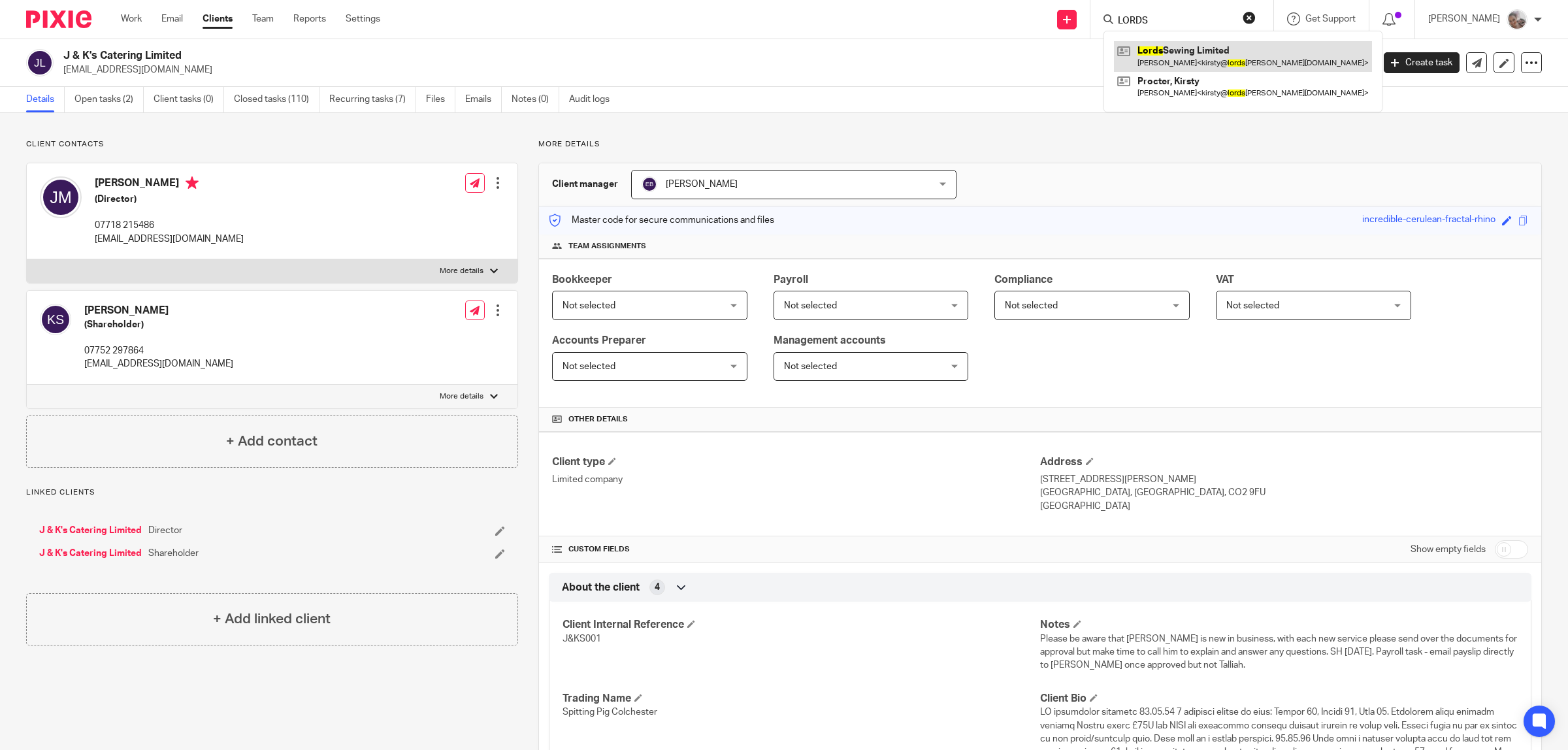
click at [1191, 53] on link at bounding box center [1242, 56] width 258 height 30
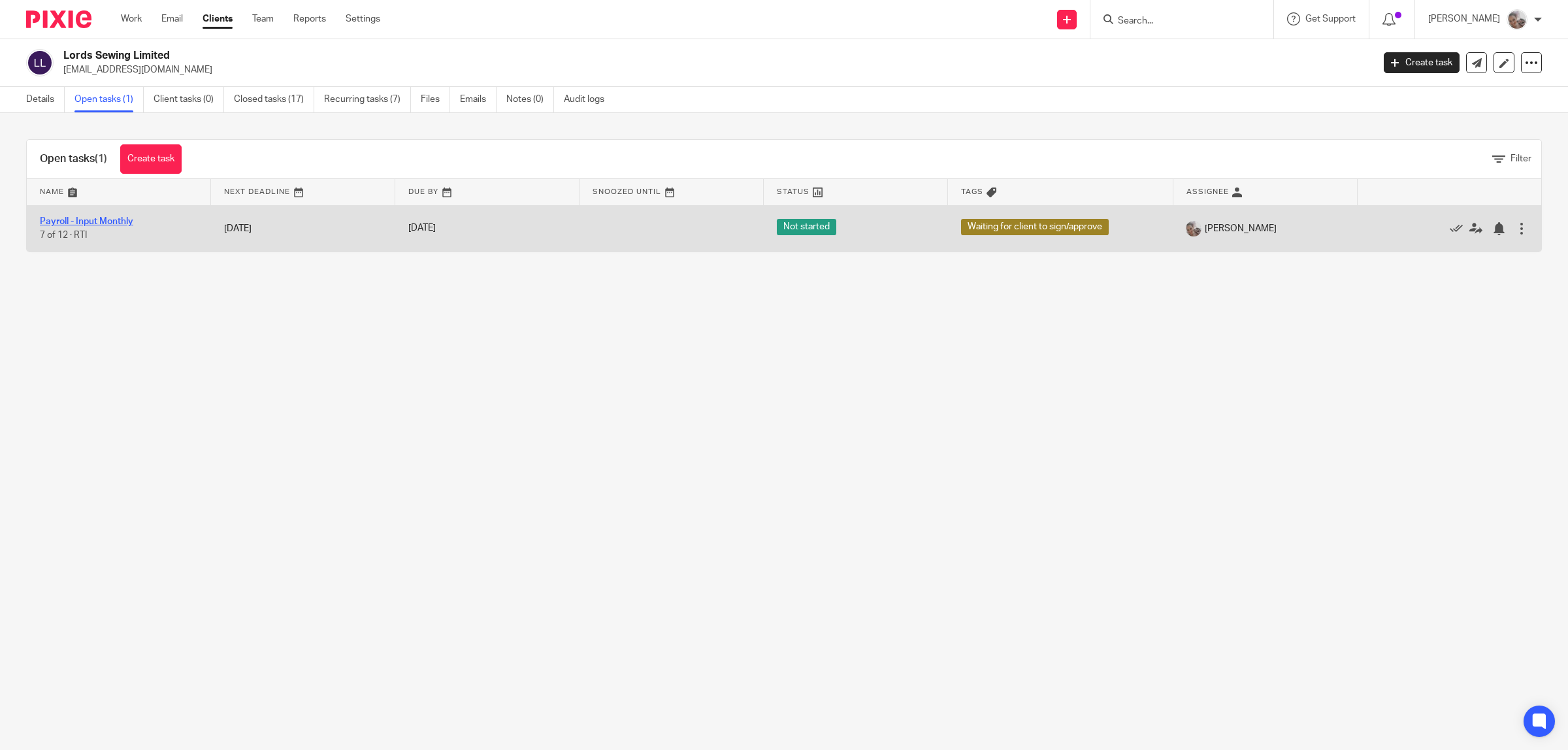
click at [108, 219] on link "Payroll - Input Monthly" at bounding box center [86, 221] width 94 height 9
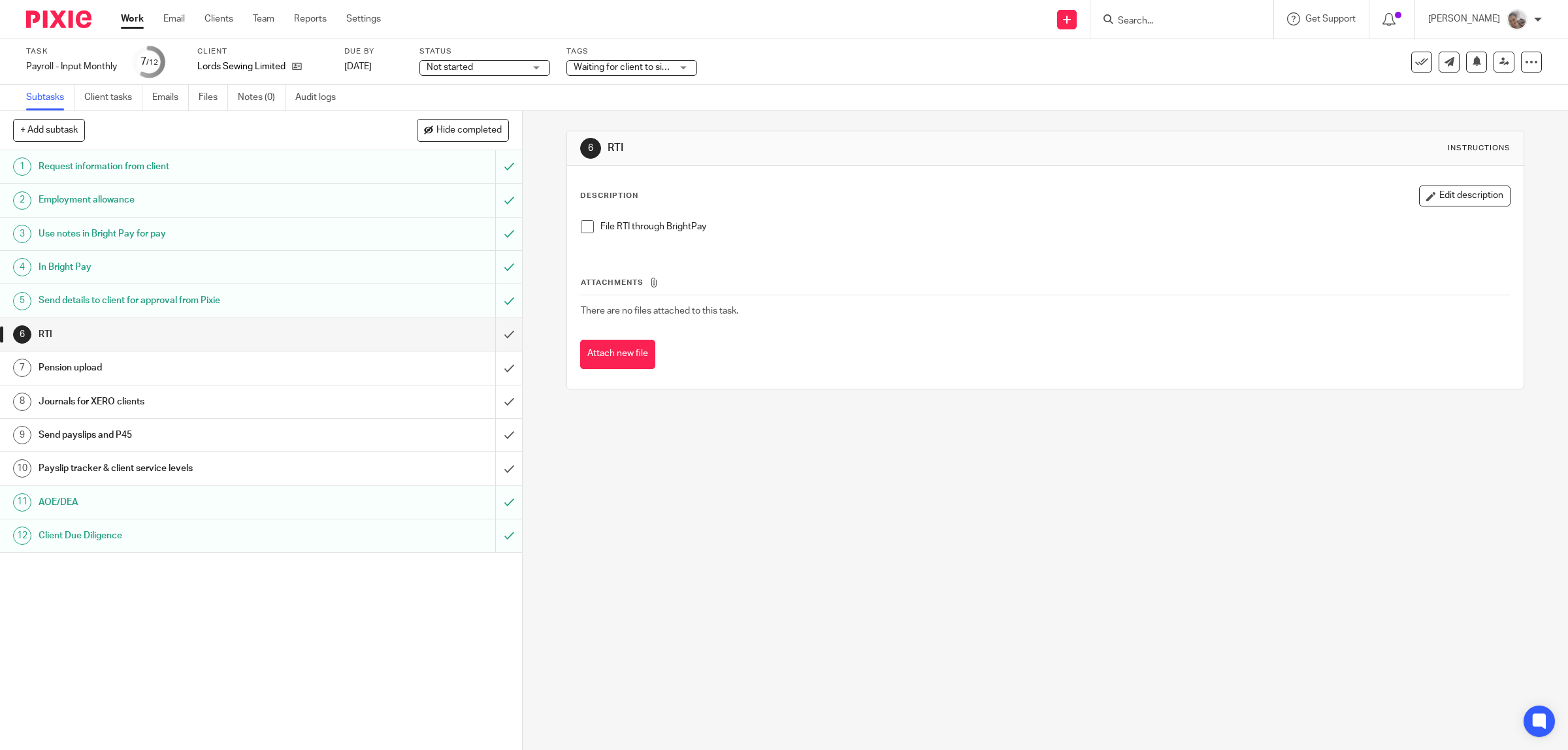
click at [75, 472] on h1 "Payslip tracker & client service levels" at bounding box center [186, 469] width 296 height 20
click at [190, 472] on h1 "Payslip tracker & client service levels" at bounding box center [186, 469] width 296 height 20
click at [161, 461] on h1 "Payslip tracker & client service levels" at bounding box center [186, 469] width 296 height 20
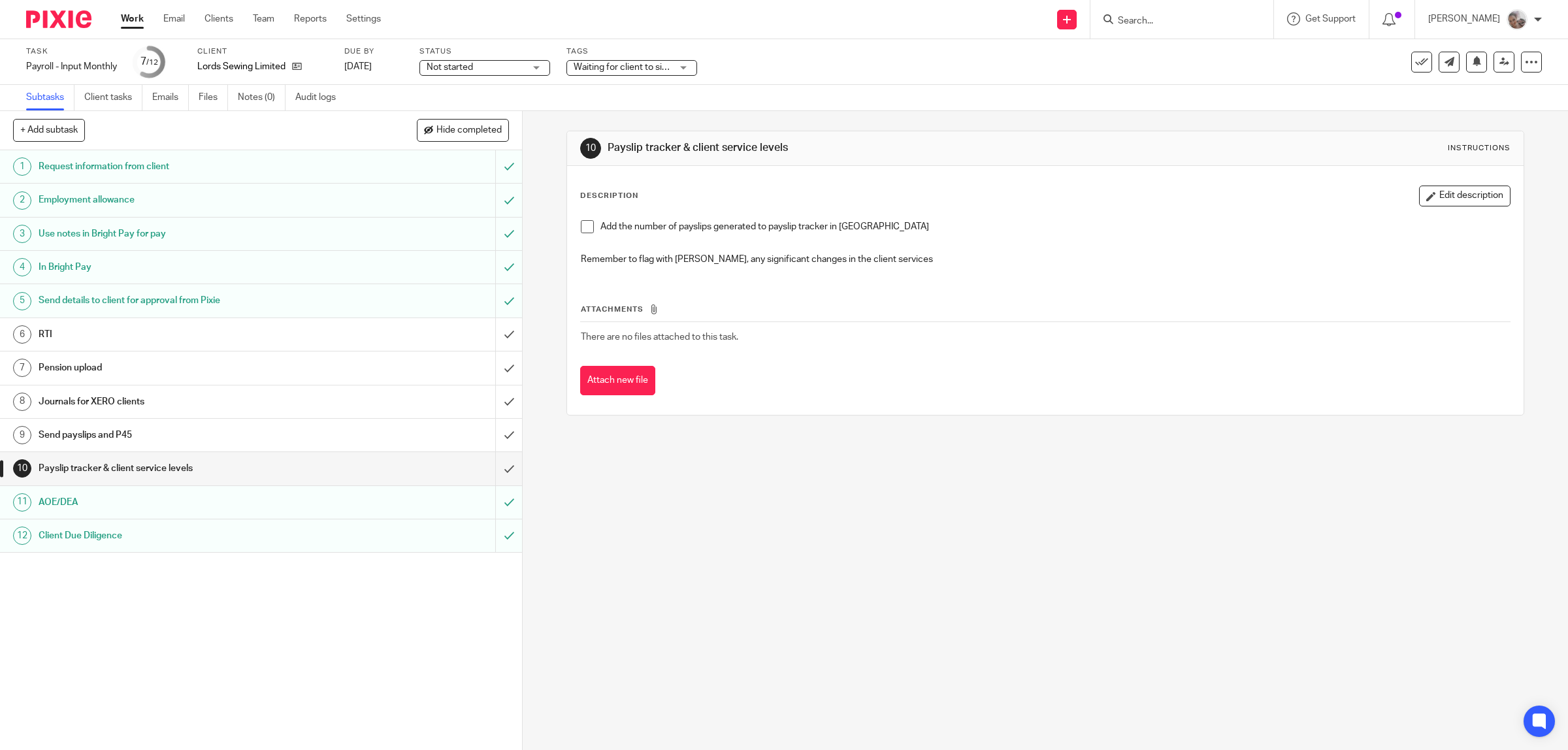
click at [581, 230] on span at bounding box center [587, 227] width 13 height 13
click at [487, 467] on input "submit" at bounding box center [261, 469] width 522 height 32
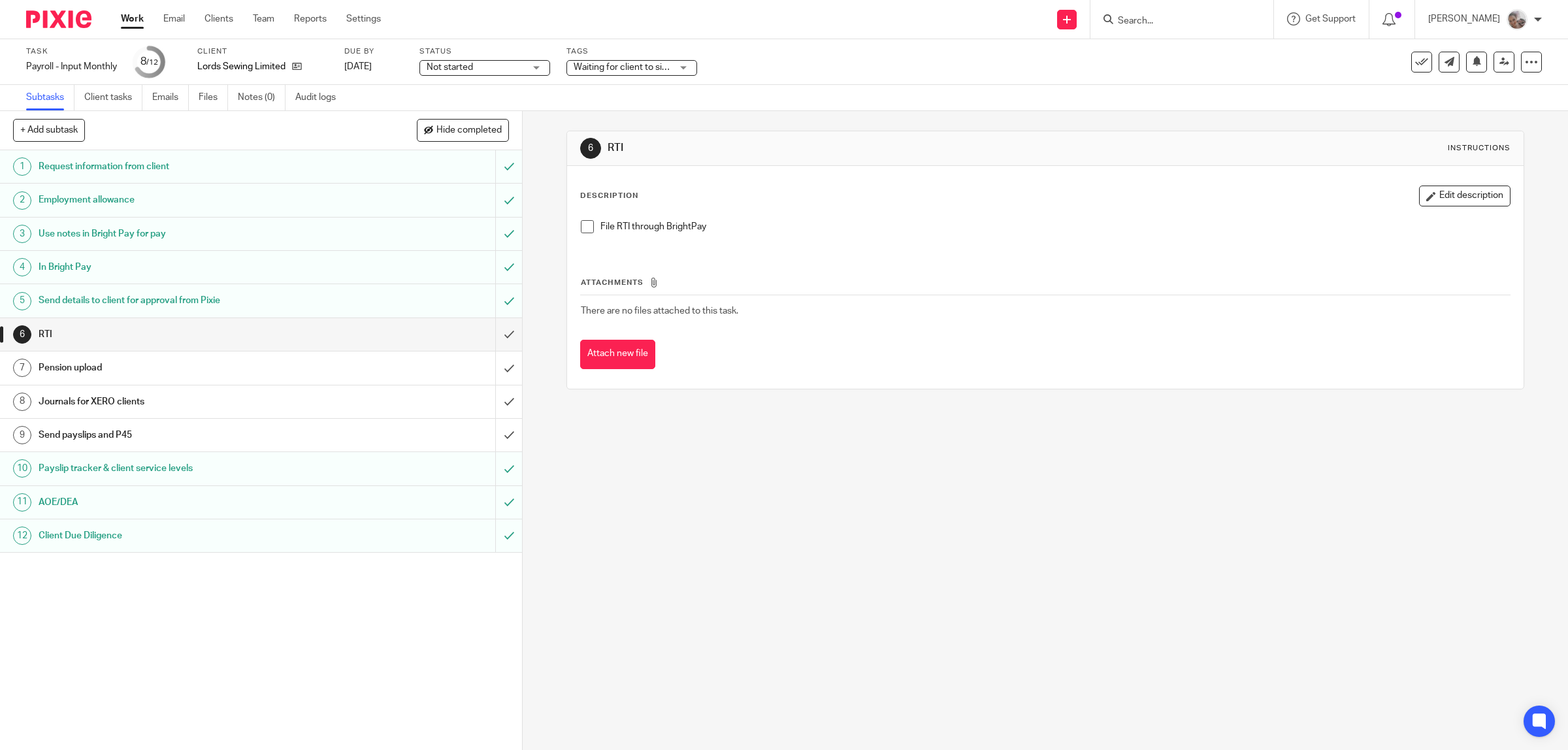
click at [1215, 8] on div at bounding box center [1181, 19] width 183 height 38
click at [1203, 27] on form at bounding box center [1186, 19] width 139 height 16
click at [1180, 21] on input "Search" at bounding box center [1175, 21] width 118 height 12
click at [1166, 20] on input "Search" at bounding box center [1175, 21] width 118 height 12
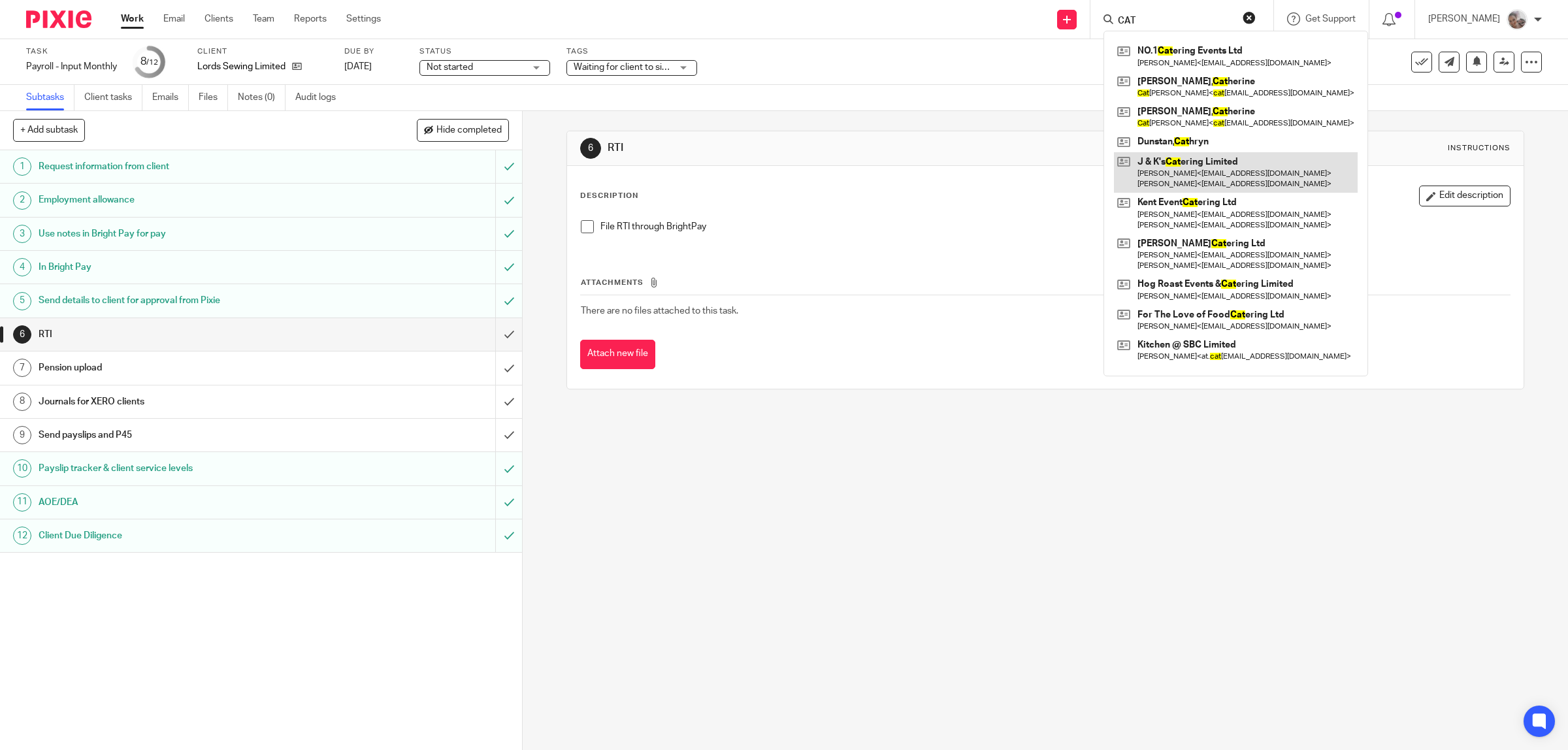
type input "CAT"
click at [1193, 157] on link at bounding box center [1235, 172] width 244 height 41
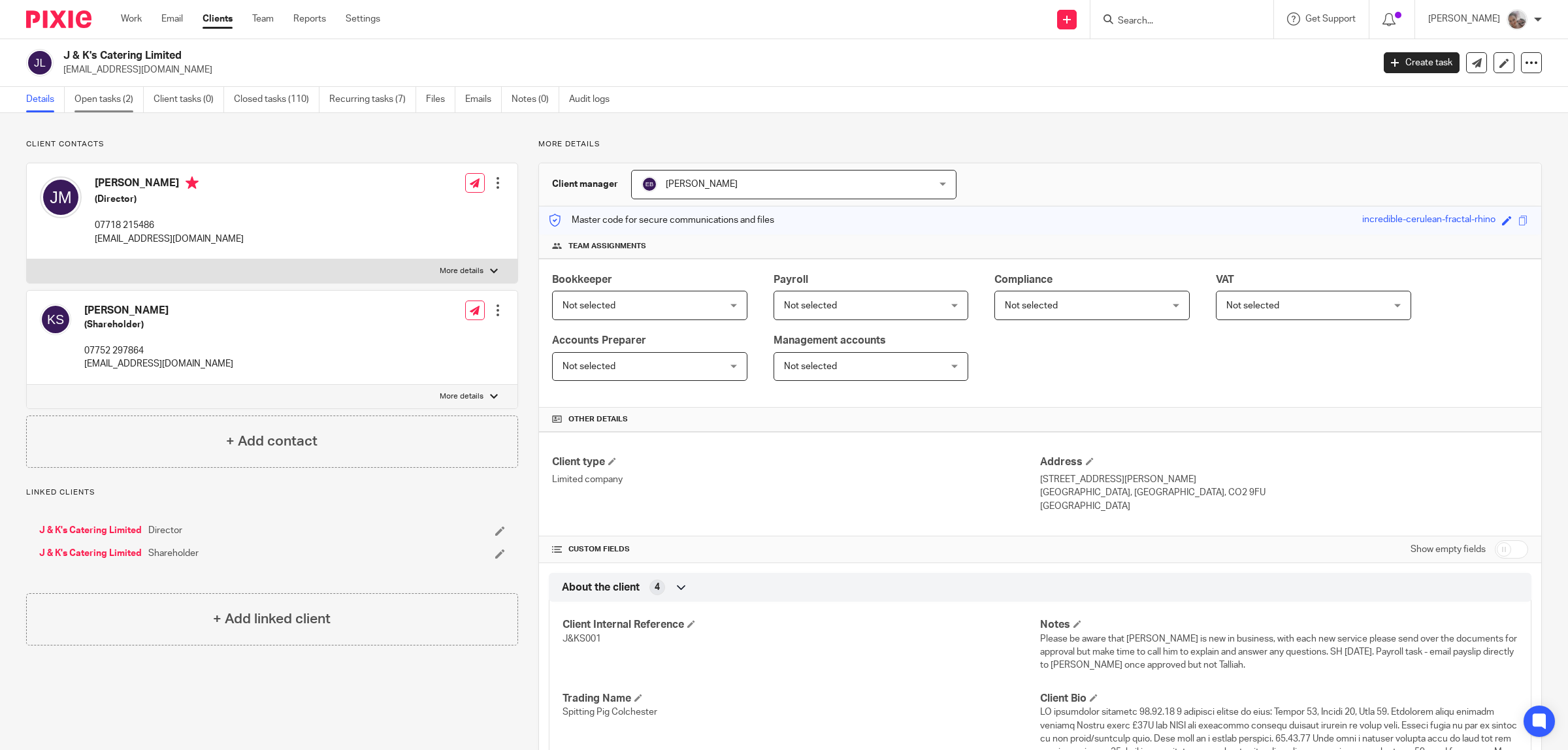
click at [111, 100] on link "Open tasks (2)" at bounding box center [109, 99] width 69 height 26
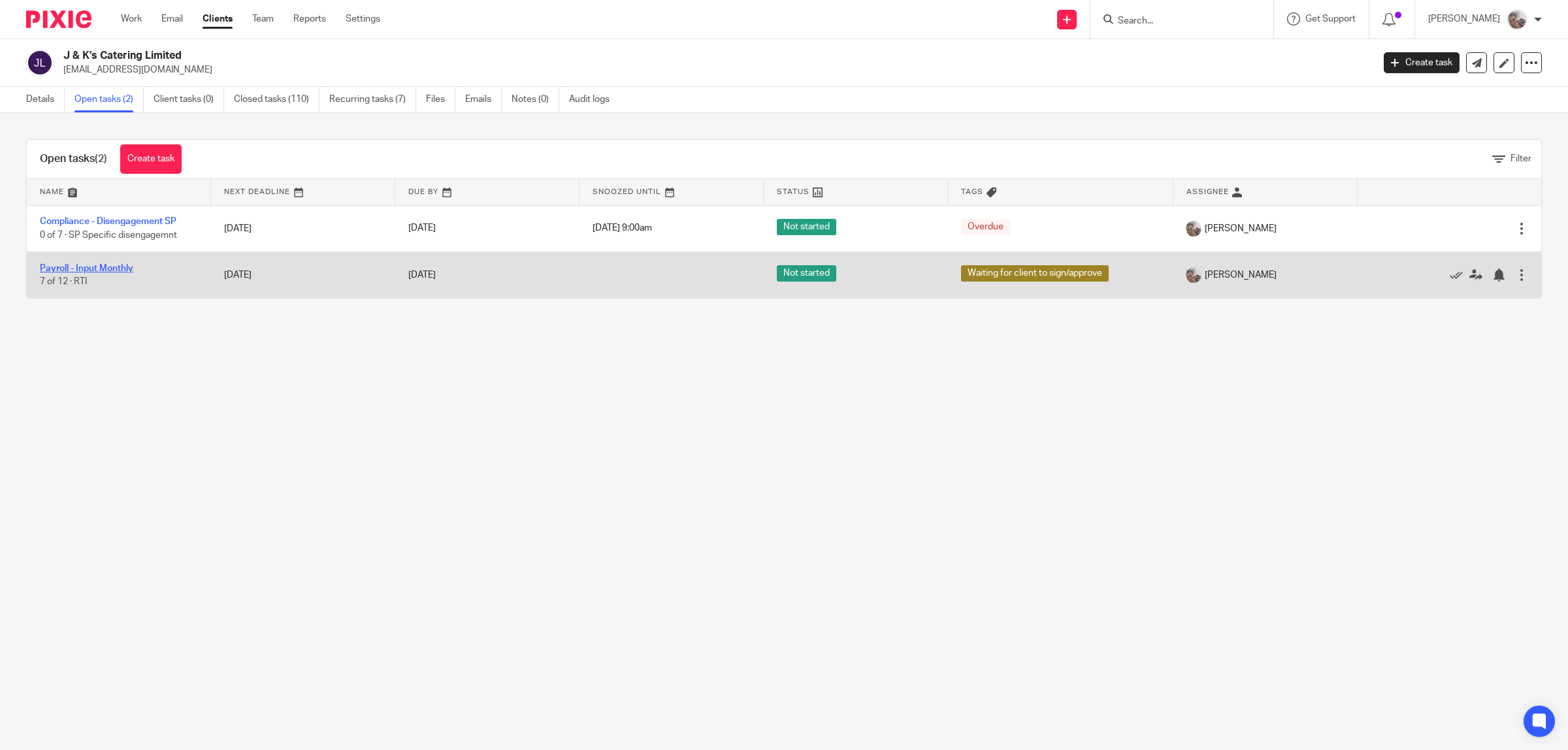
click at [60, 266] on link "Payroll - Input Monthly" at bounding box center [86, 268] width 94 height 9
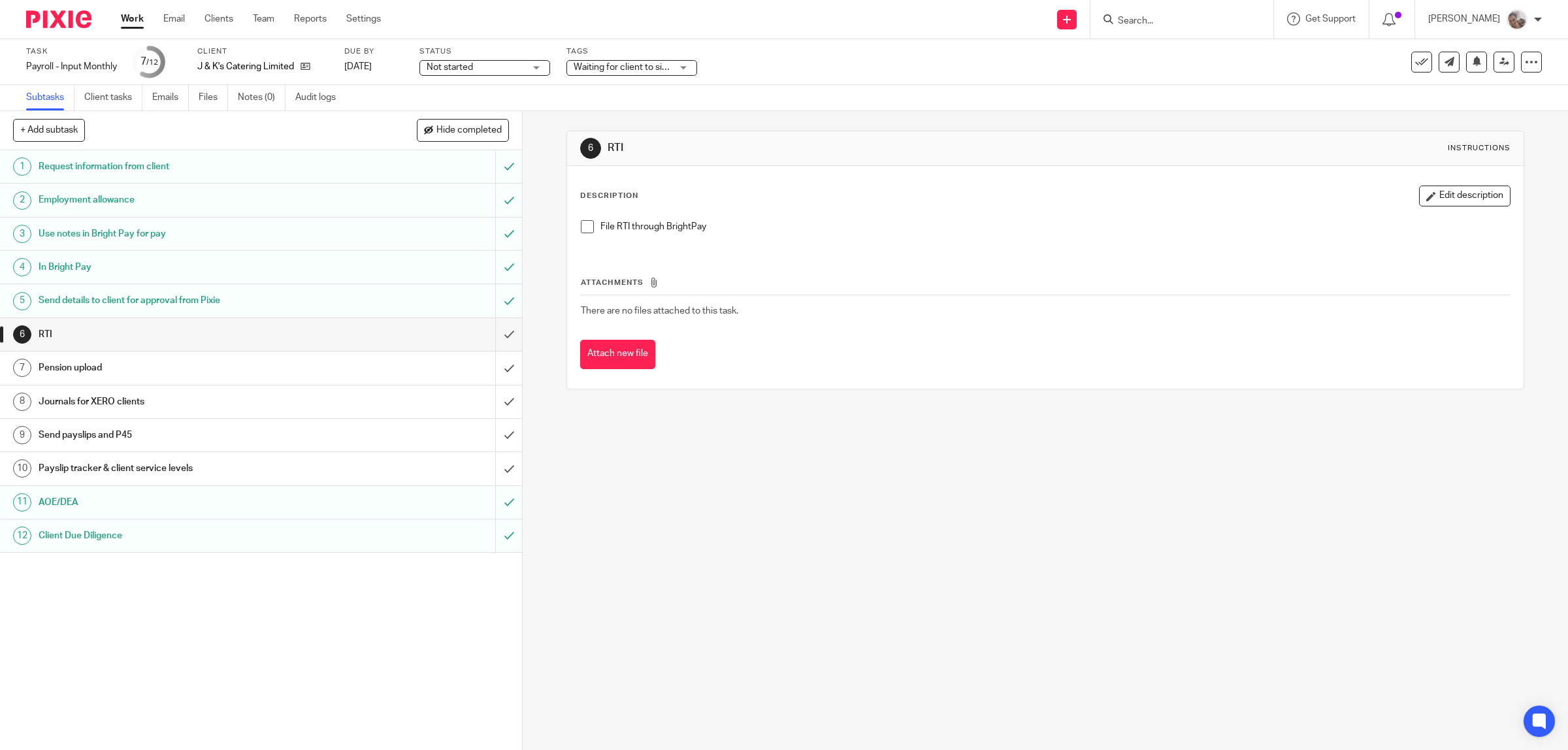
click at [580, 227] on span at bounding box center [587, 227] width 13 height 13
click at [158, 461] on h1 "Payslip tracker & client service levels" at bounding box center [186, 469] width 296 height 20
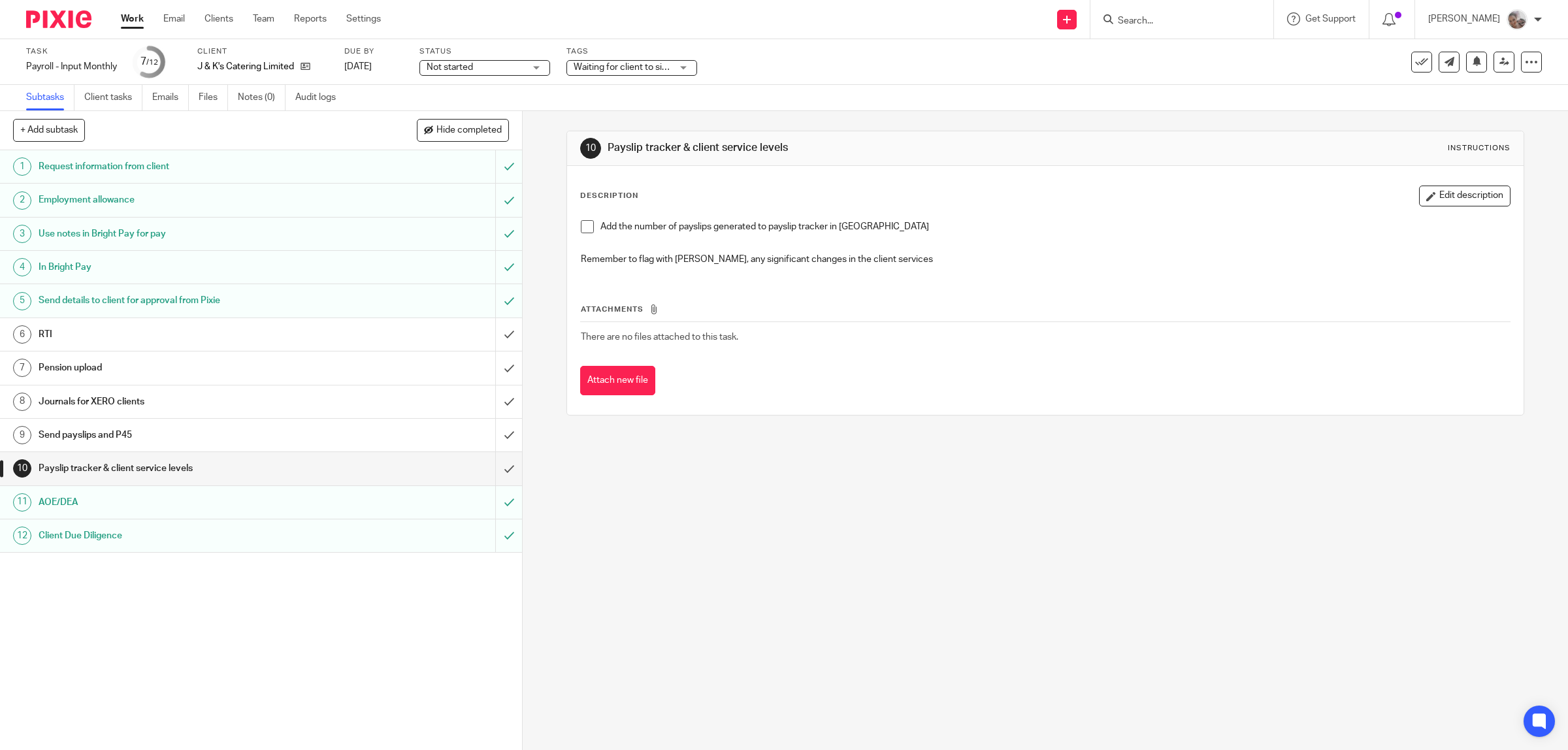
click at [581, 228] on span at bounding box center [587, 227] width 13 height 13
click at [490, 469] on input "submit" at bounding box center [261, 469] width 522 height 32
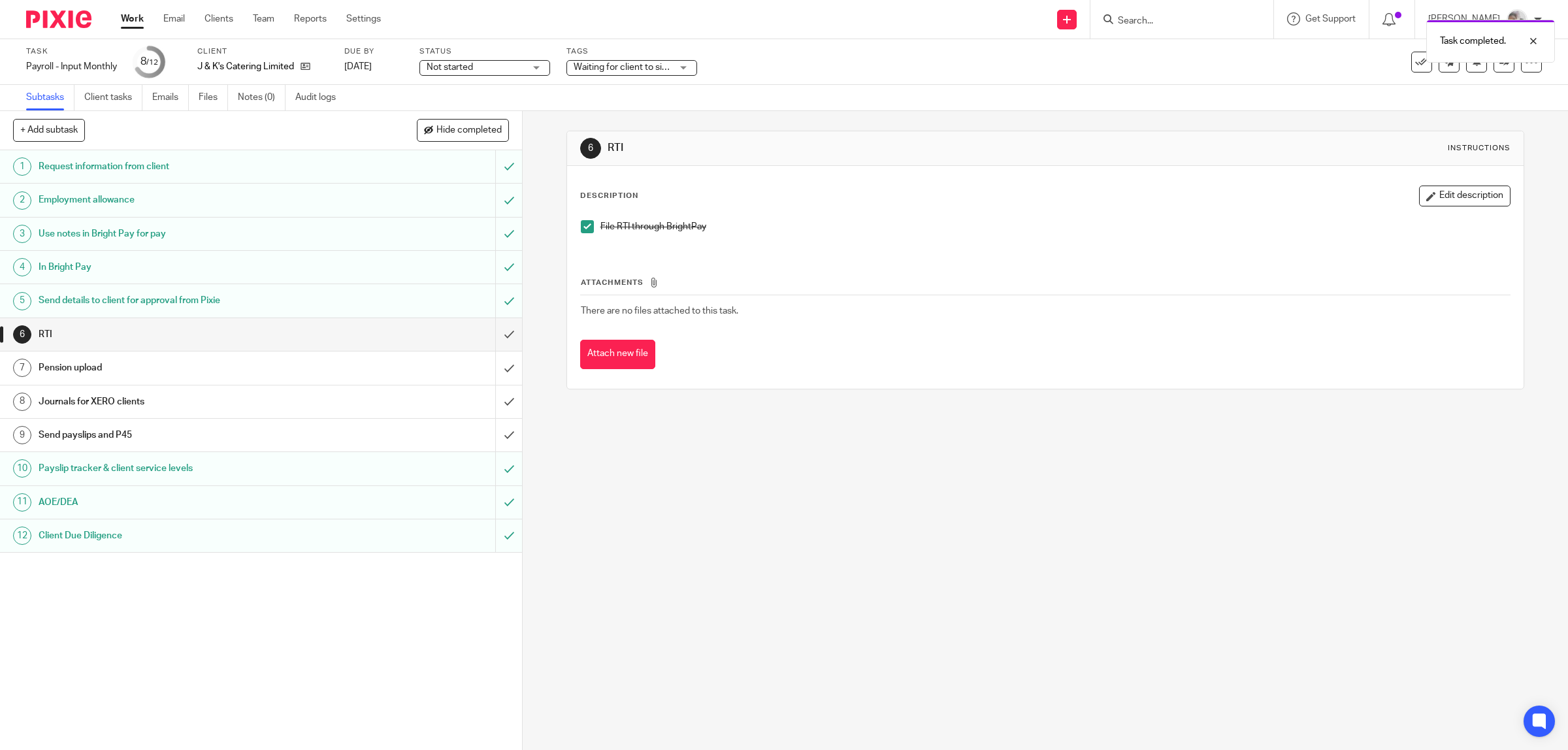
click at [153, 428] on h1 "Send payslips and P45" at bounding box center [186, 435] width 296 height 20
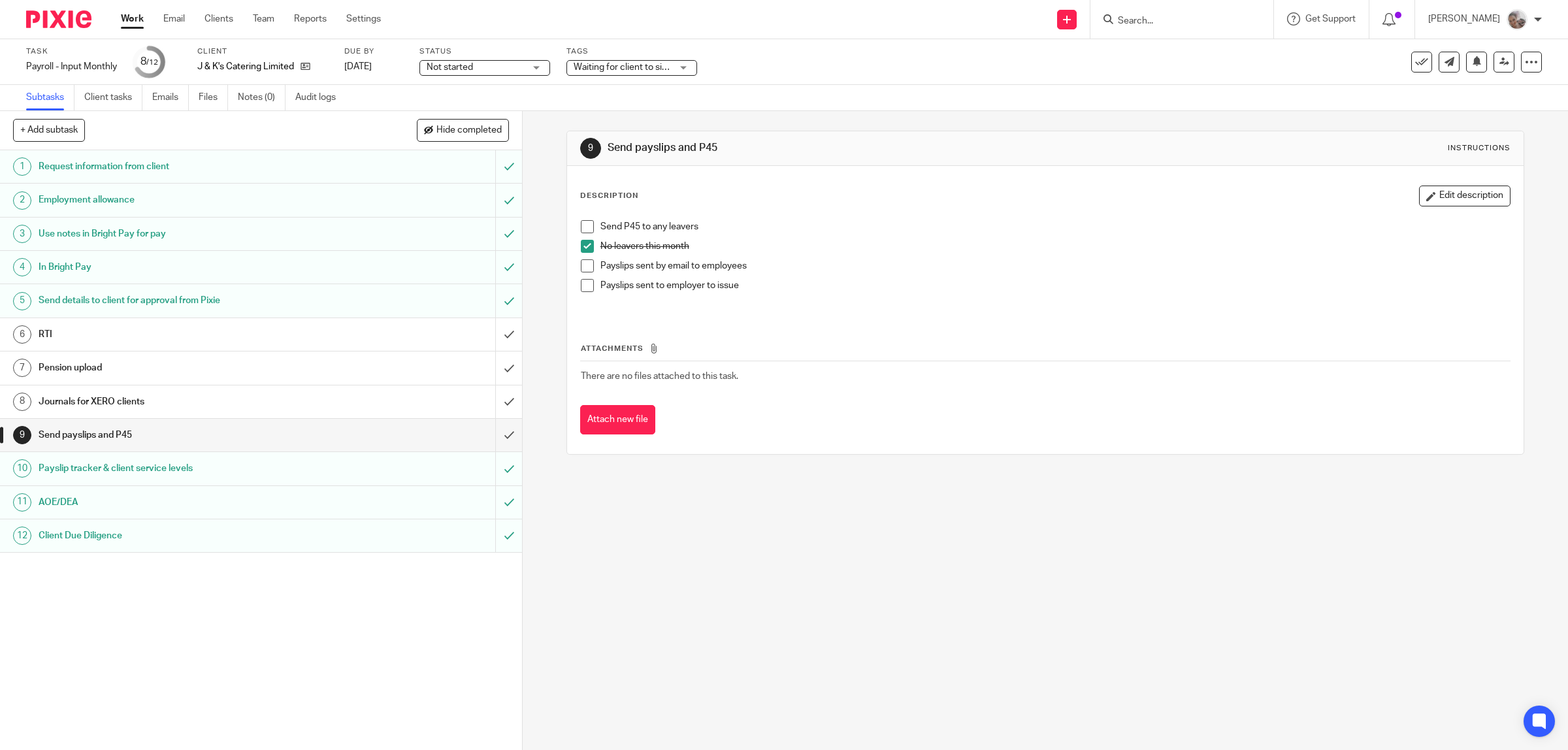
click at [586, 268] on span at bounding box center [587, 266] width 13 height 13
click at [585, 286] on span at bounding box center [587, 286] width 13 height 13
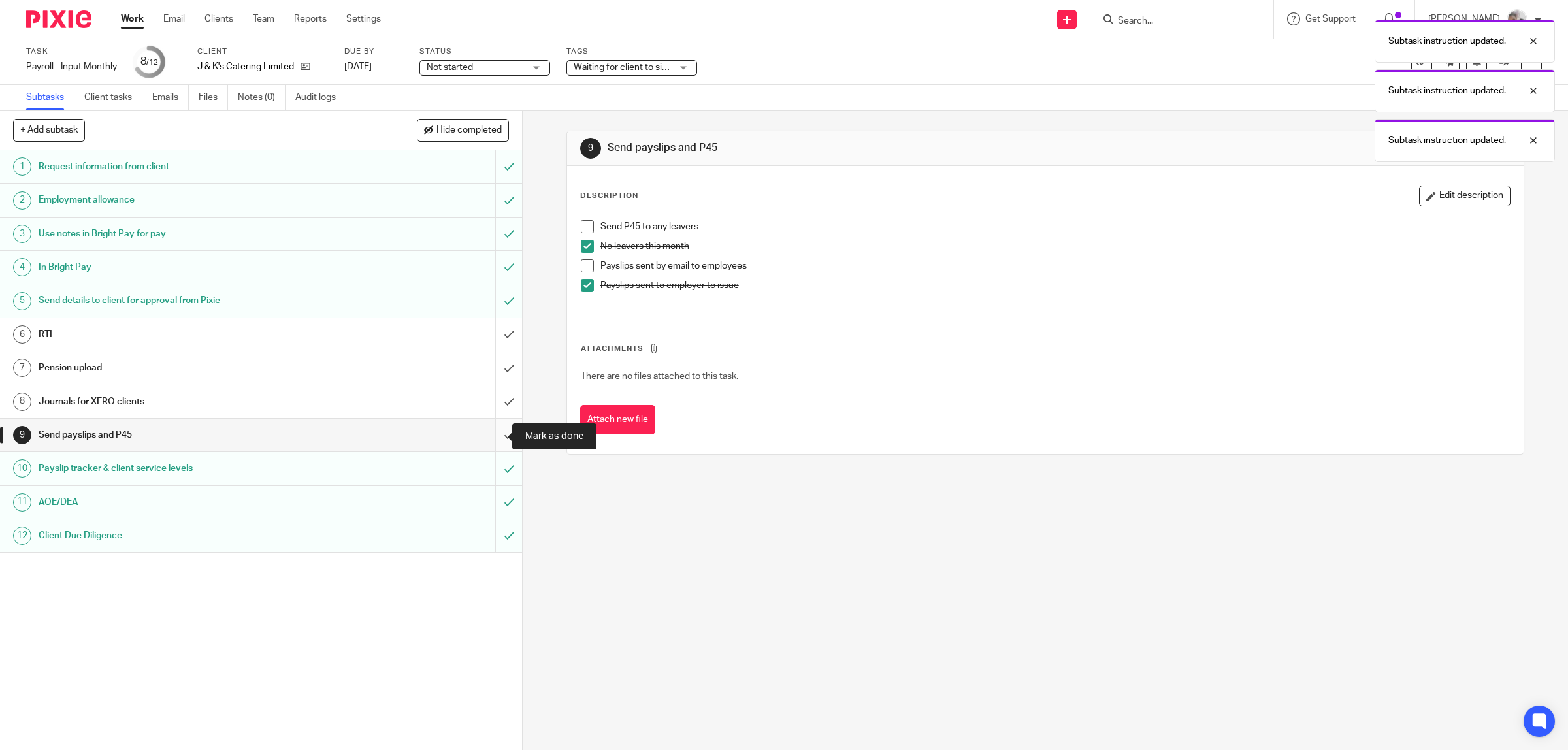
click at [491, 439] on input "submit" at bounding box center [261, 435] width 522 height 32
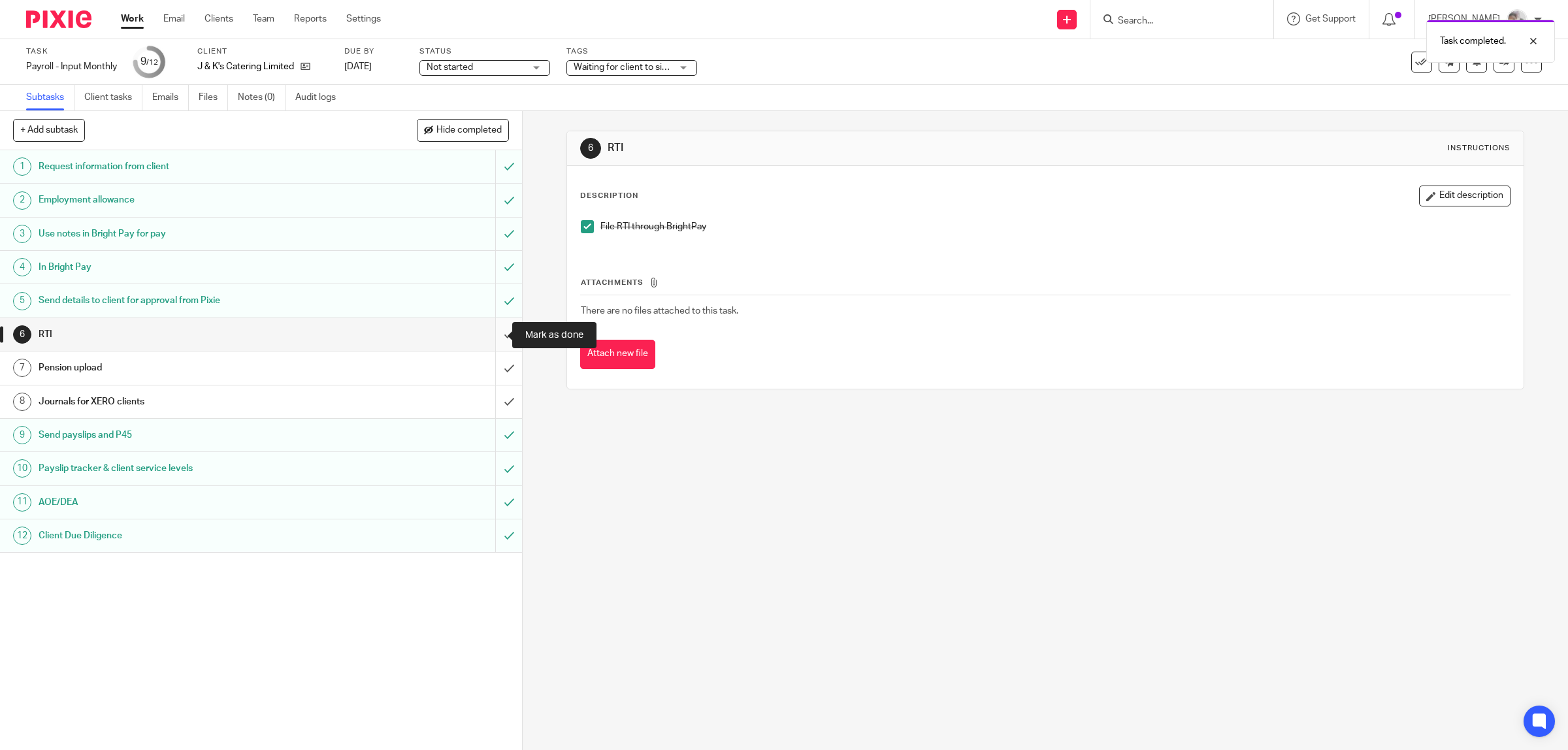
click at [488, 333] on input "submit" at bounding box center [261, 334] width 522 height 32
